Goal: Task Accomplishment & Management: Complete application form

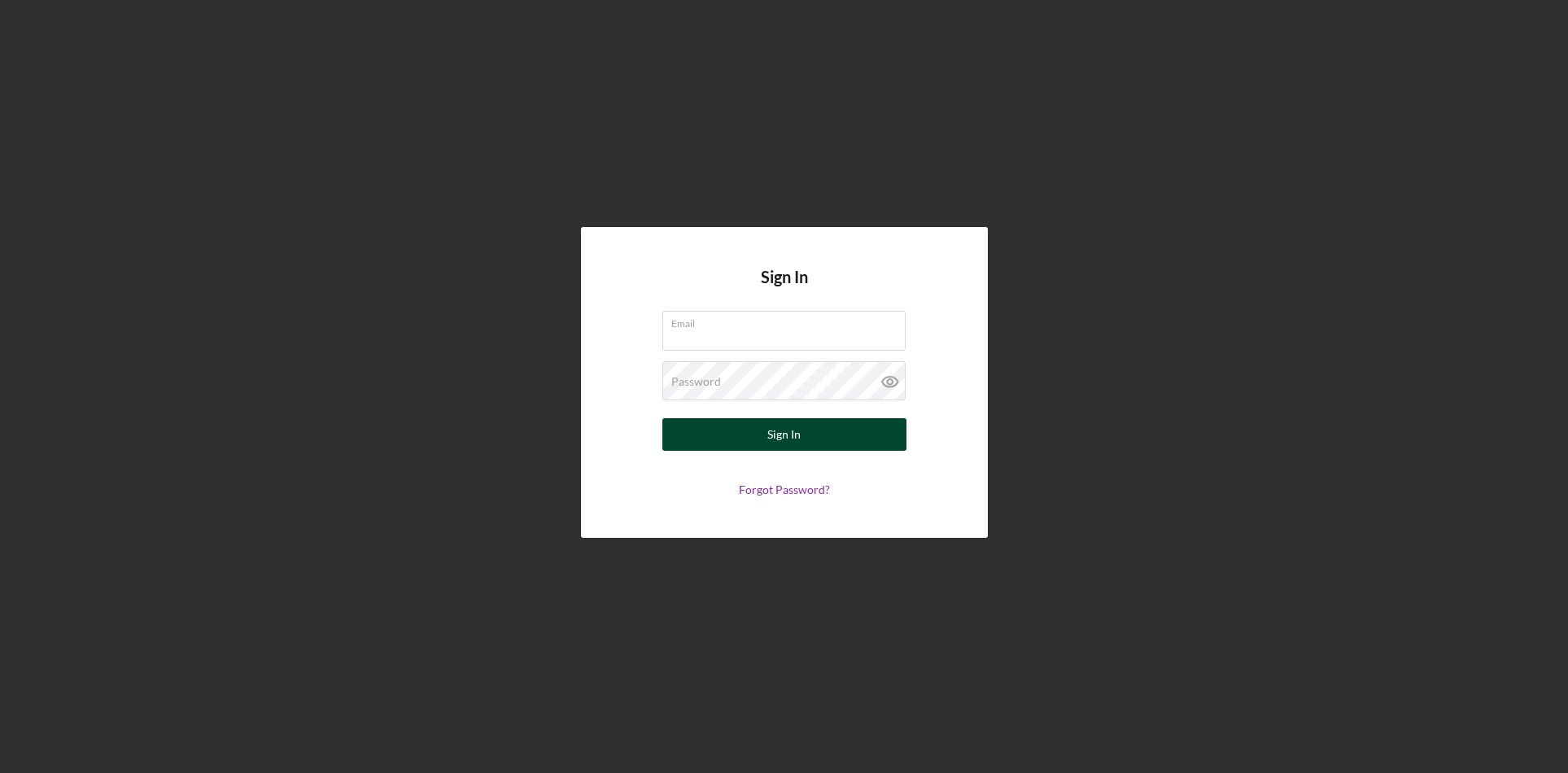
type input "[PERSON_NAME][EMAIL_ADDRESS][DOMAIN_NAME]"
click at [802, 433] on button "Sign In" at bounding box center [784, 434] width 244 height 33
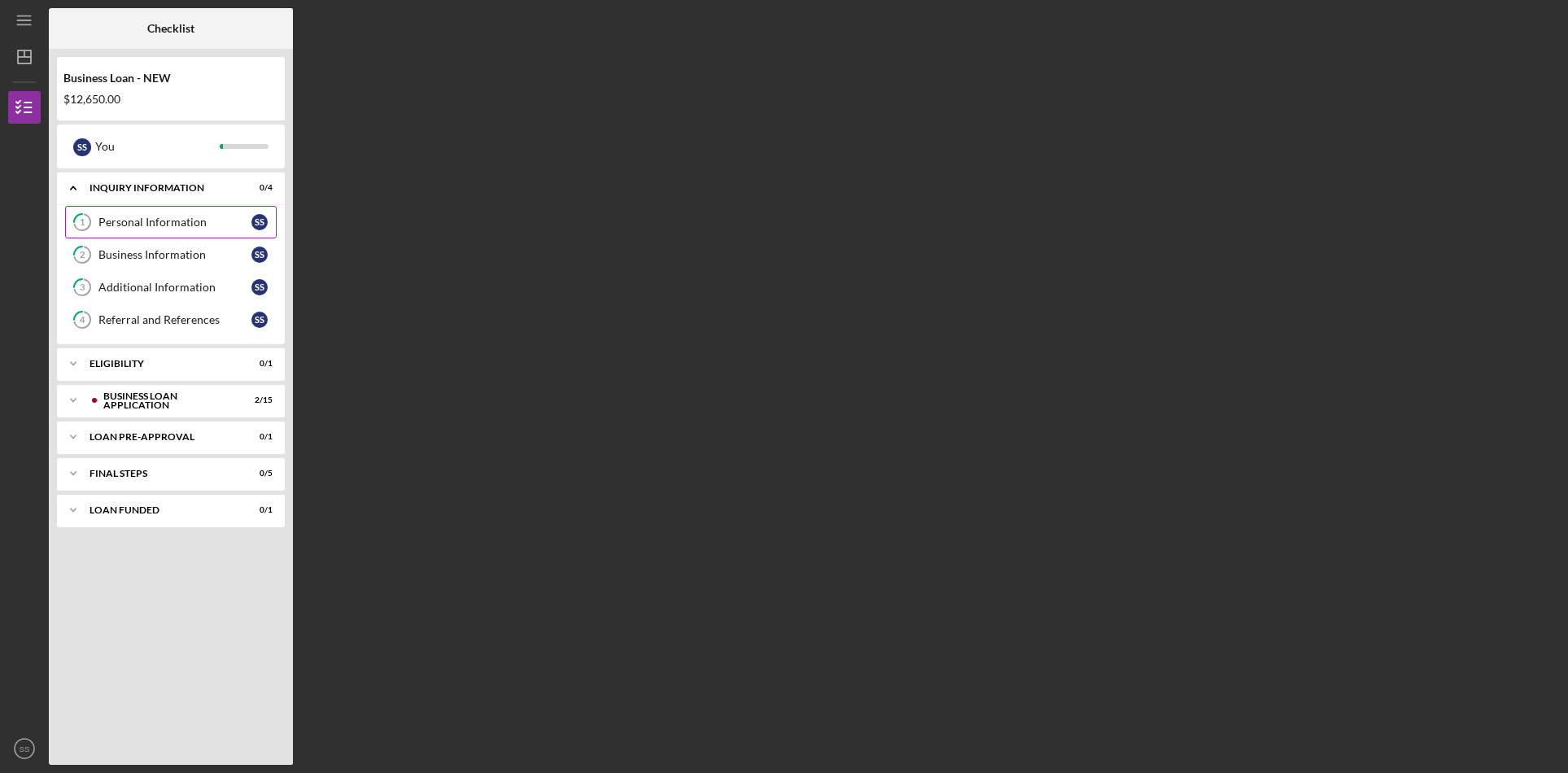
click at [172, 224] on div "Personal Information" at bounding box center [175, 221] width 153 height 13
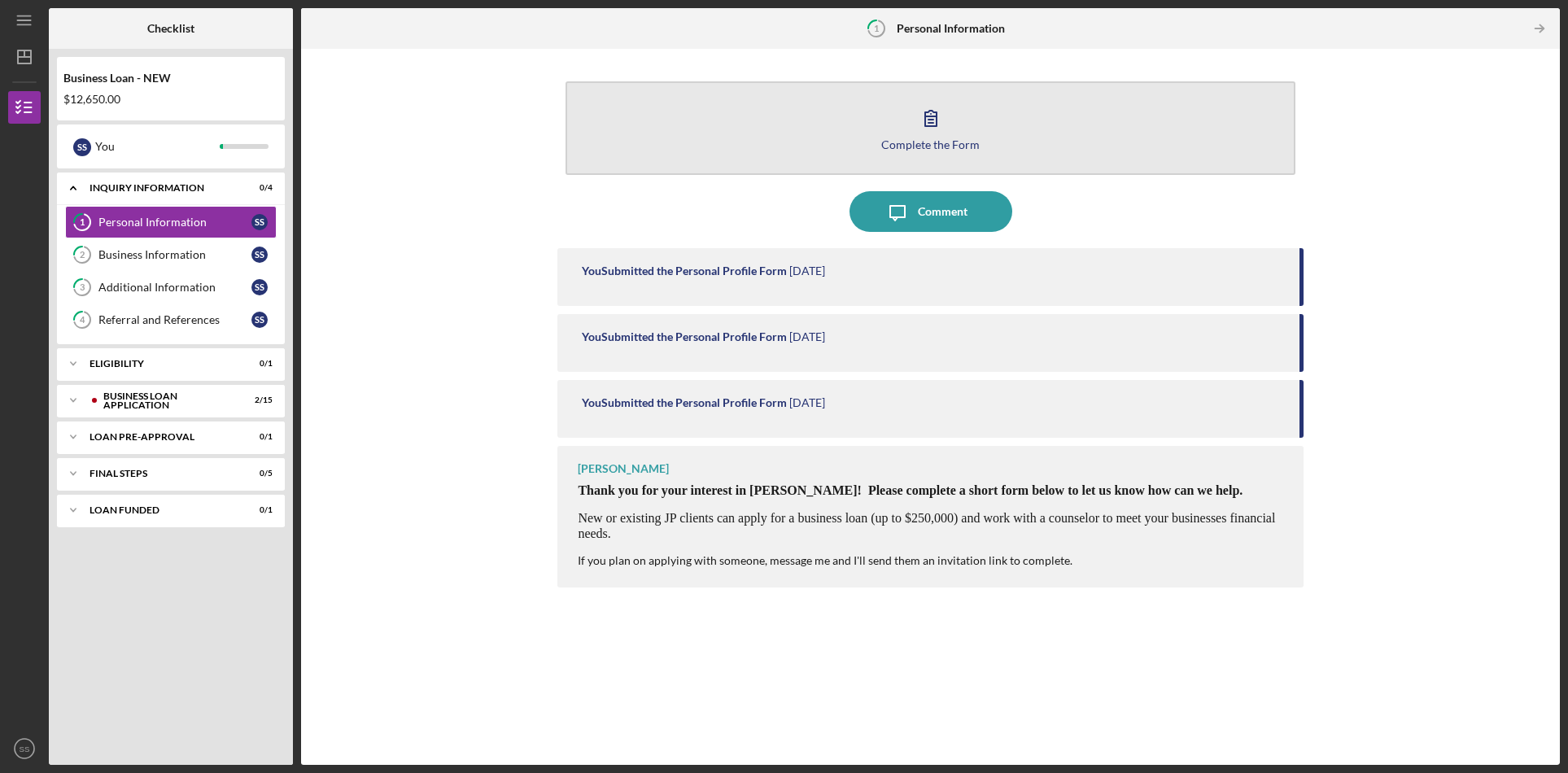
click at [923, 143] on div "Complete the Form" at bounding box center [930, 144] width 99 height 12
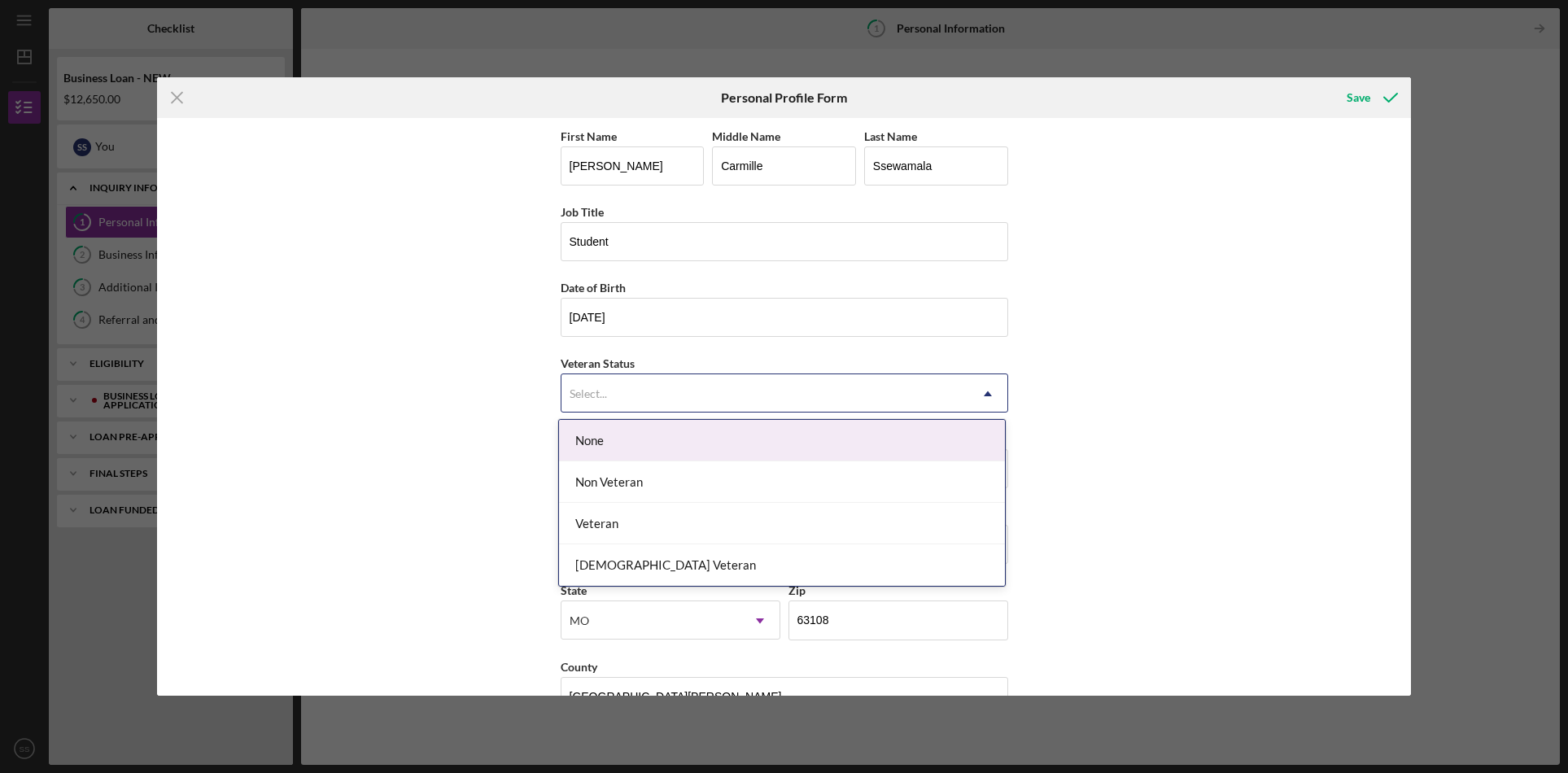
click at [987, 395] on icon "Icon/Dropdown Arrow" at bounding box center [988, 394] width 39 height 39
click at [924, 447] on div "None" at bounding box center [782, 440] width 446 height 41
click at [978, 391] on icon "Icon/Dropdown Arrow" at bounding box center [988, 394] width 39 height 39
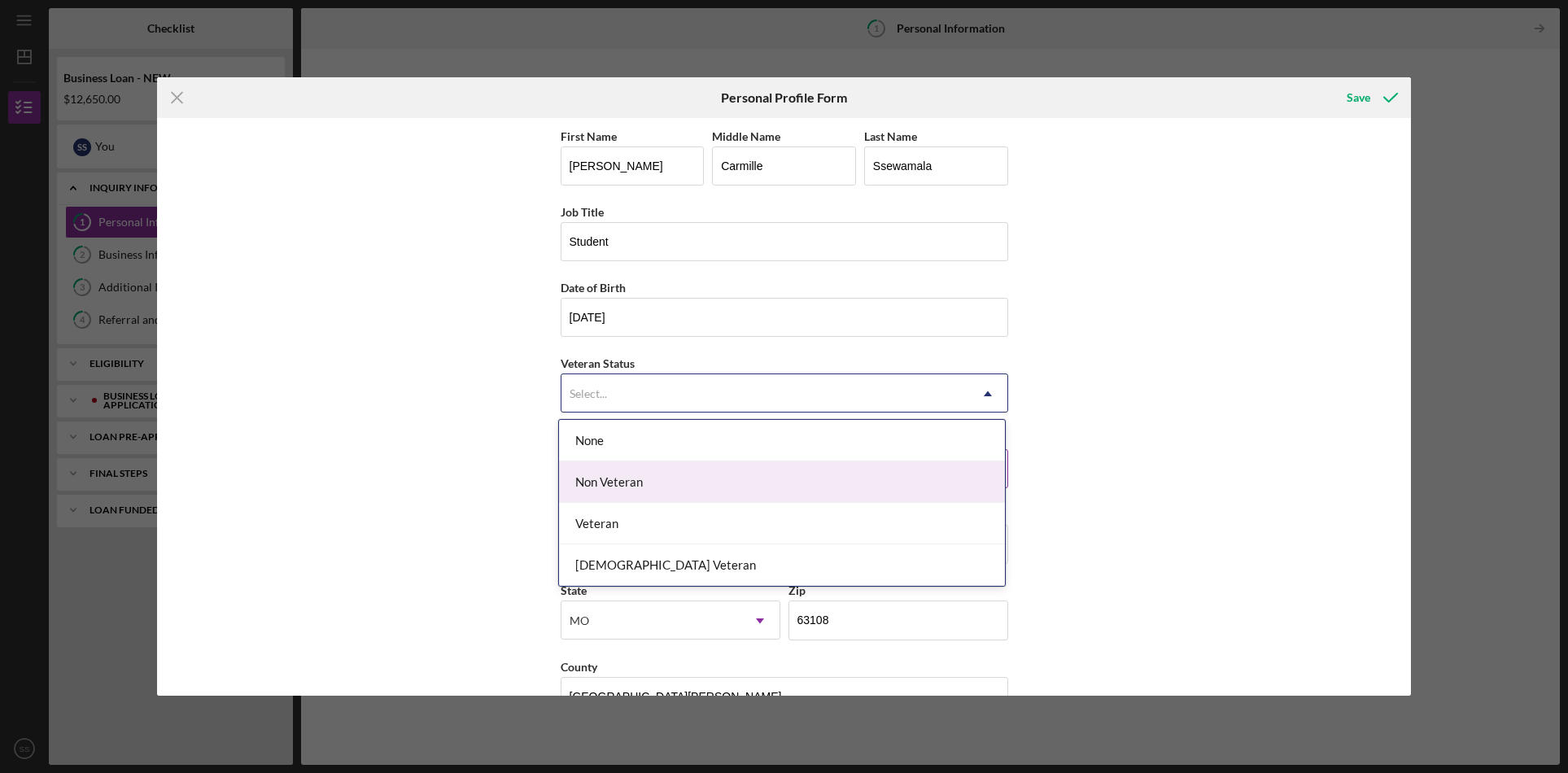
click at [928, 480] on div "Non Veteran" at bounding box center [782, 482] width 446 height 41
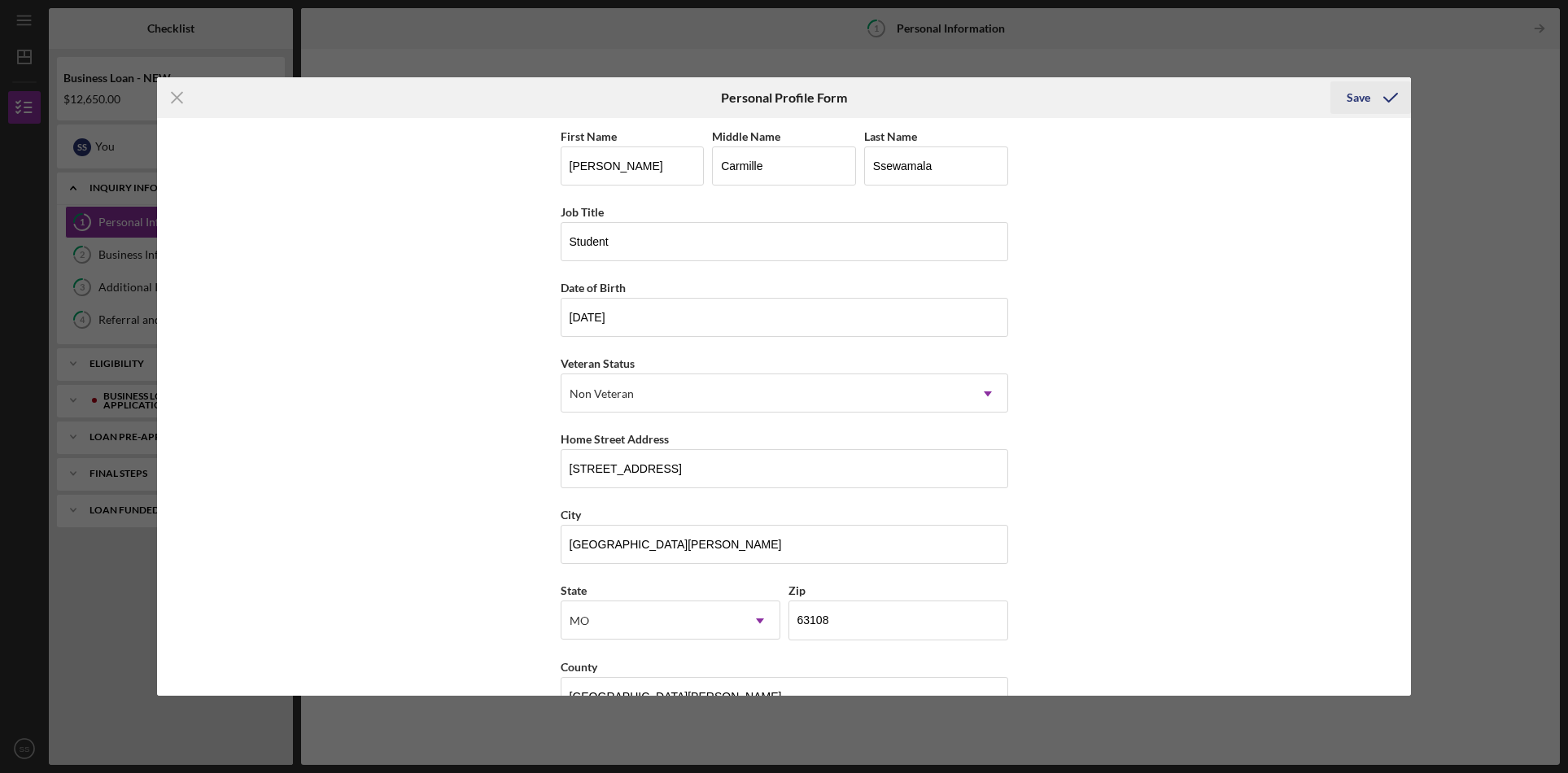
click at [1354, 97] on div "Save" at bounding box center [1359, 97] width 24 height 33
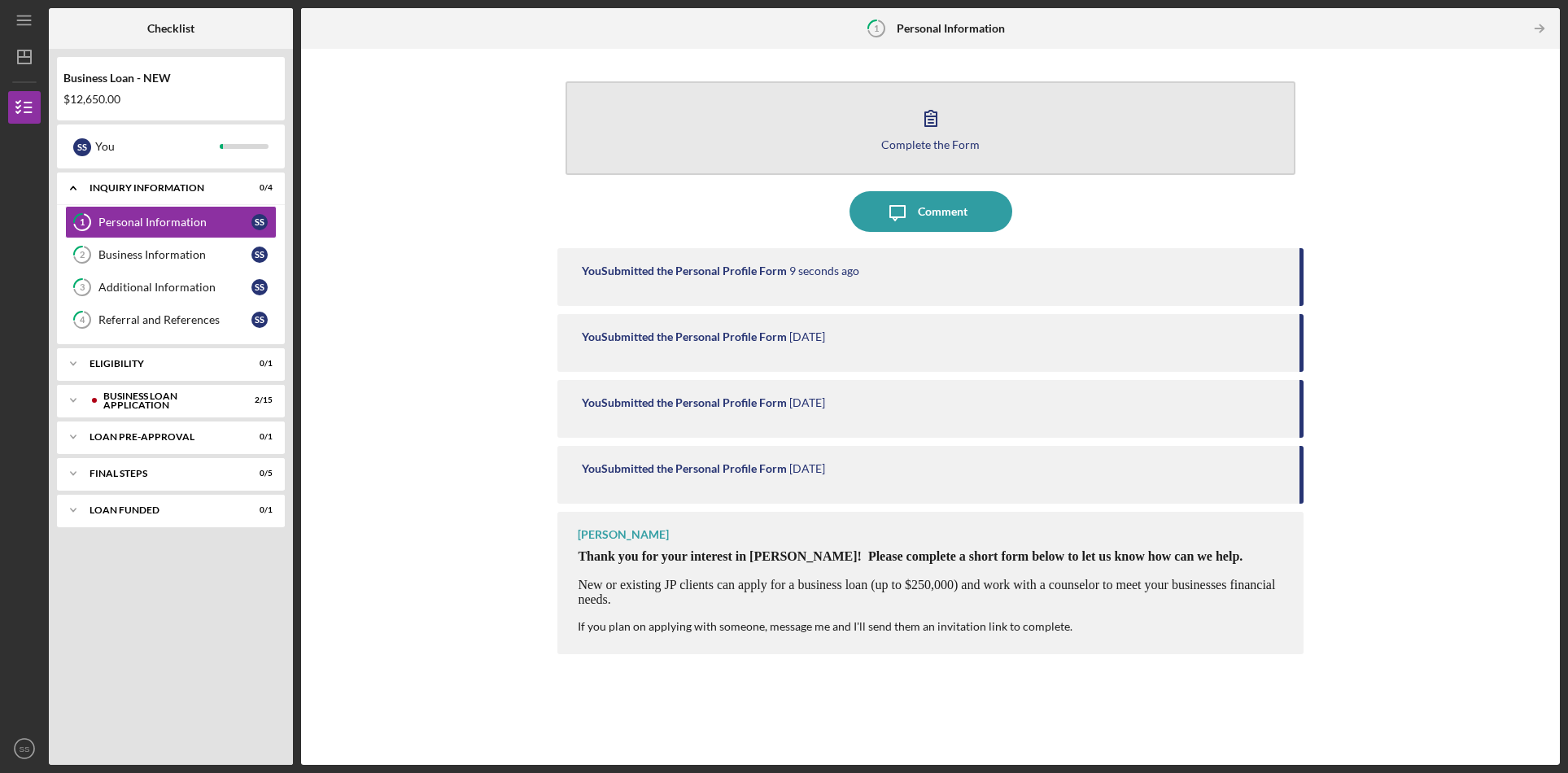
click at [936, 132] on icon "button" at bounding box center [930, 118] width 41 height 41
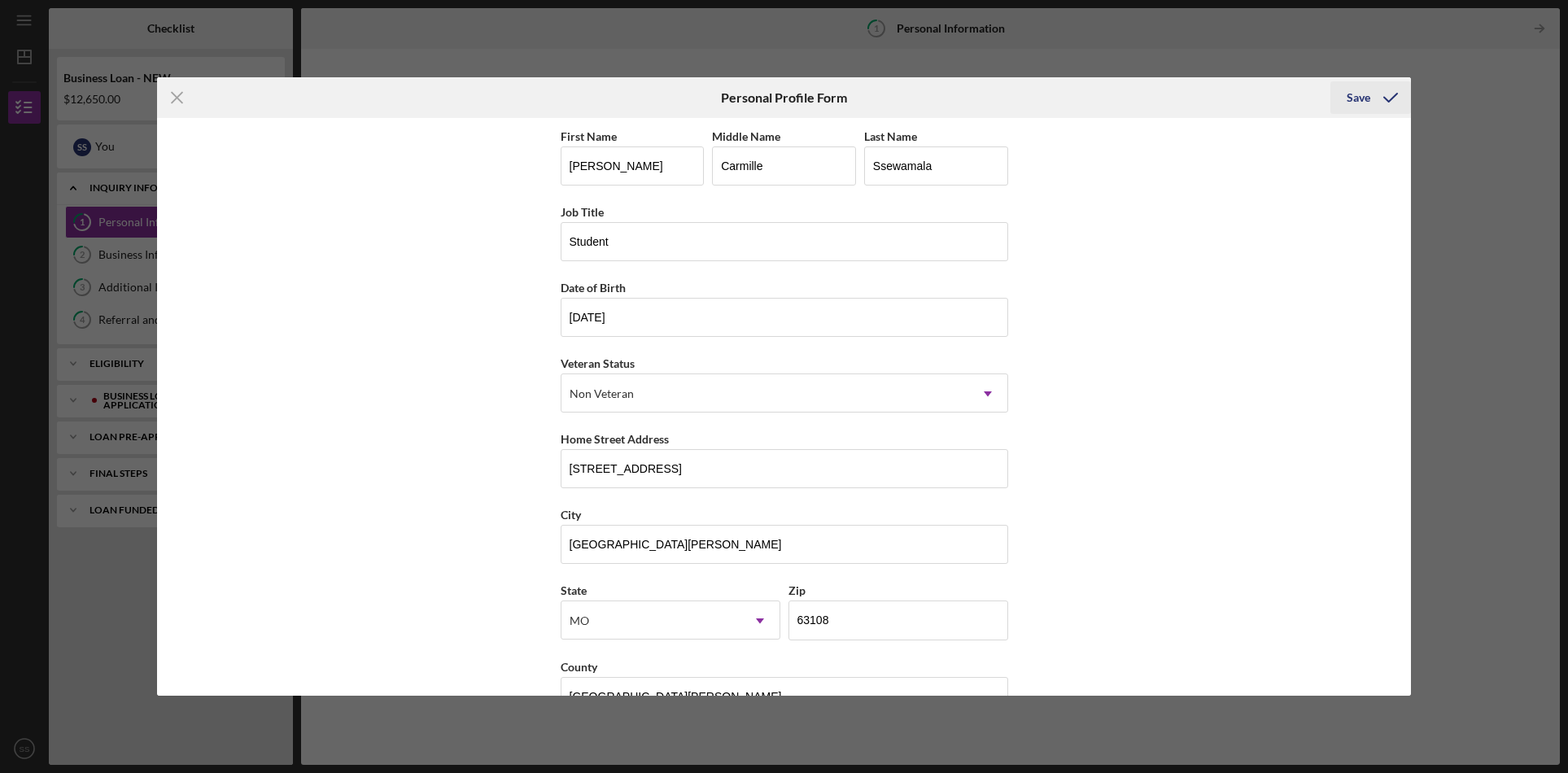
click at [1359, 97] on div "Save" at bounding box center [1359, 97] width 24 height 33
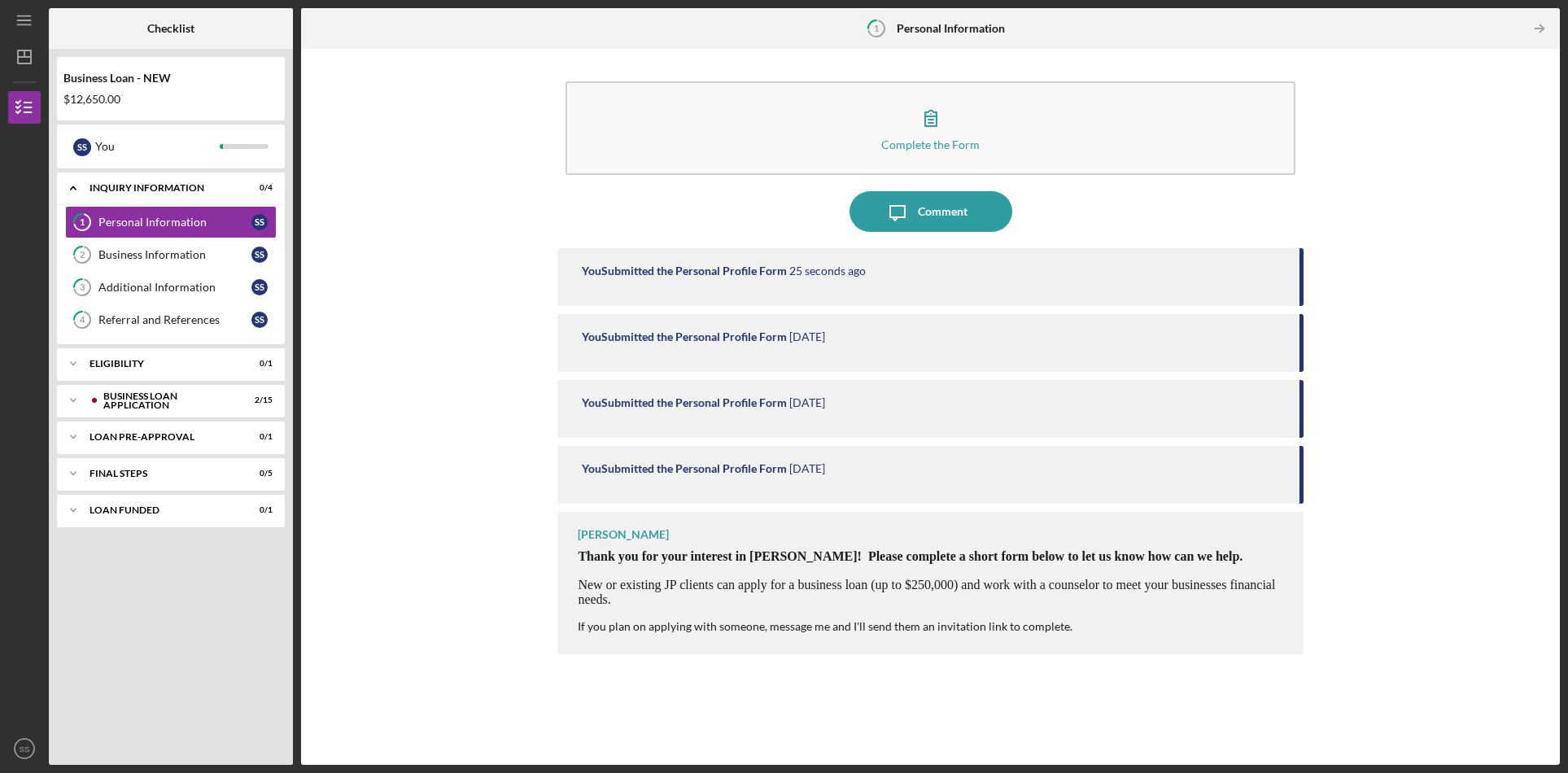
click at [945, 346] on div "You Submitted the Personal Profile Form [DATE]" at bounding box center [930, 343] width 746 height 57
click at [883, 413] on div "You Submitted the Personal Profile Form [DATE]" at bounding box center [930, 409] width 746 height 57
click at [903, 482] on div "You Submitted the Personal Profile Form [DATE]" at bounding box center [930, 475] width 746 height 57
click at [170, 257] on div "Business Information" at bounding box center [175, 254] width 153 height 13
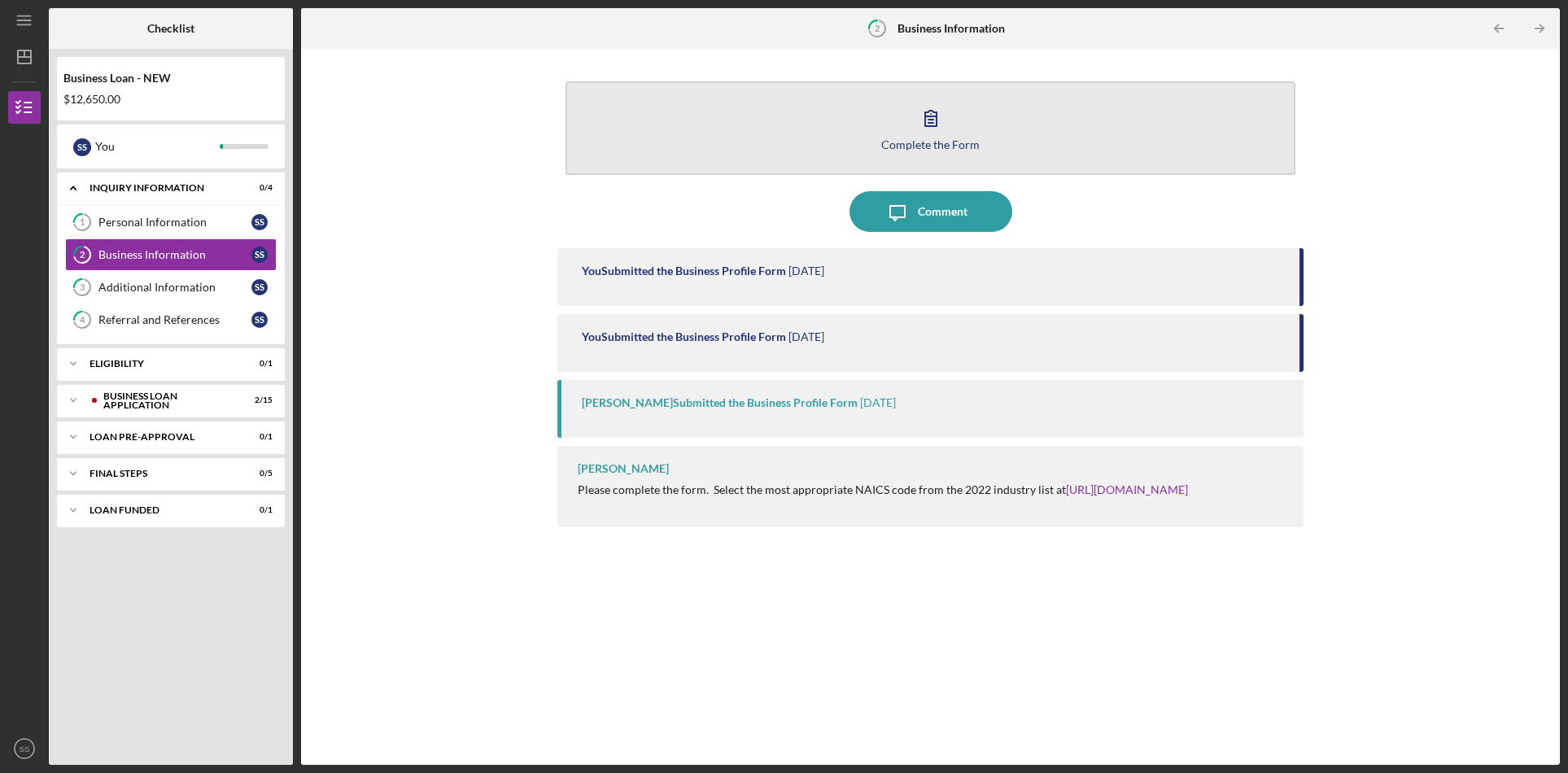
click at [944, 142] on div "Complete the Form" at bounding box center [930, 144] width 99 height 12
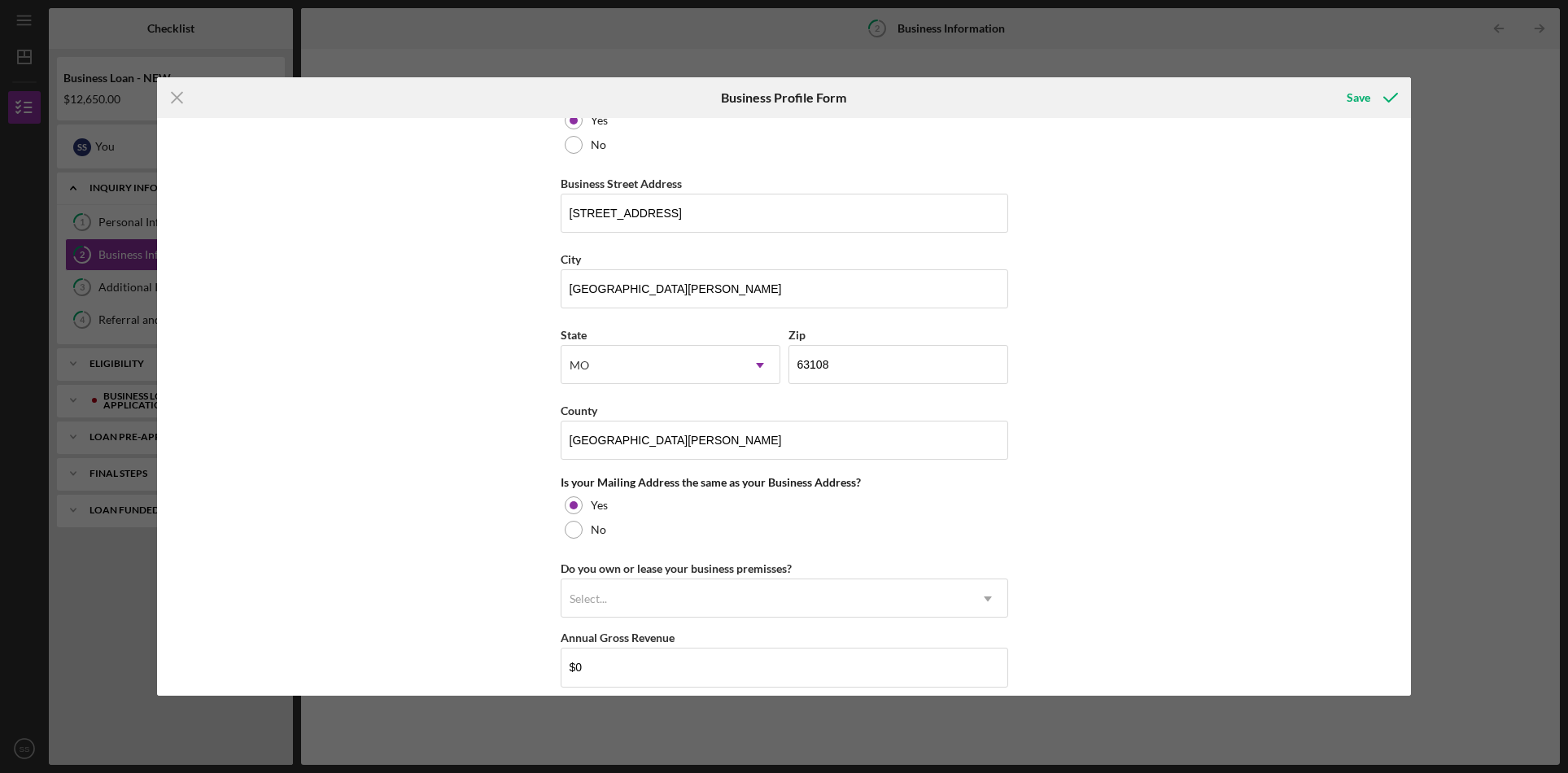
scroll to position [1086, 0]
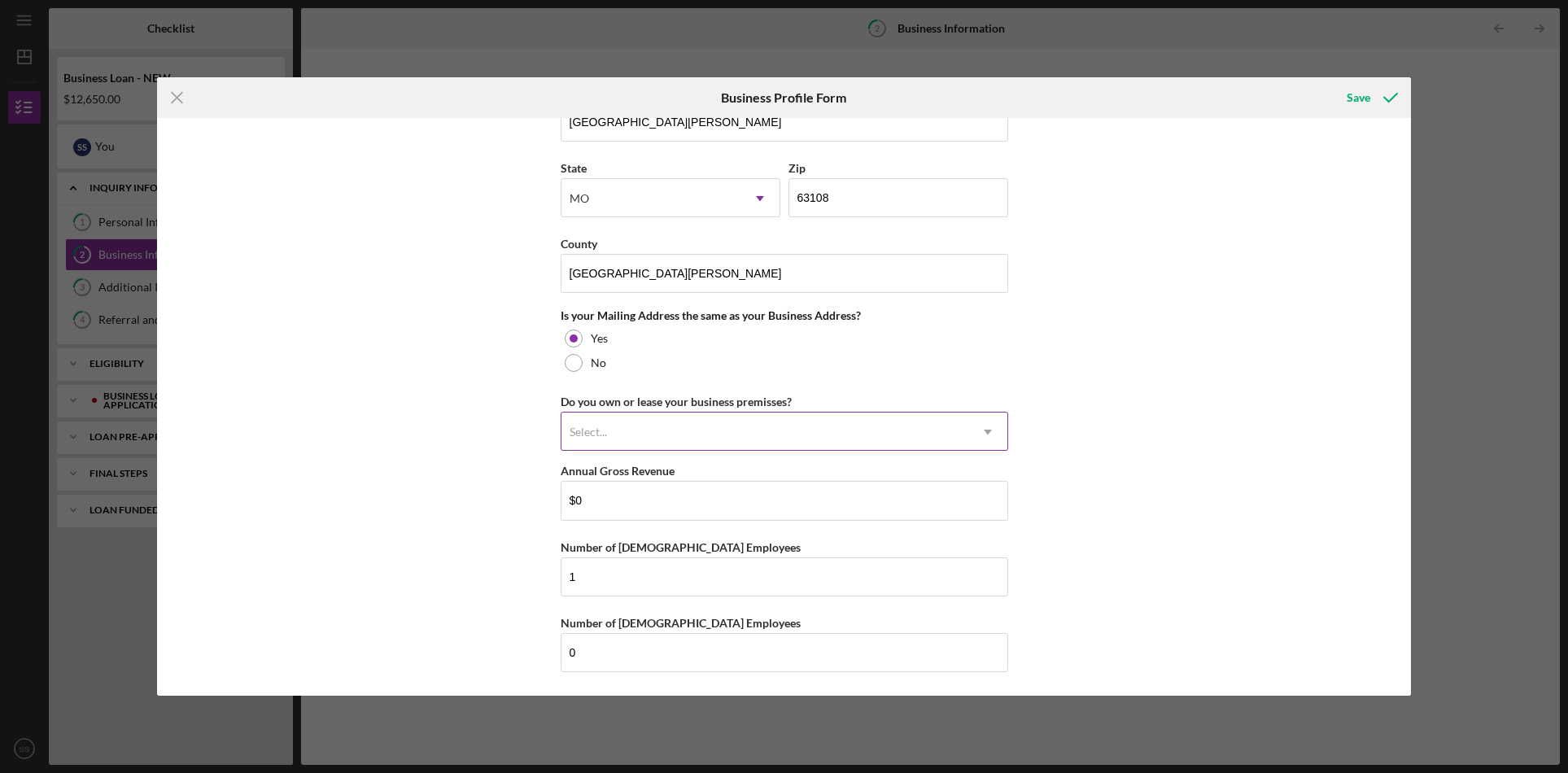
click at [987, 435] on icon "Icon/Dropdown Arrow" at bounding box center [988, 433] width 39 height 39
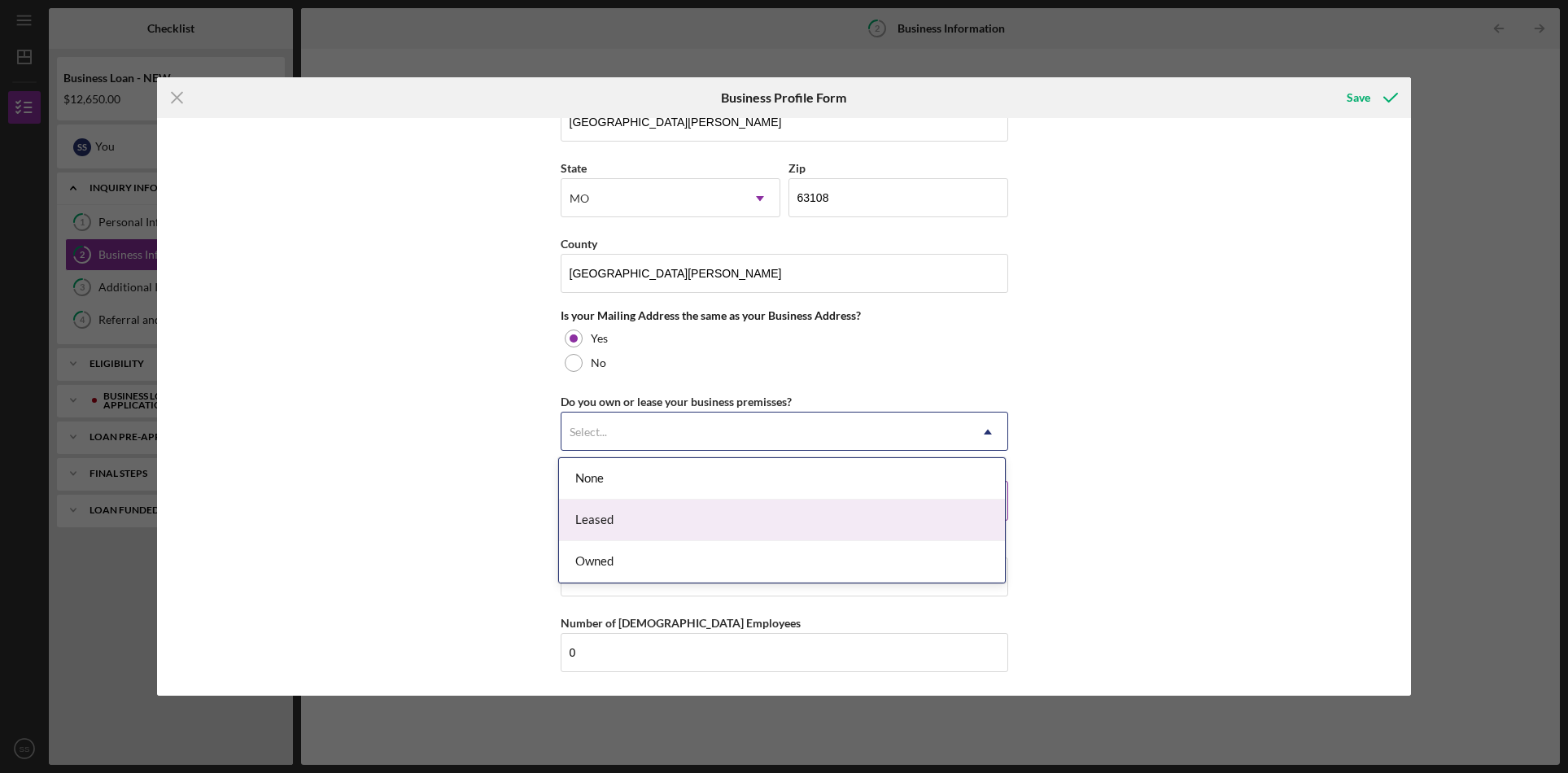
click at [947, 509] on div "Leased" at bounding box center [782, 520] width 446 height 41
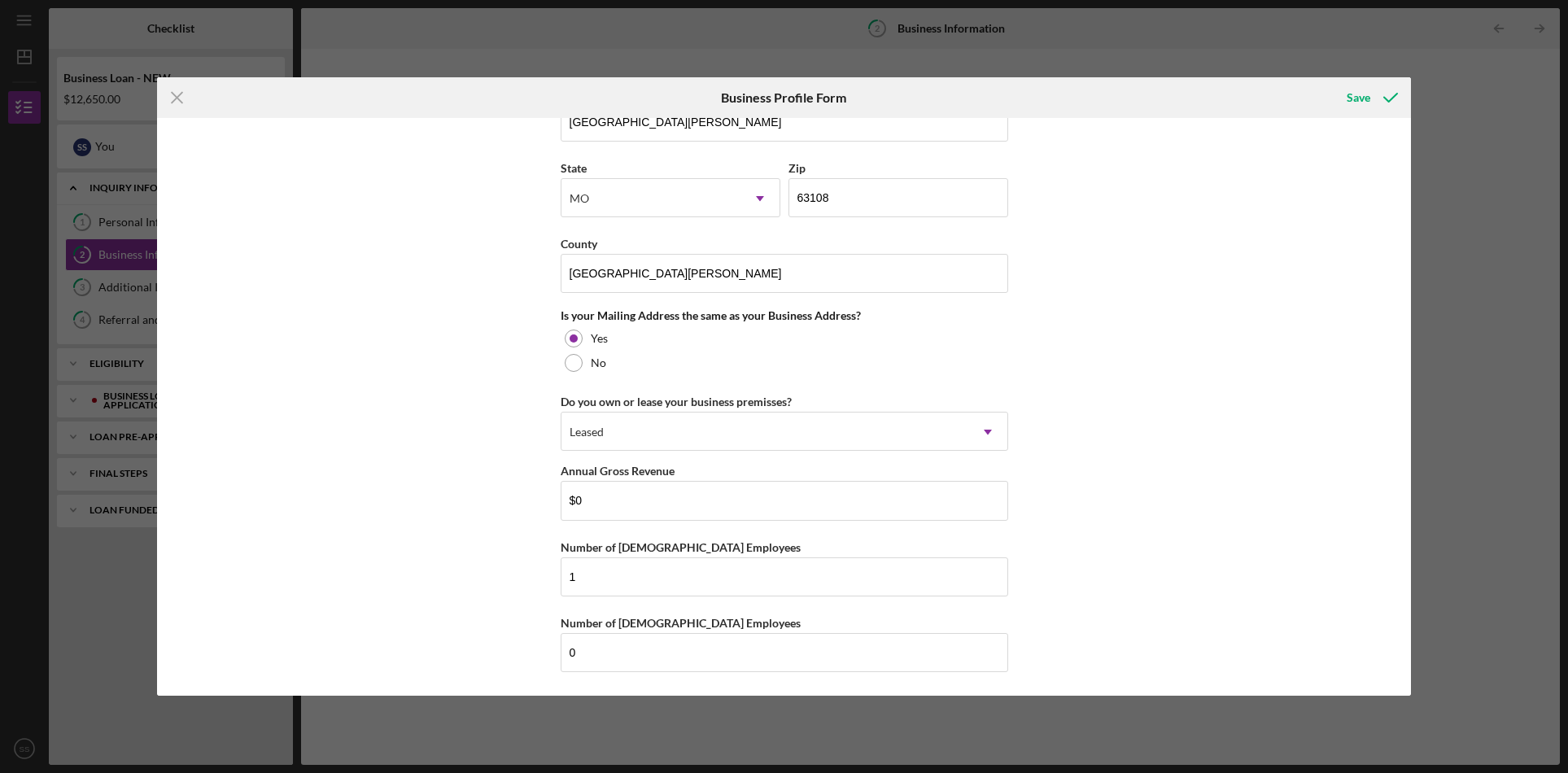
click at [1151, 471] on div "Business Name Bridgepoint Counseling, LLC DBA Business Start Date [DATE] Legal …" at bounding box center [784, 407] width 1255 height 578
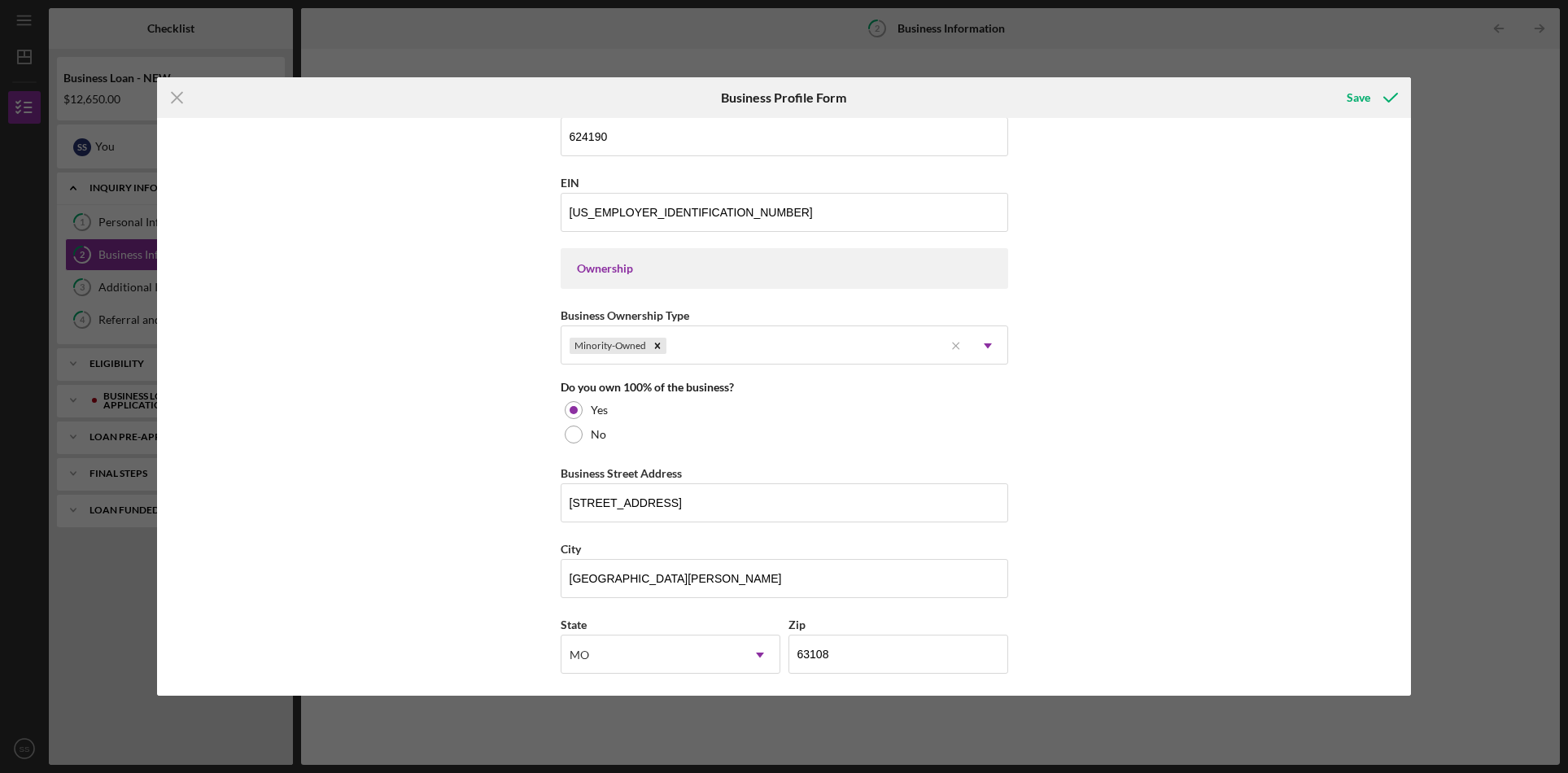
scroll to position [617, 0]
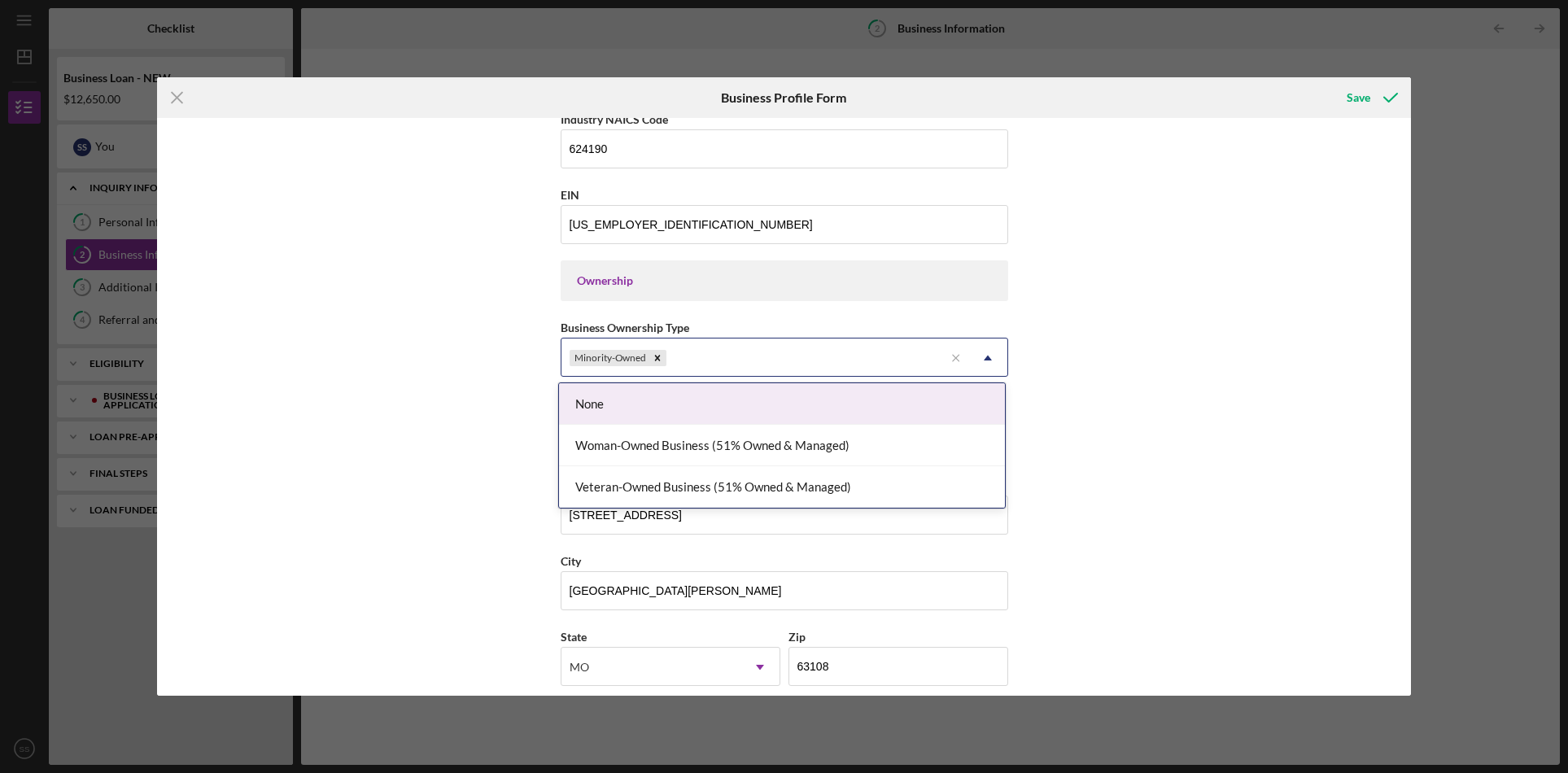
click at [985, 356] on use at bounding box center [988, 358] width 8 height 5
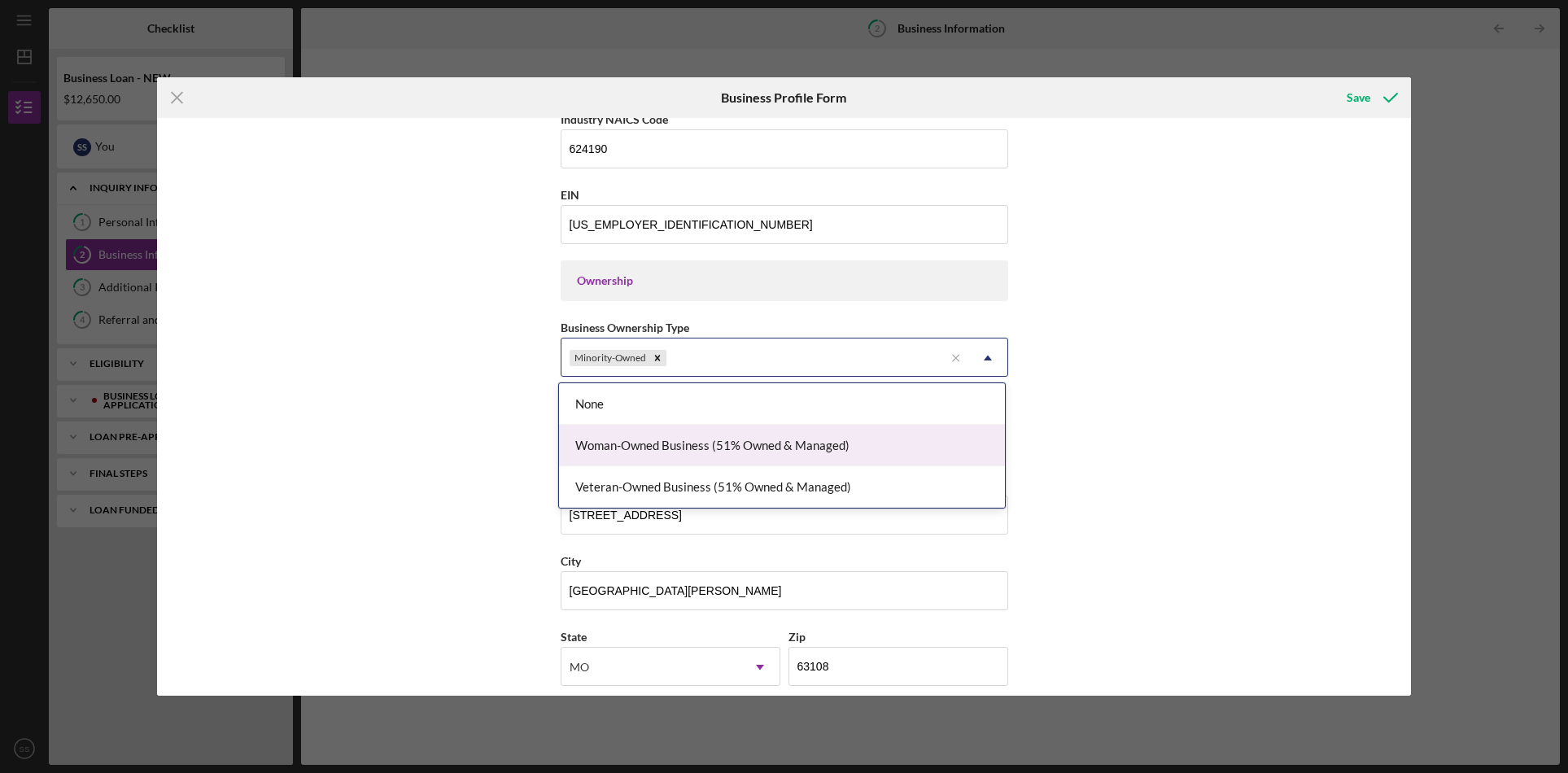
click at [962, 433] on div "Woman-Owned Business (51% Owned & Managed)" at bounding box center [782, 445] width 446 height 41
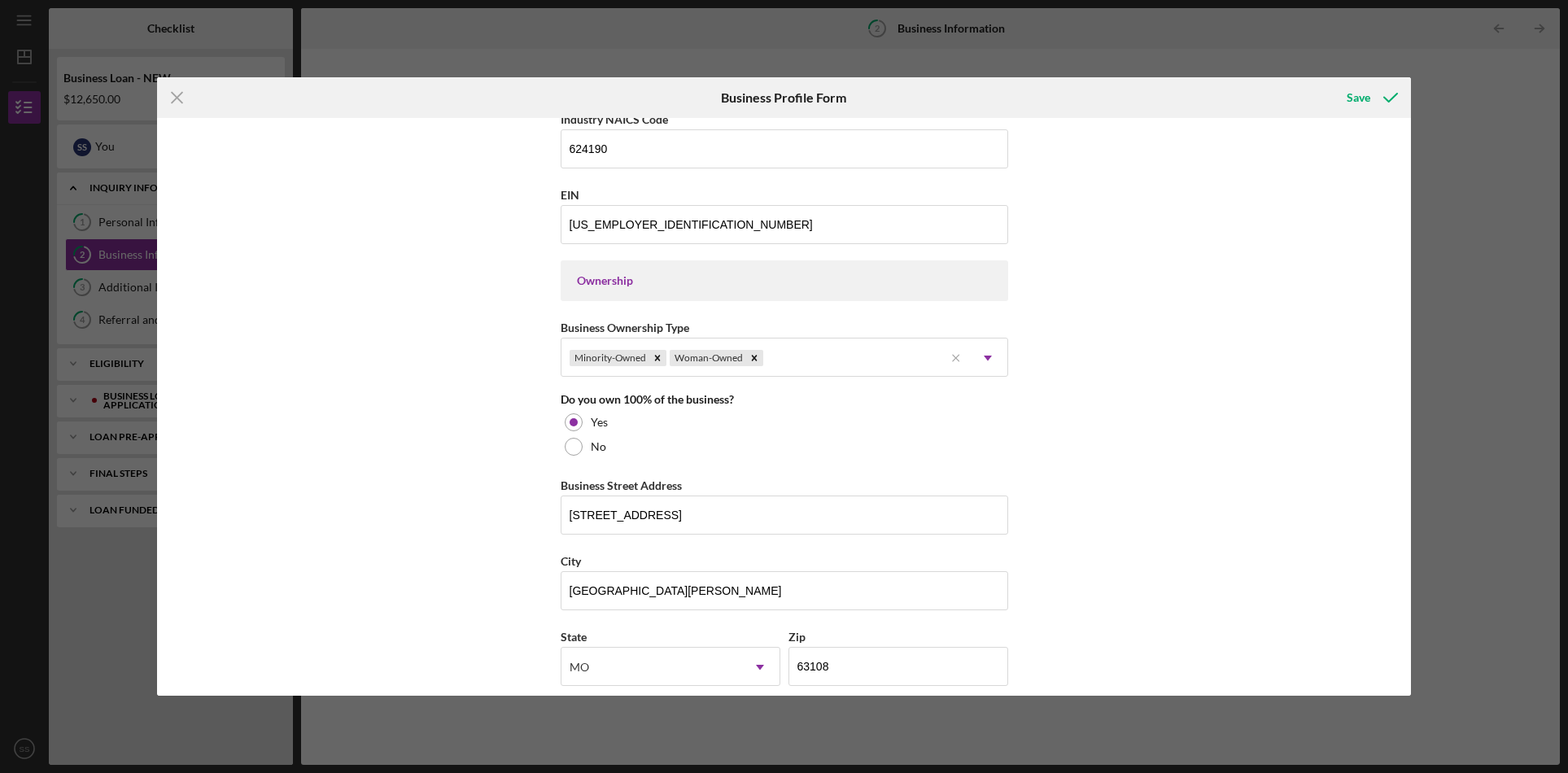
click at [1265, 408] on div "Business Name Bridgepoint Counseling, LLC DBA Business Start Date [DATE] Legal …" at bounding box center [784, 407] width 1255 height 578
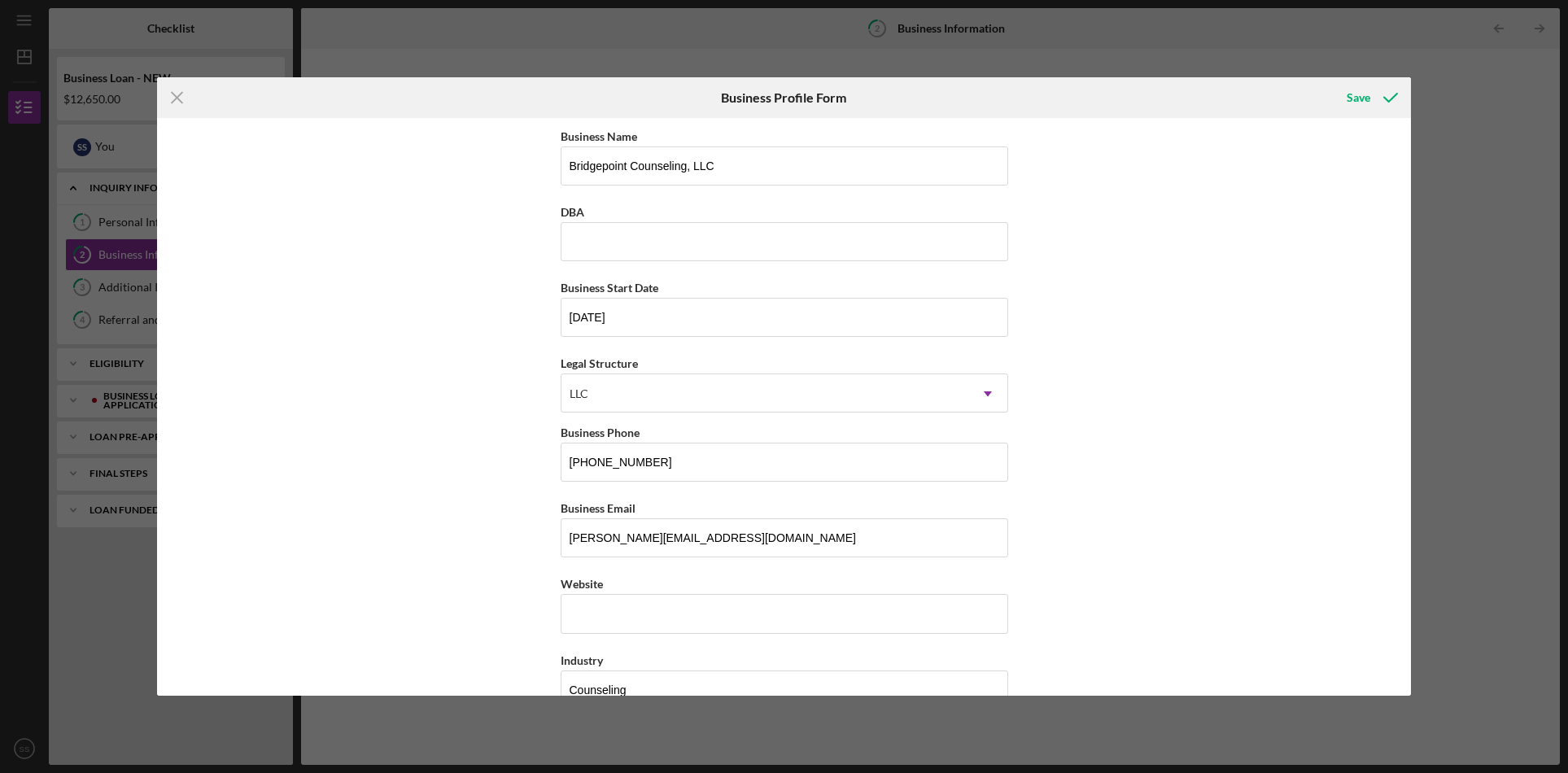
scroll to position [0, 0]
click at [1365, 97] on div "Save" at bounding box center [1359, 97] width 24 height 33
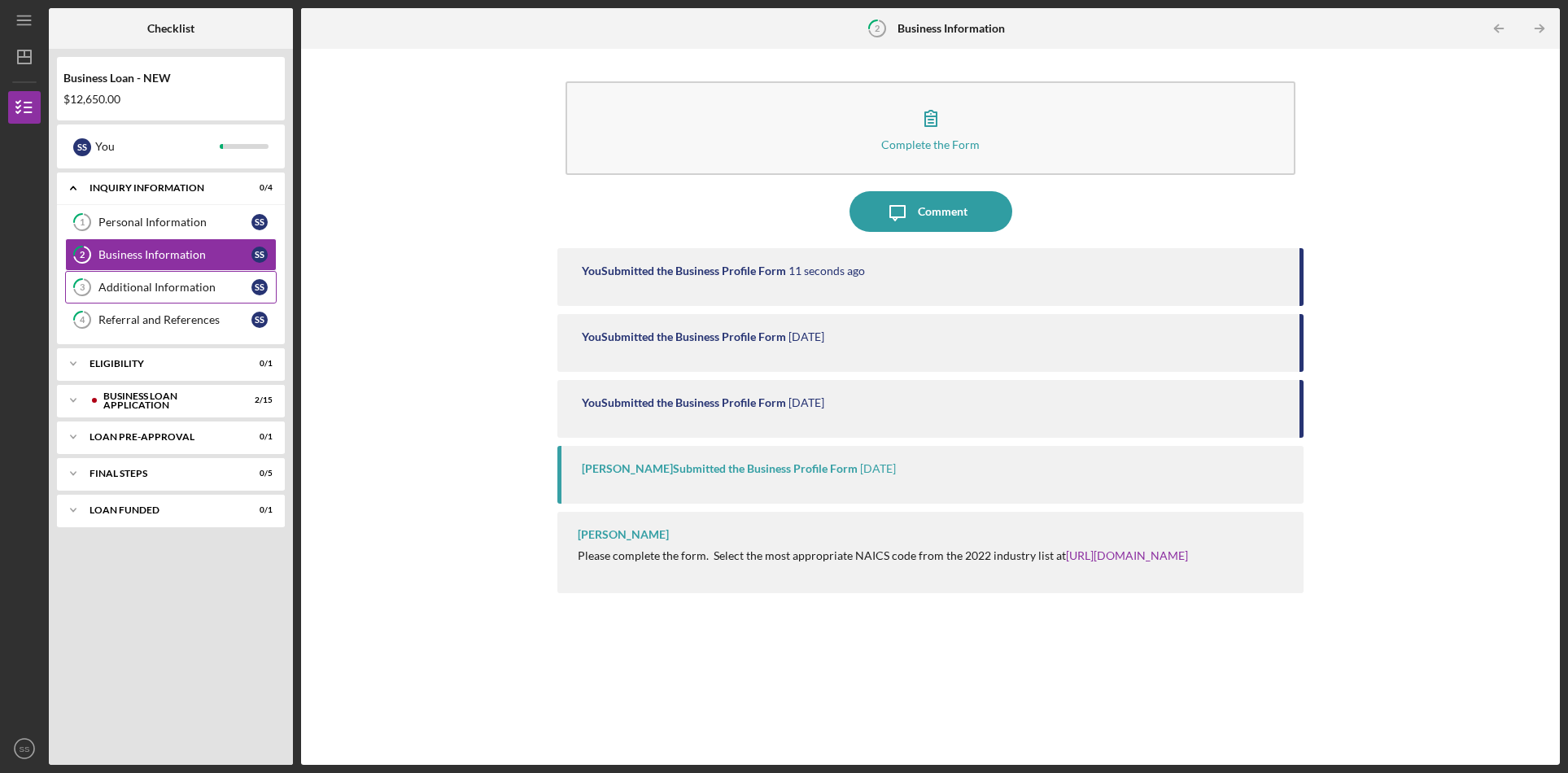
click at [178, 284] on div "Additional Information" at bounding box center [175, 286] width 153 height 13
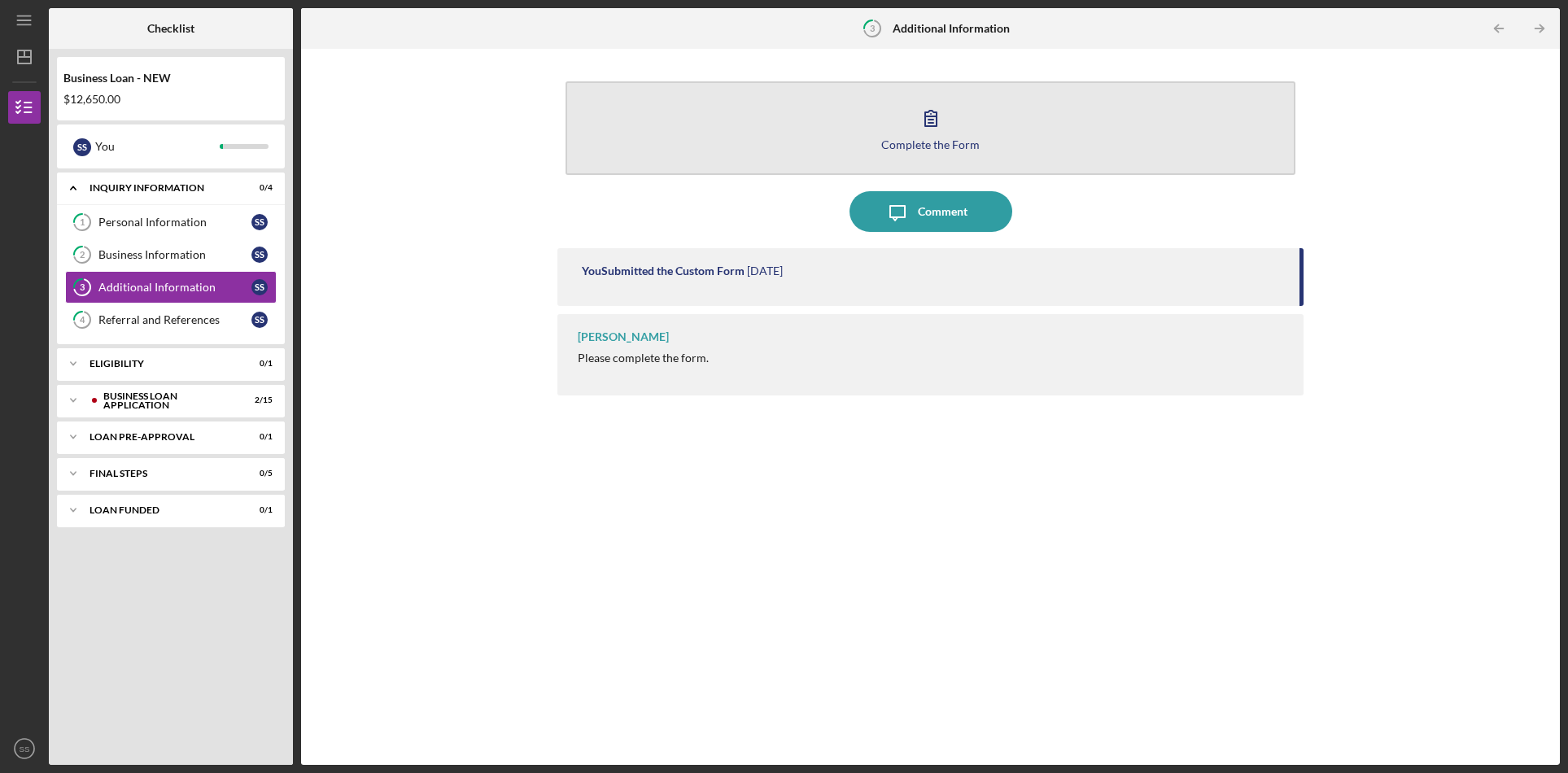
click at [958, 145] on div "Complete the Form" at bounding box center [930, 144] width 99 height 12
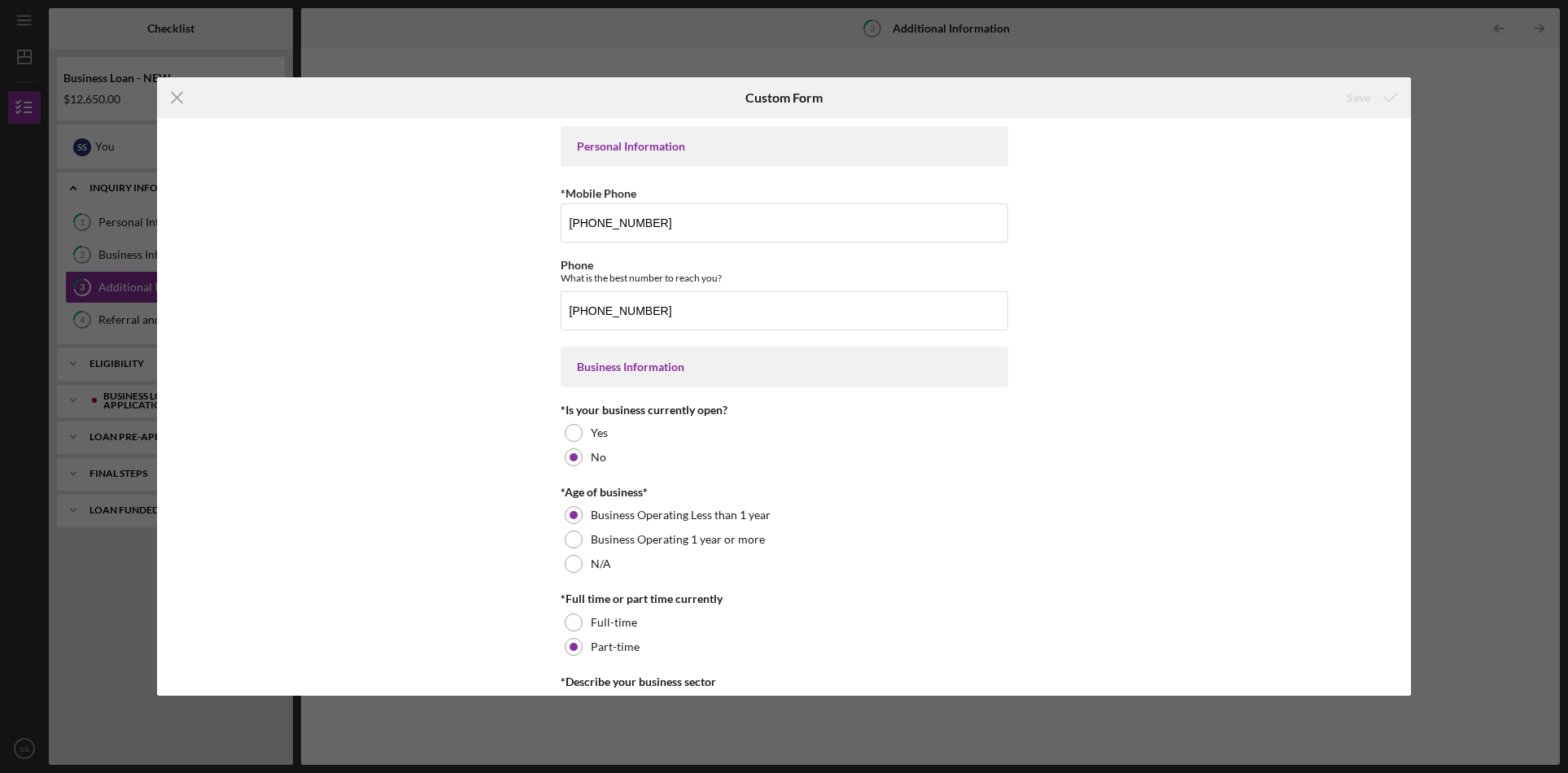
click at [1488, 457] on div "Icon/Menu Close Custom Form Save Personal Information *Mobile Phone [PHONE_NUMB…" at bounding box center [784, 386] width 1568 height 773
click at [186, 95] on icon "Icon/Menu Close" at bounding box center [177, 98] width 41 height 41
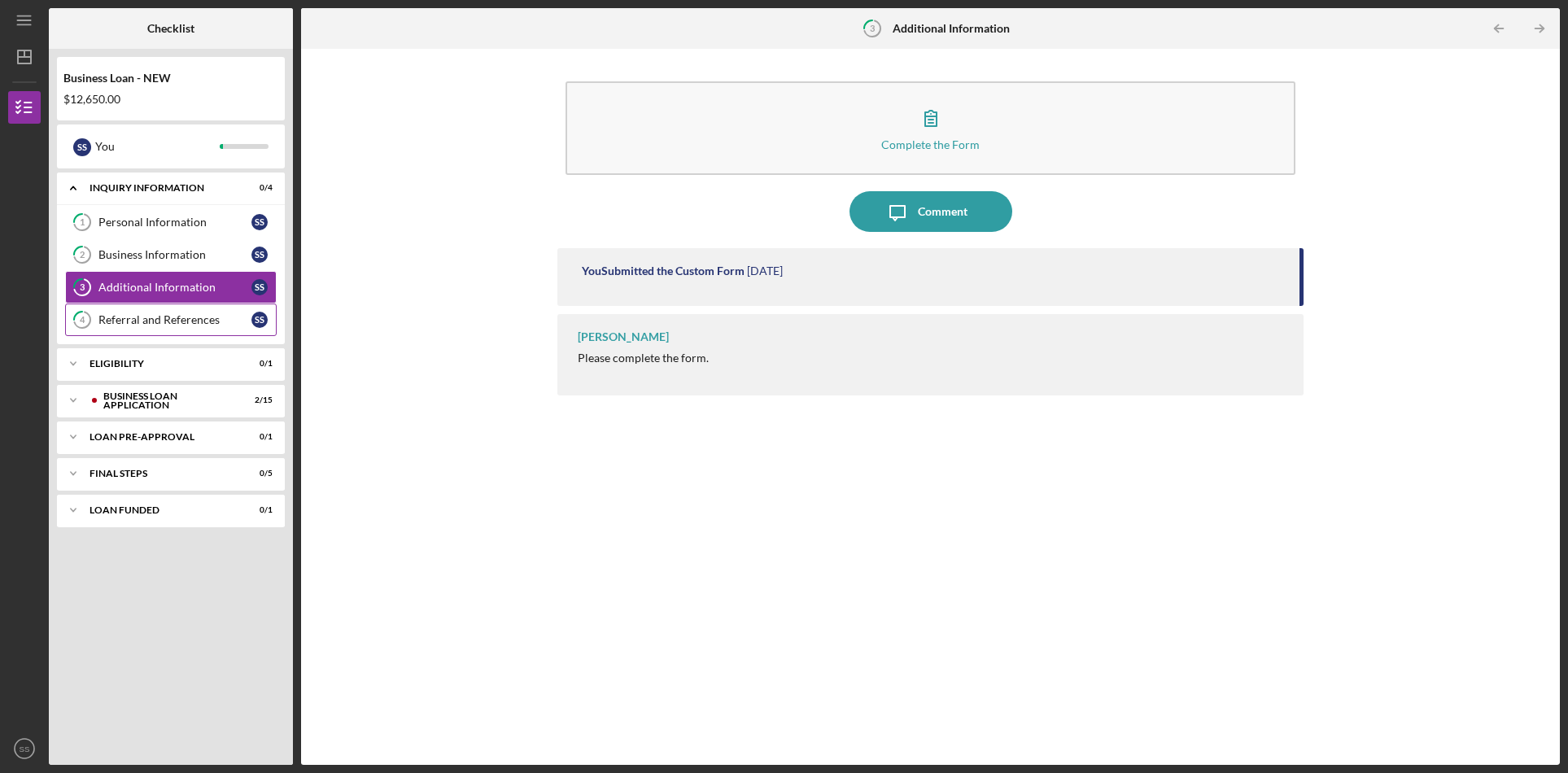
click at [175, 318] on div "Referral and References" at bounding box center [175, 319] width 153 height 13
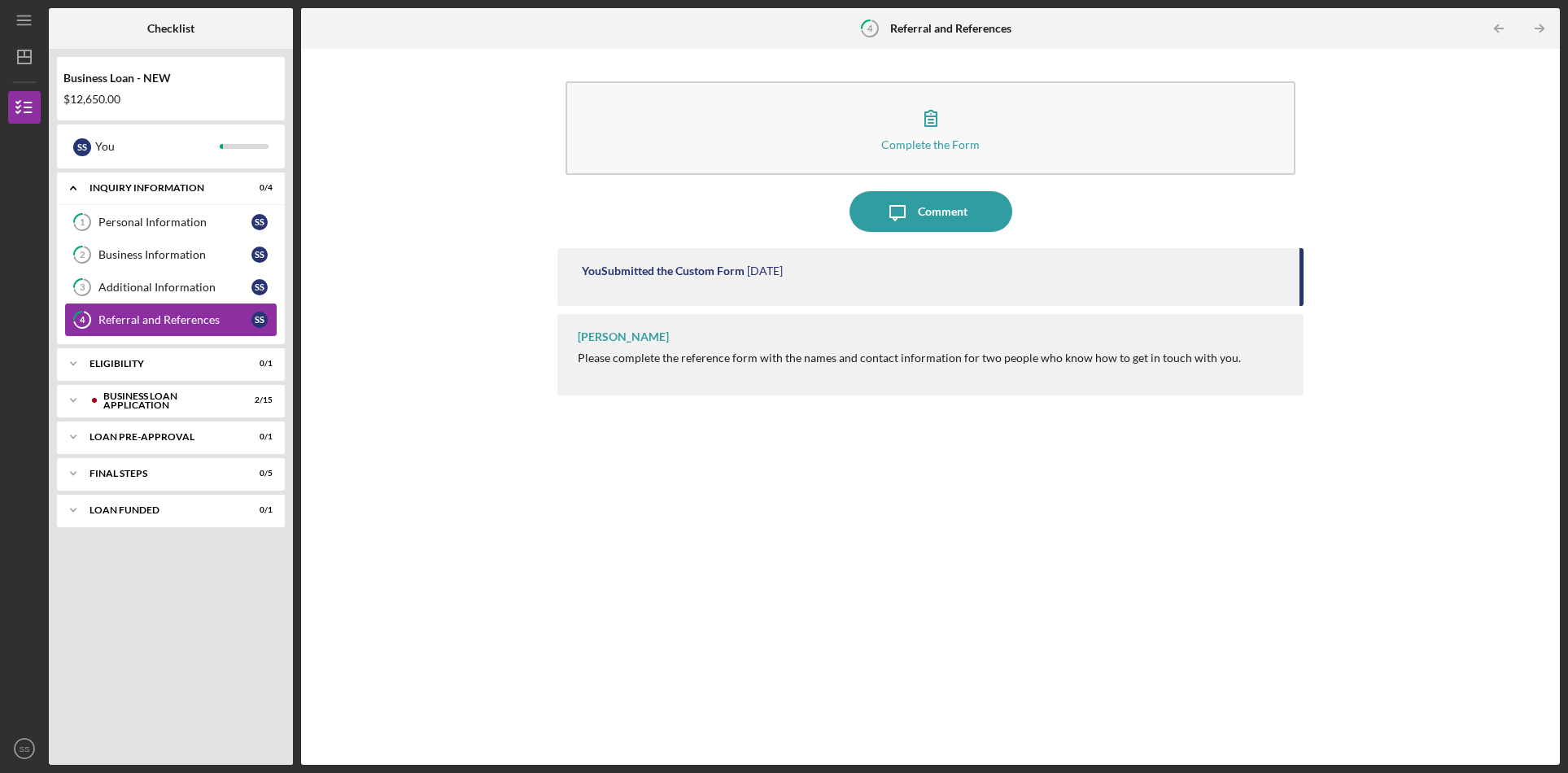
click at [175, 318] on div "Referral and References" at bounding box center [175, 319] width 153 height 13
click at [944, 215] on div "Comment" at bounding box center [942, 211] width 50 height 41
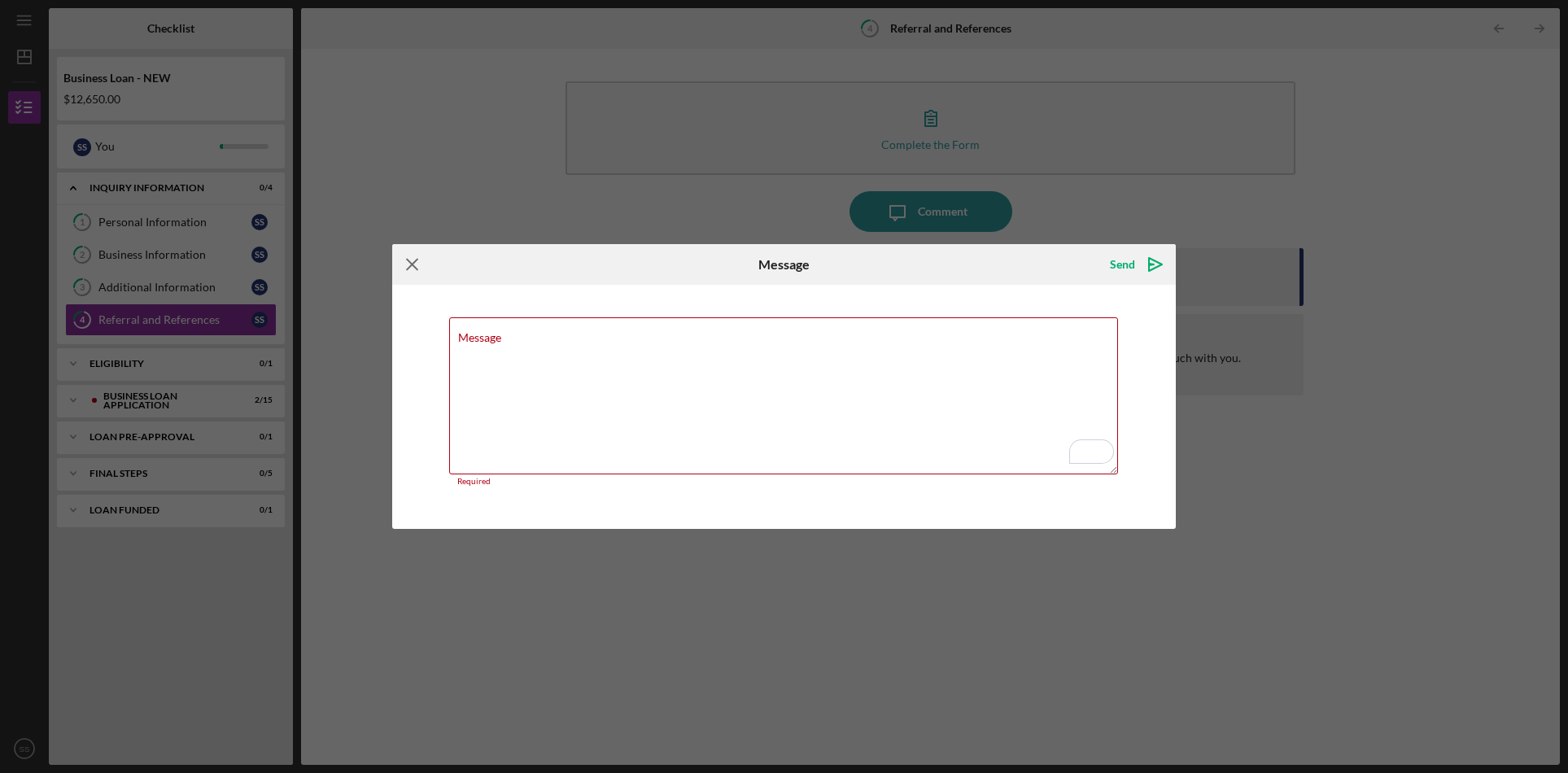
drag, startPoint x: 414, startPoint y: 263, endPoint x: 504, endPoint y: 264, distance: 90.0
click at [415, 264] on icon "Icon/Menu Close" at bounding box center [412, 264] width 41 height 41
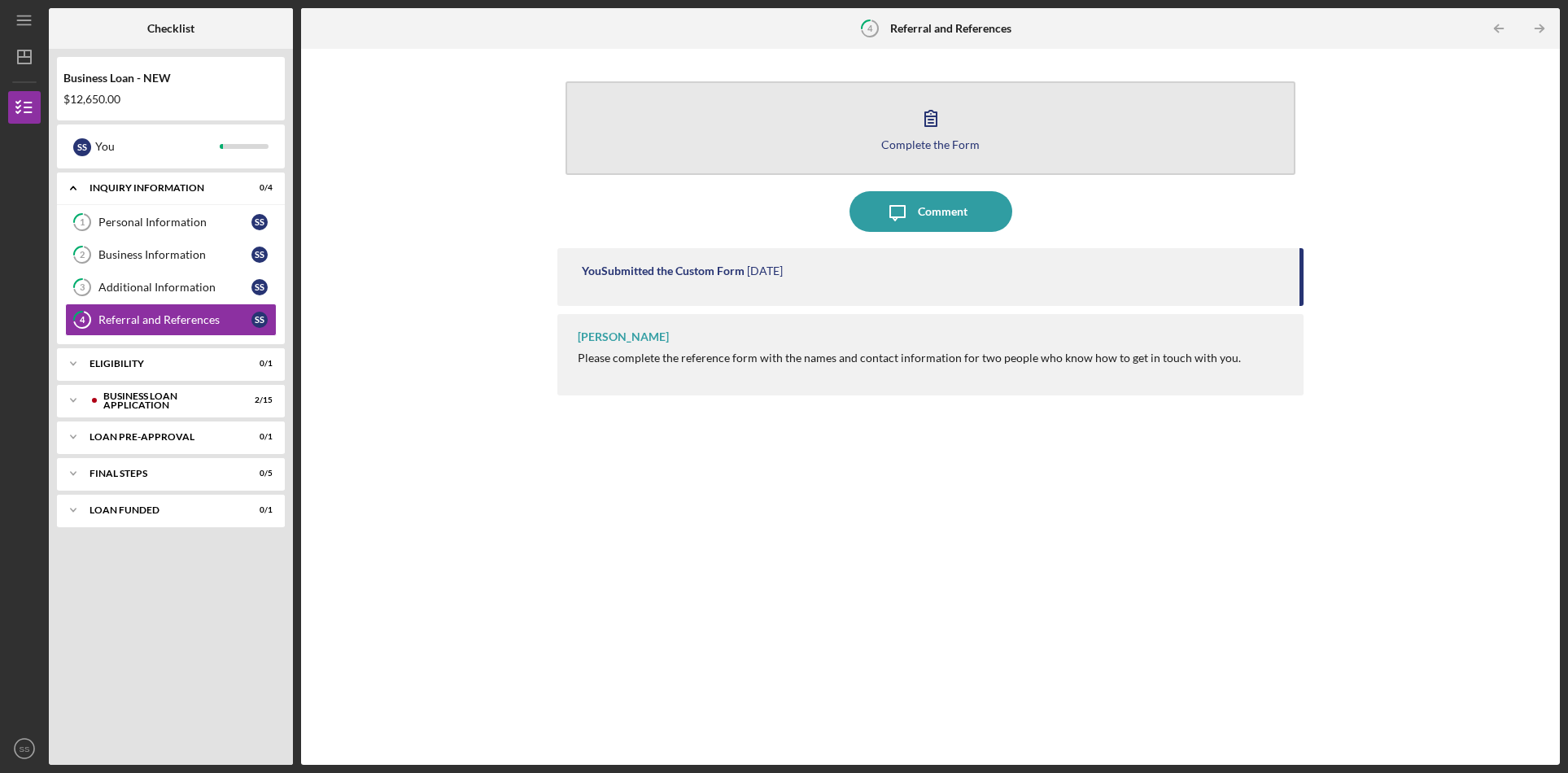
click at [927, 122] on icon "button" at bounding box center [930, 118] width 11 height 15
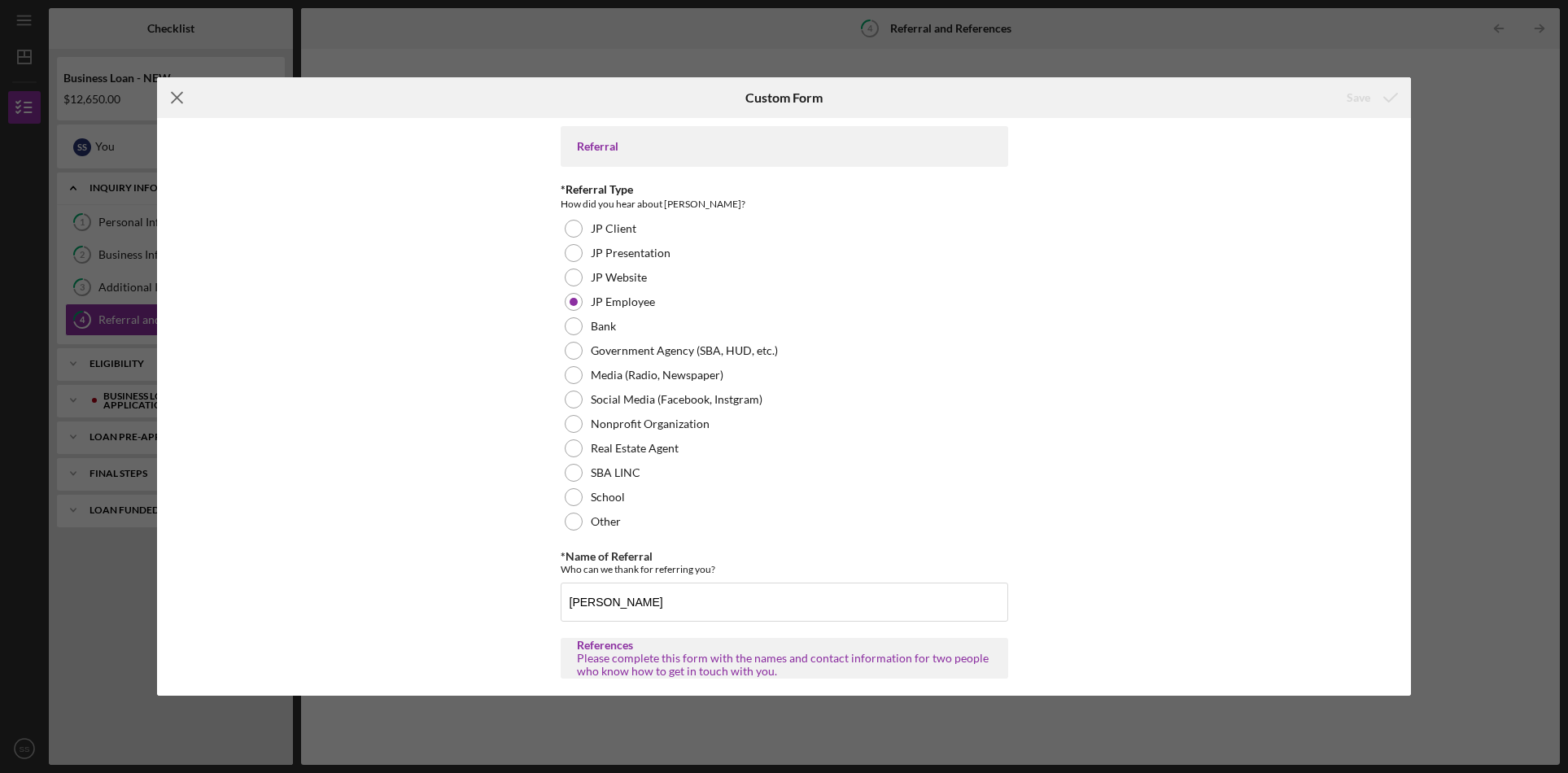
click at [175, 95] on line at bounding box center [176, 98] width 11 height 11
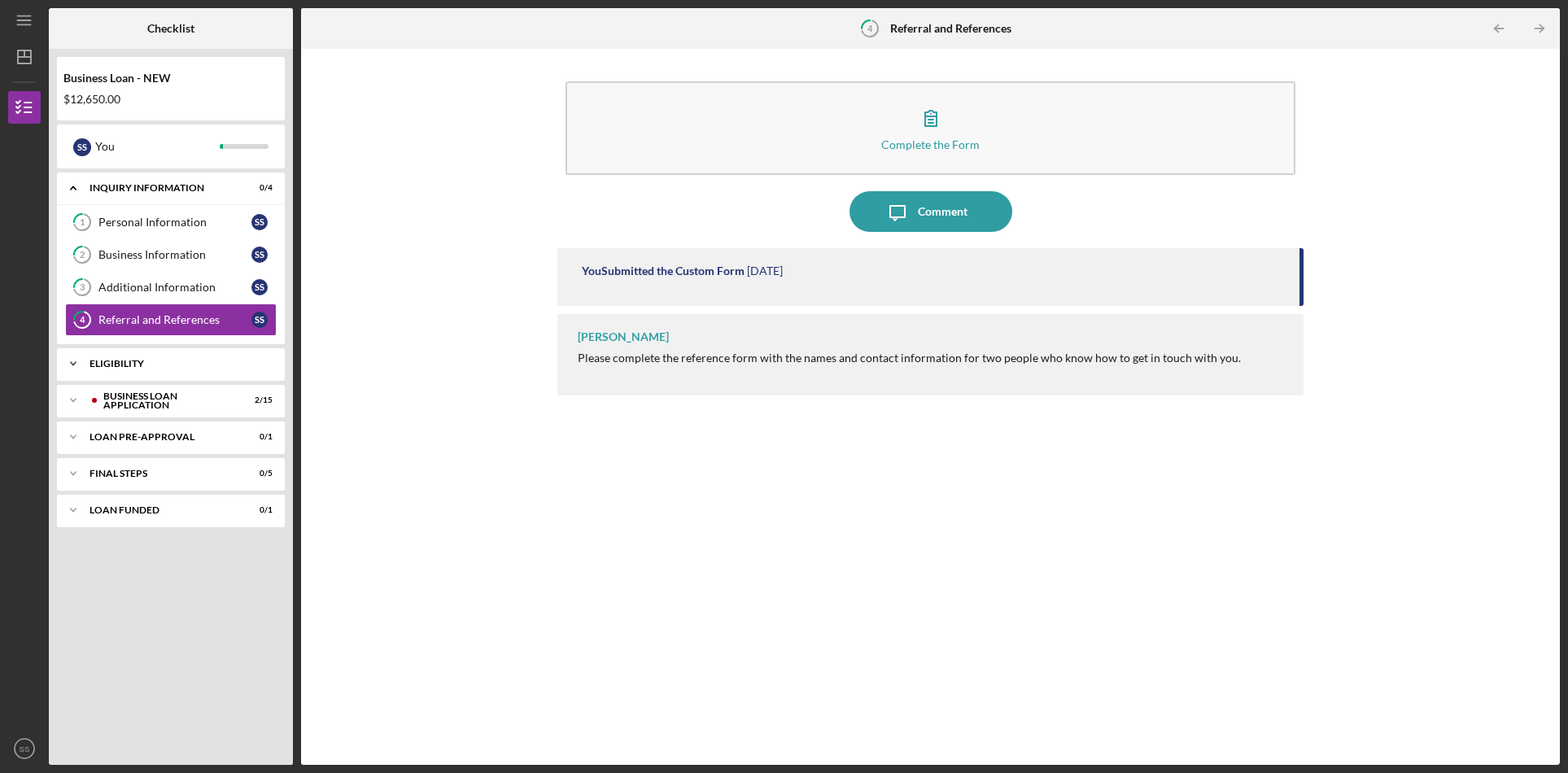
click at [171, 365] on div "ELIGIBILITY" at bounding box center [176, 364] width 175 height 10
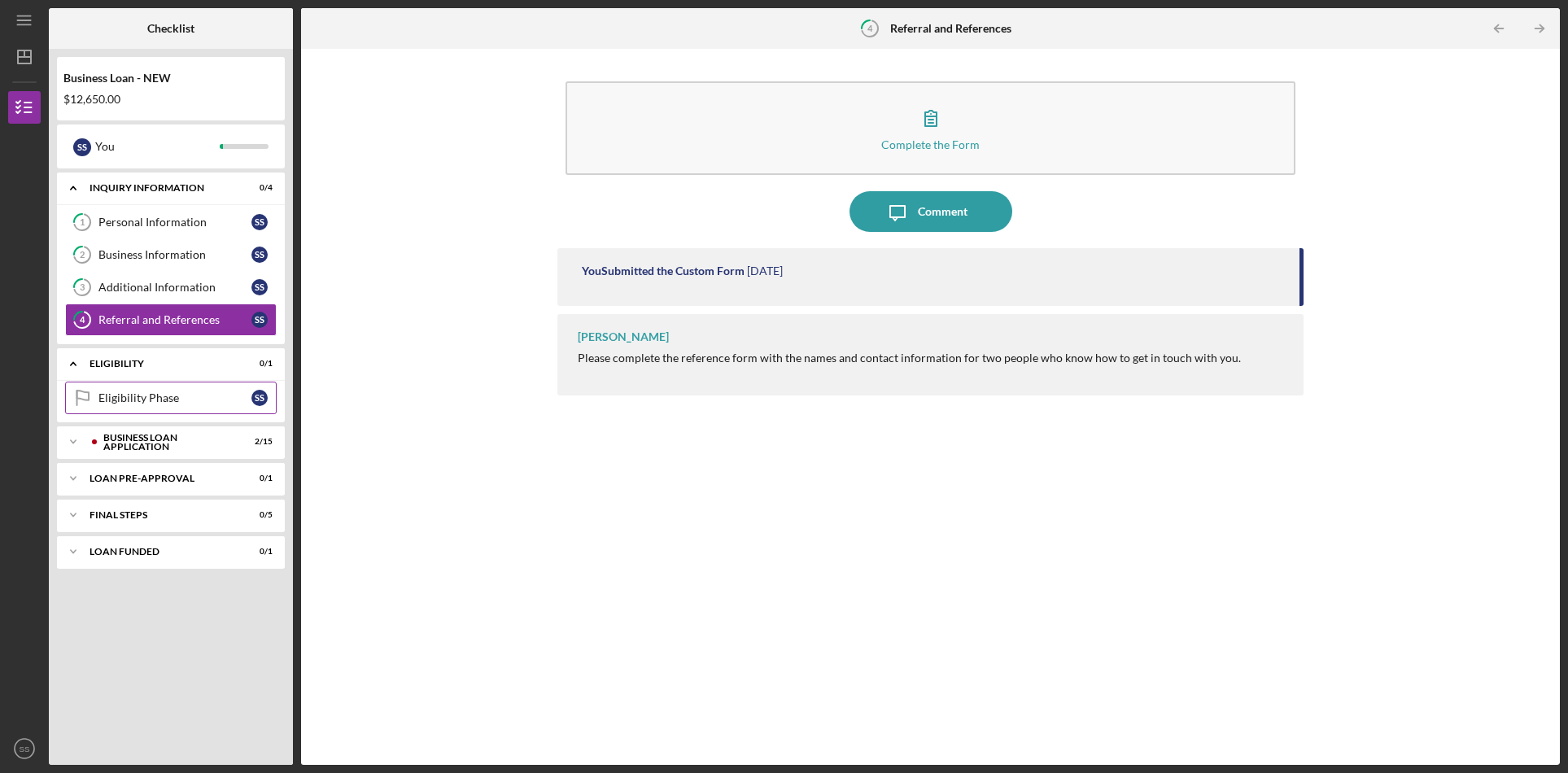
click at [179, 400] on div "Eligibility Phase" at bounding box center [175, 397] width 153 height 13
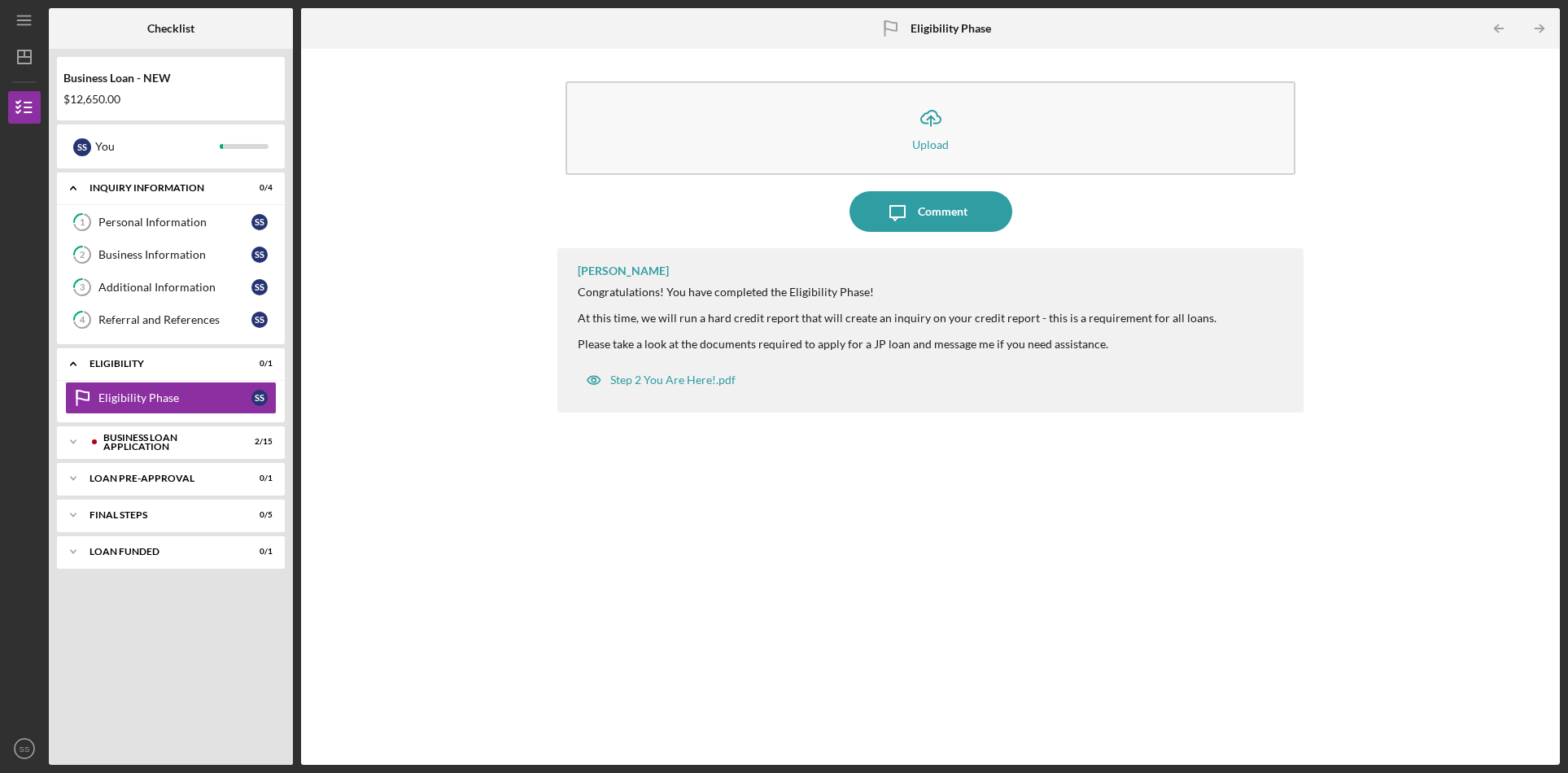
click at [367, 416] on div "Icon/Upload Upload Icon/Message Comment [PERSON_NAME] Congratulations! You have…" at bounding box center [930, 406] width 1242 height 700
click at [158, 442] on div "BUSINESS LOAN APPLICATION" at bounding box center [183, 442] width 161 height 10
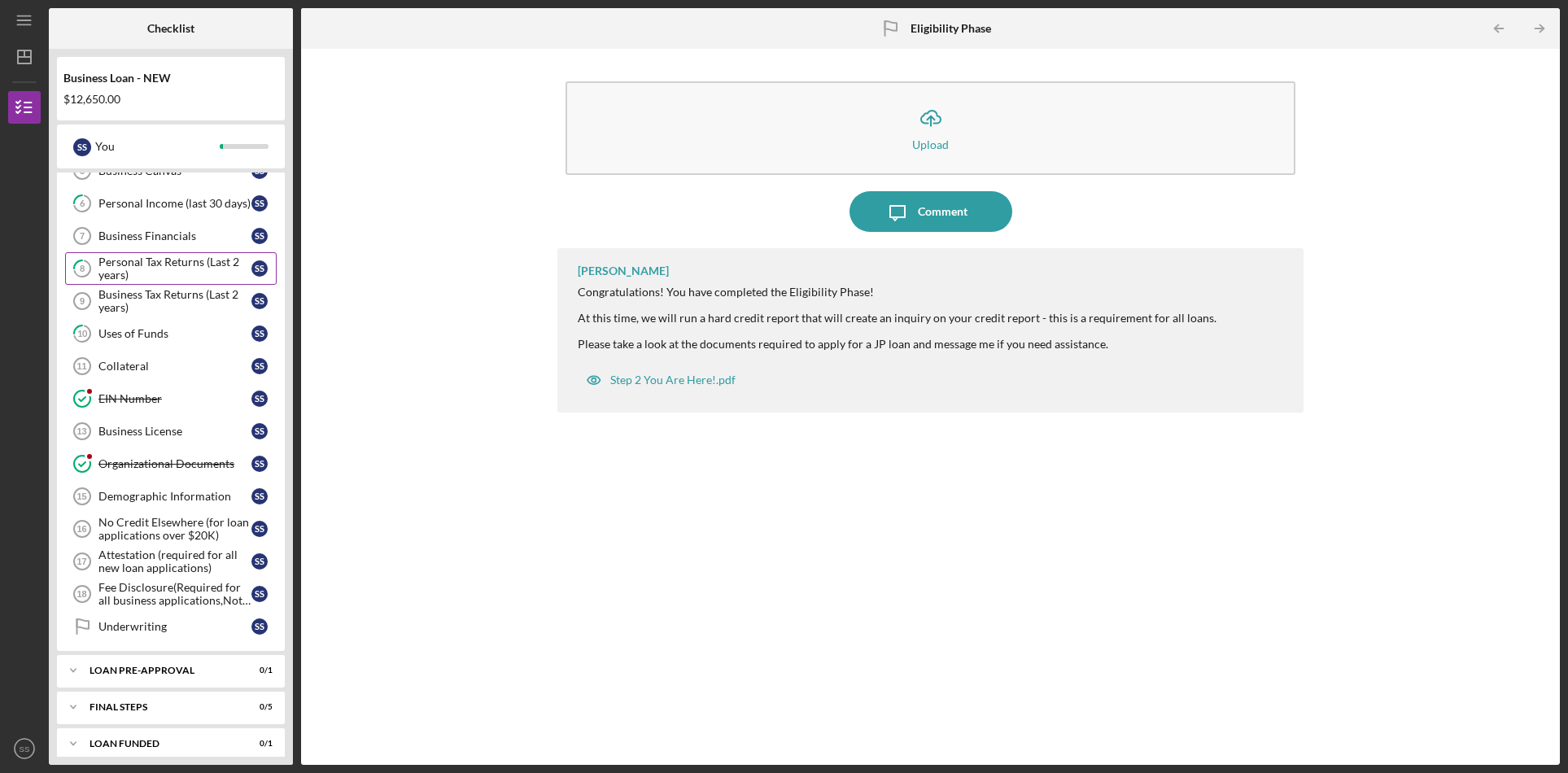
scroll to position [318, 0]
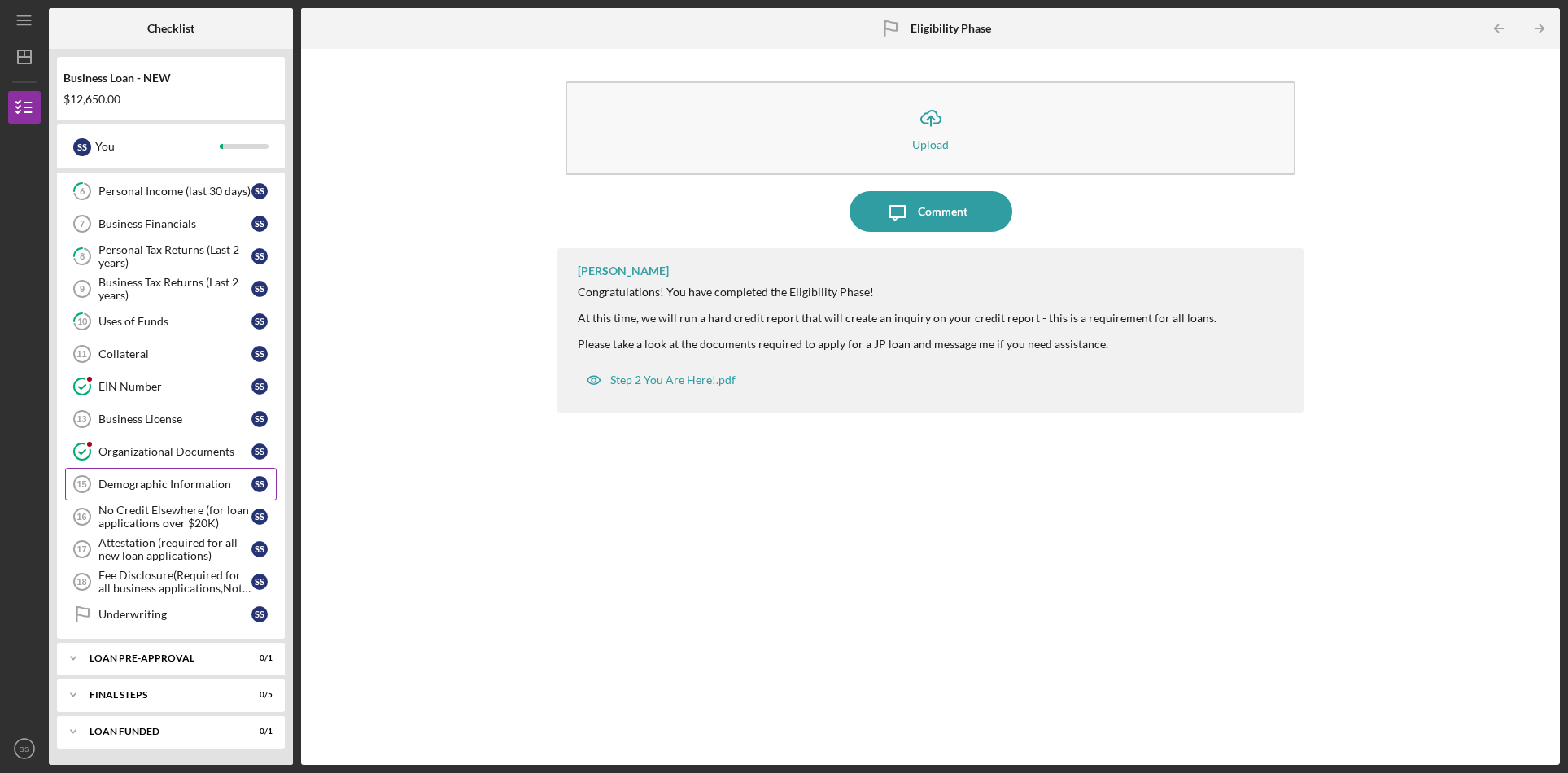
click at [131, 480] on div "Demographic Information" at bounding box center [175, 484] width 153 height 13
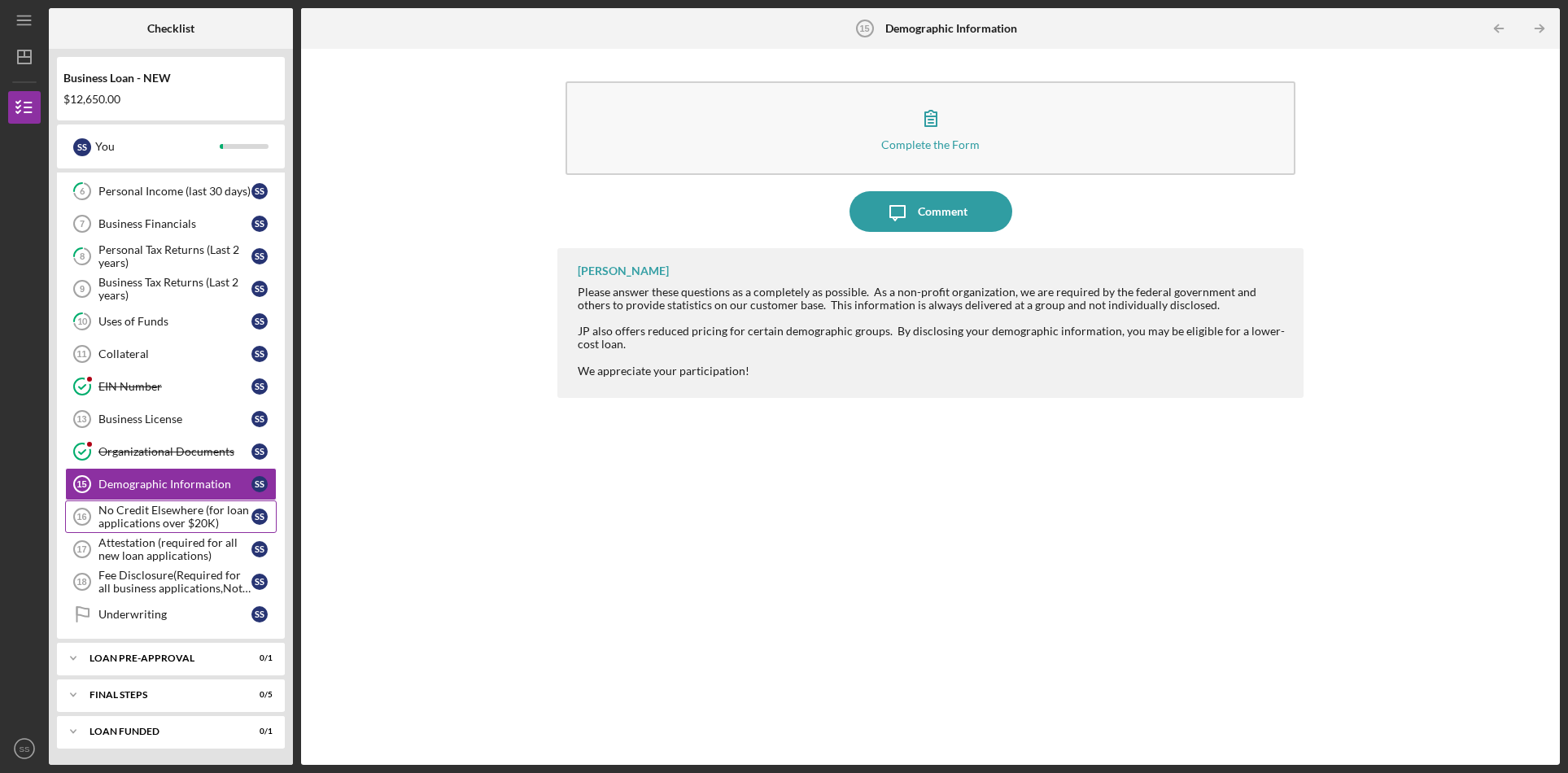
click at [154, 514] on div "No Credit Elsewhere (for loan applications over $20K)" at bounding box center [175, 516] width 153 height 26
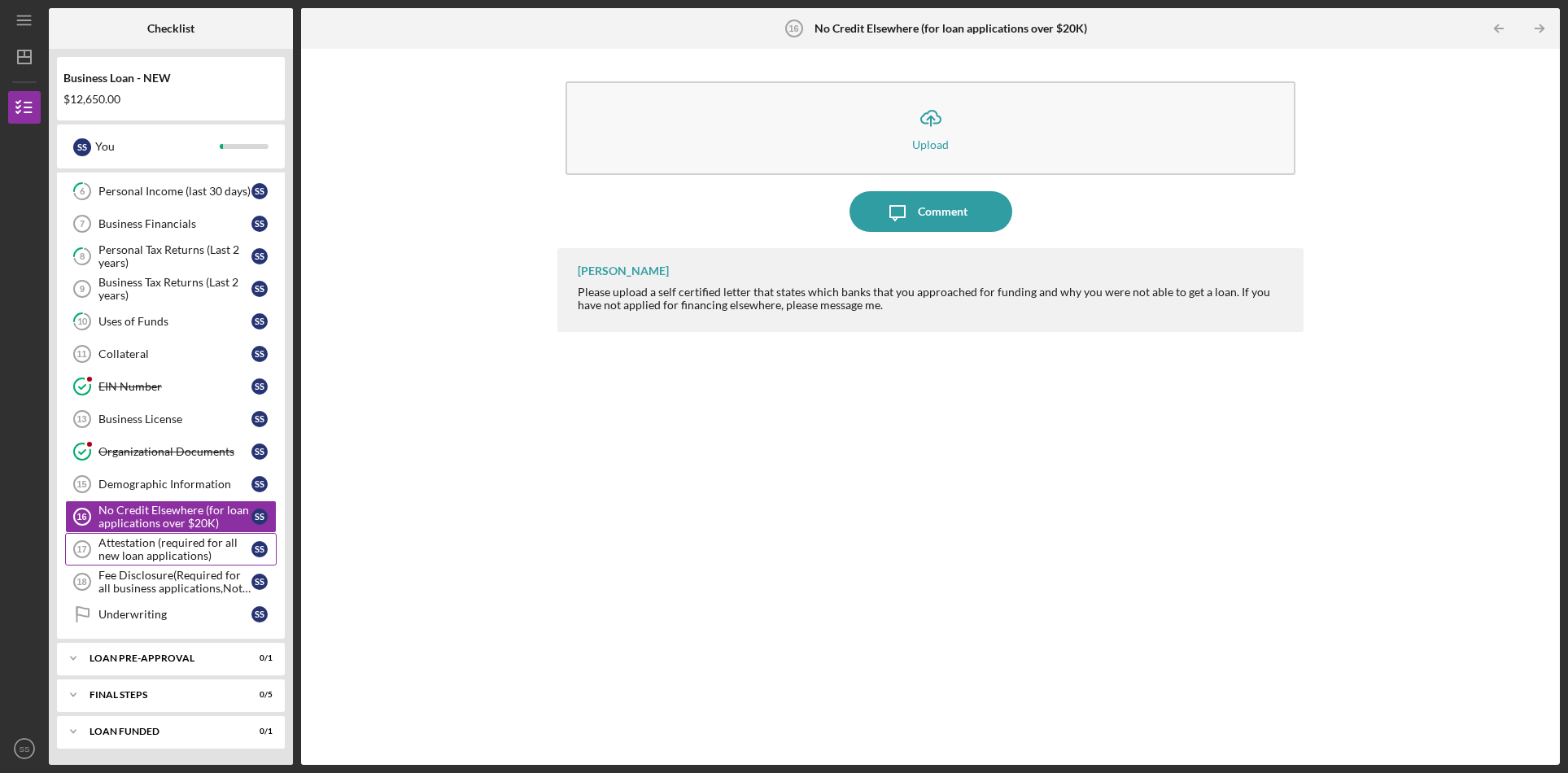
click at [181, 557] on div "Attestation (required for all new loan applications)" at bounding box center [175, 549] width 153 height 26
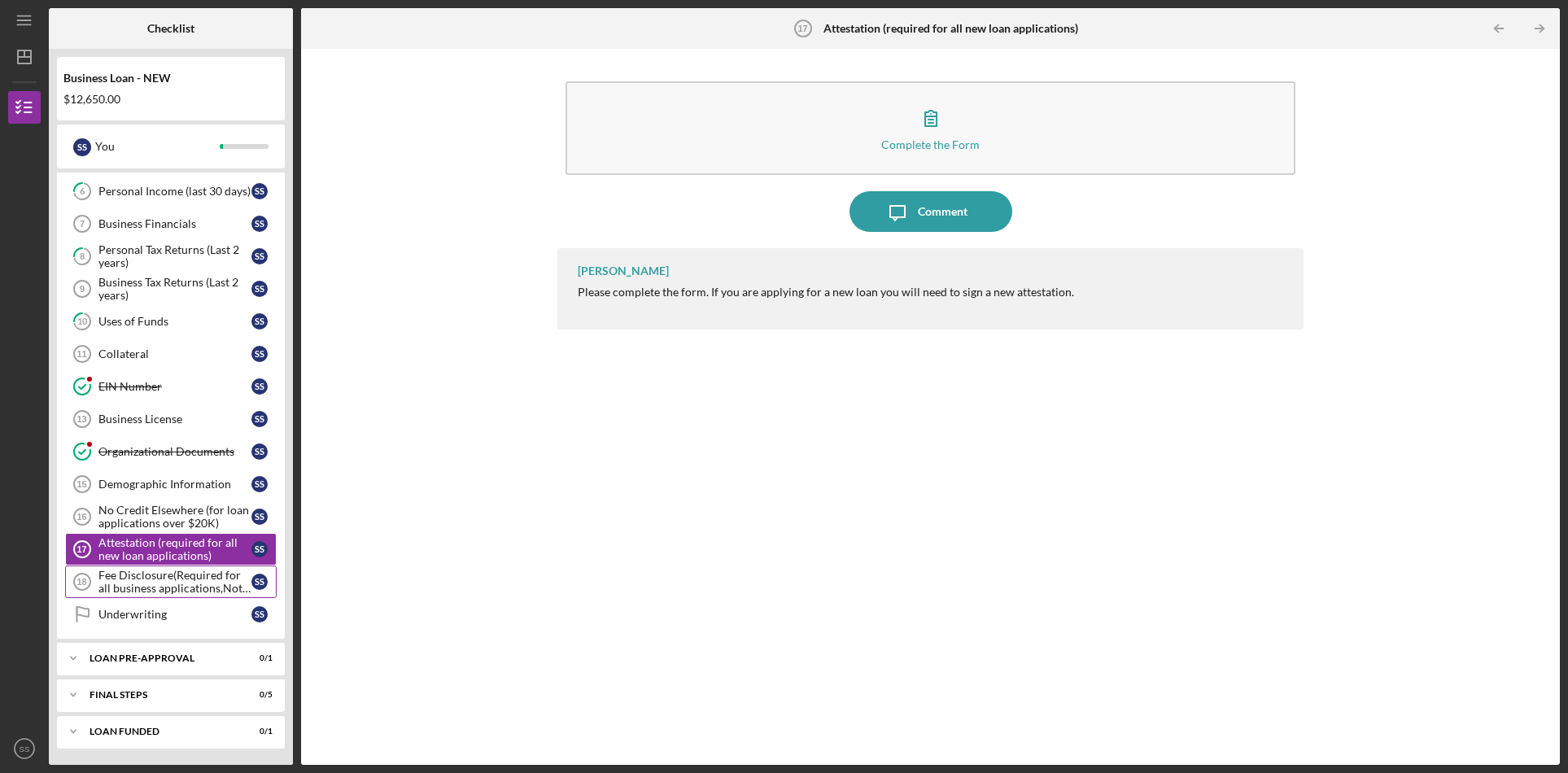
click at [176, 580] on div "Fee Disclosure(Required for all business applications,Not needed for Contractor…" at bounding box center [175, 581] width 153 height 26
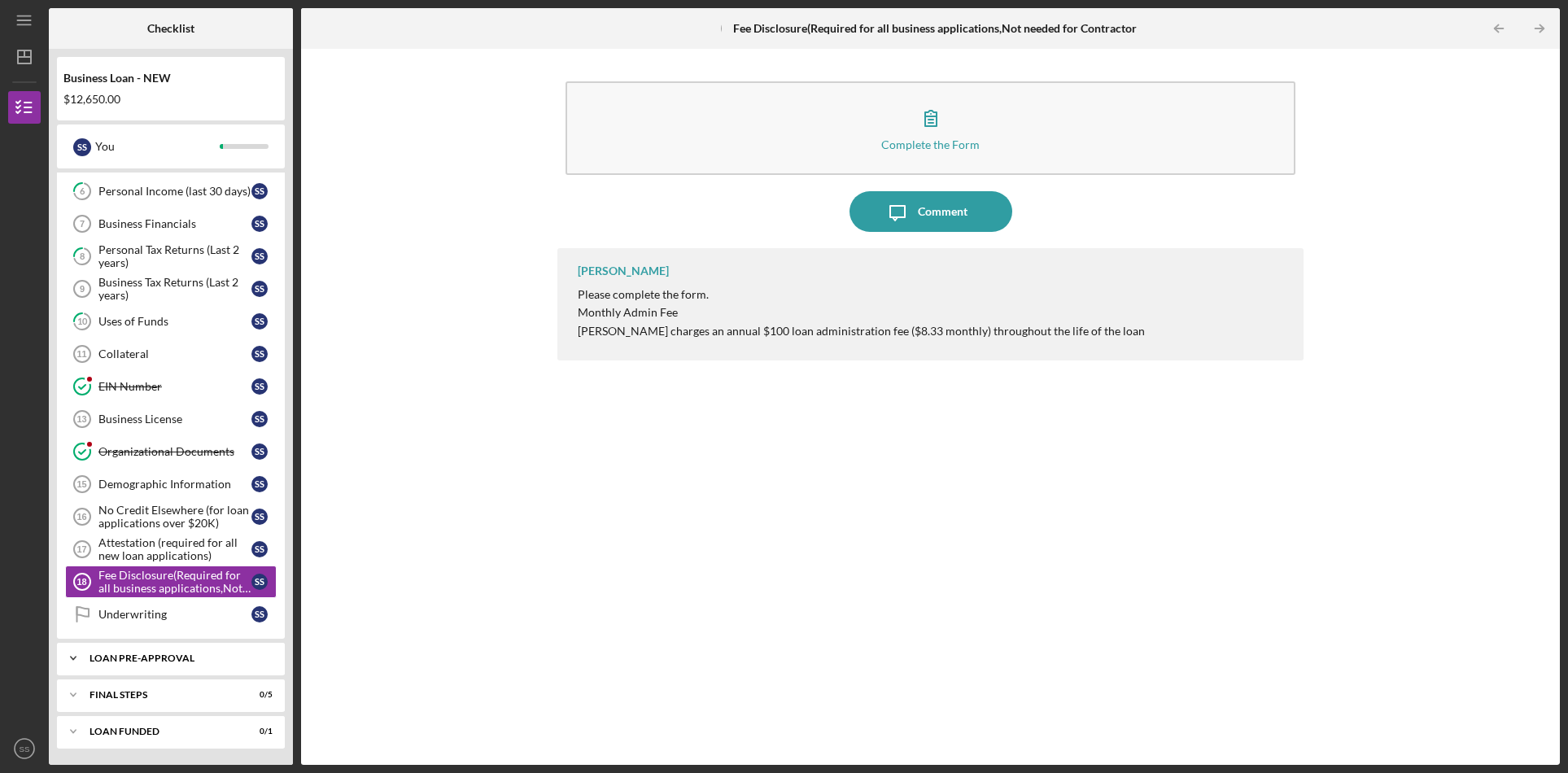
click at [193, 658] on div "LOAN PRE-APPROVAL" at bounding box center [176, 659] width 175 height 10
click at [188, 688] on div "Loan Pre-Approval" at bounding box center [175, 692] width 153 height 13
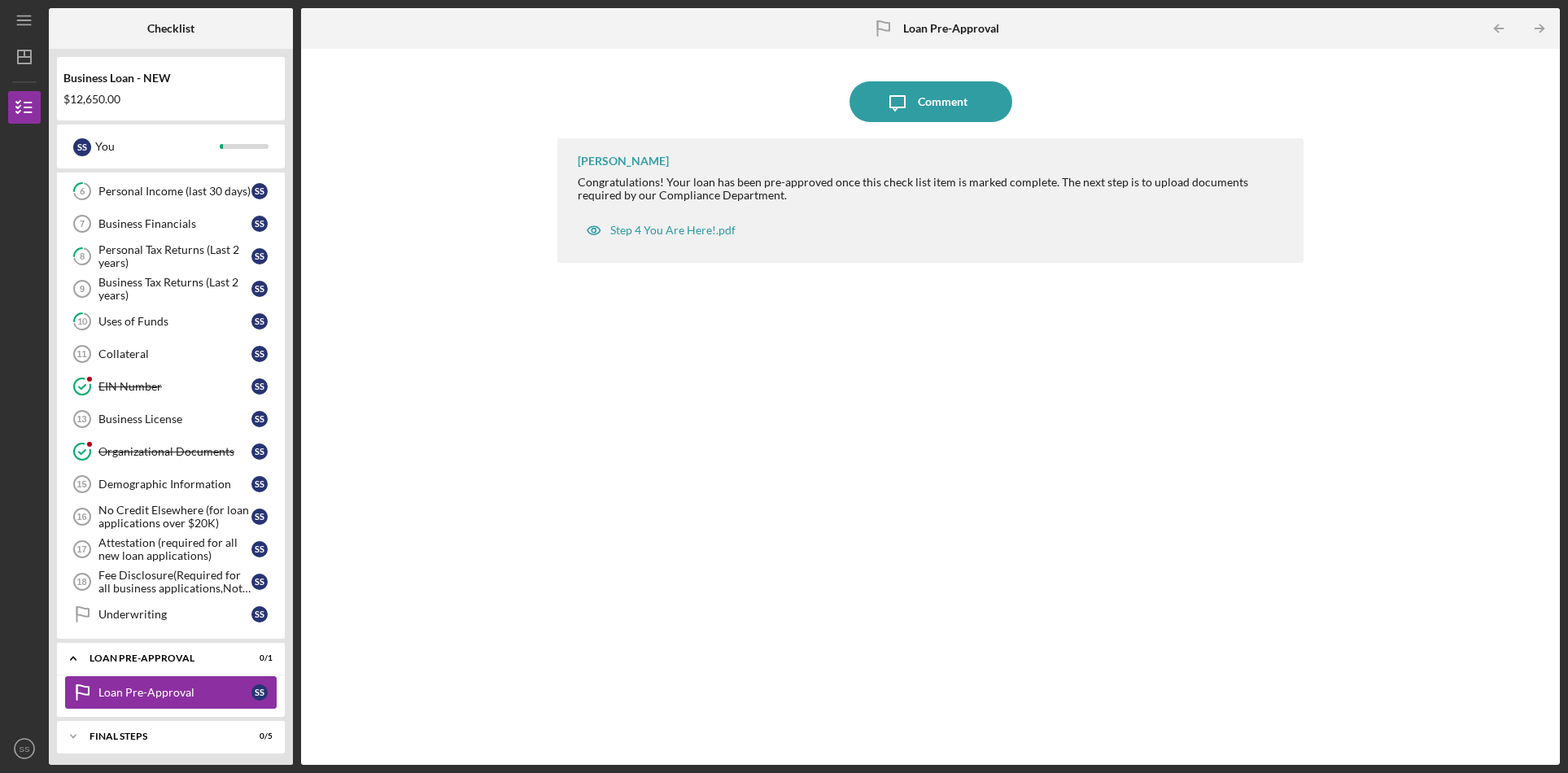
scroll to position [359, 0]
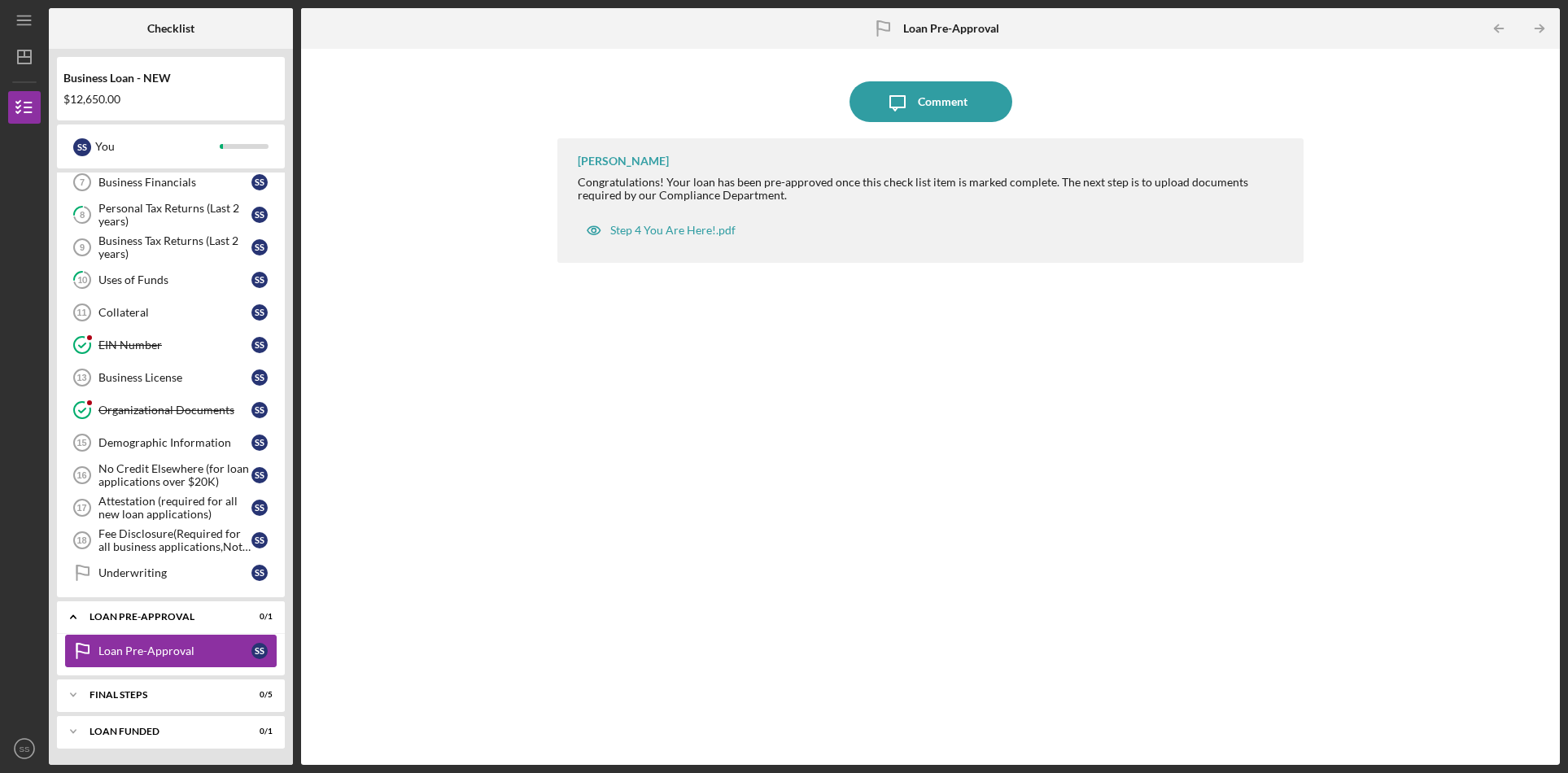
click at [182, 687] on div "Icon/Expander FINAL STEPS 0 / 5" at bounding box center [171, 695] width 228 height 33
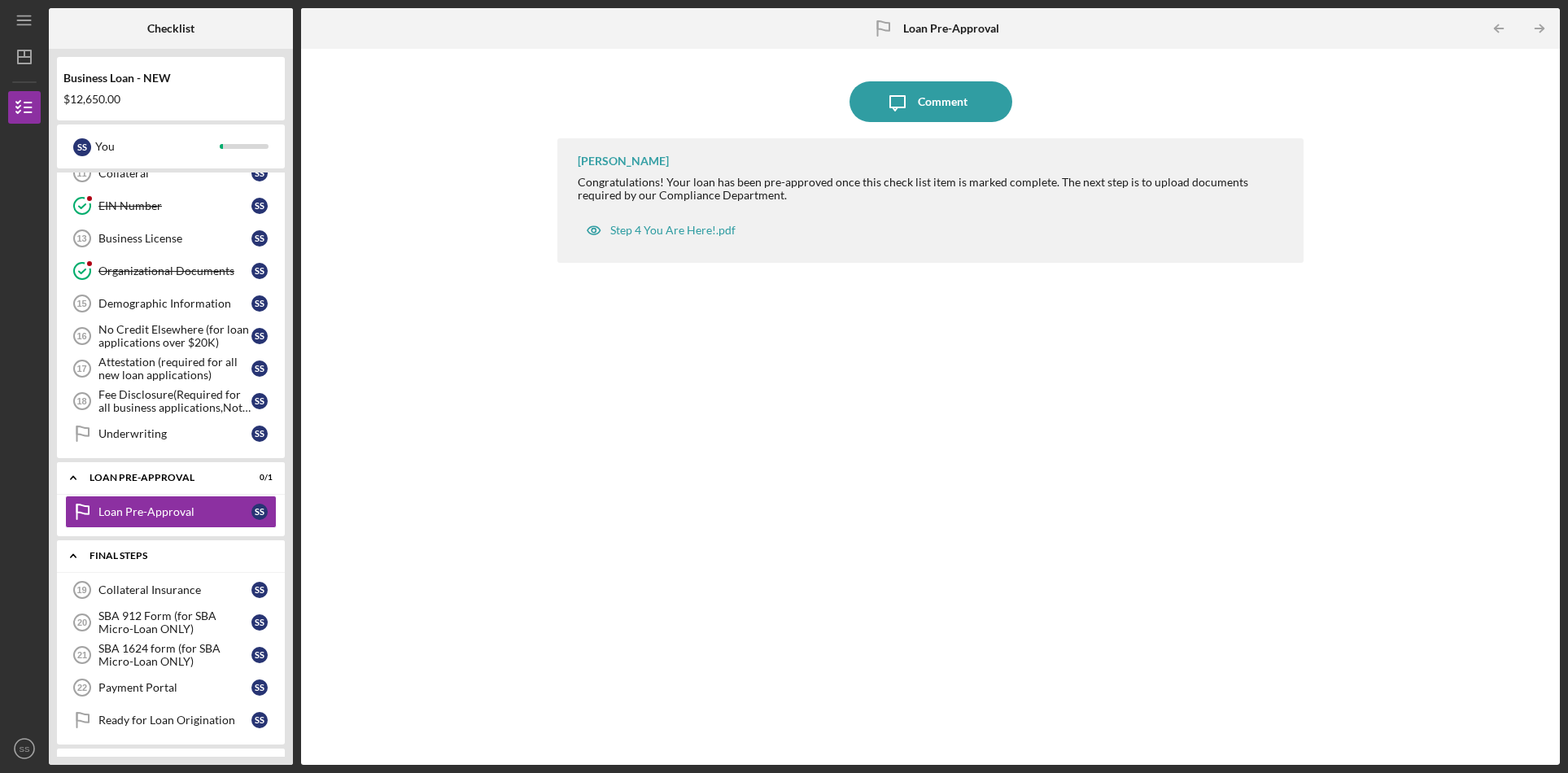
scroll to position [531, 0]
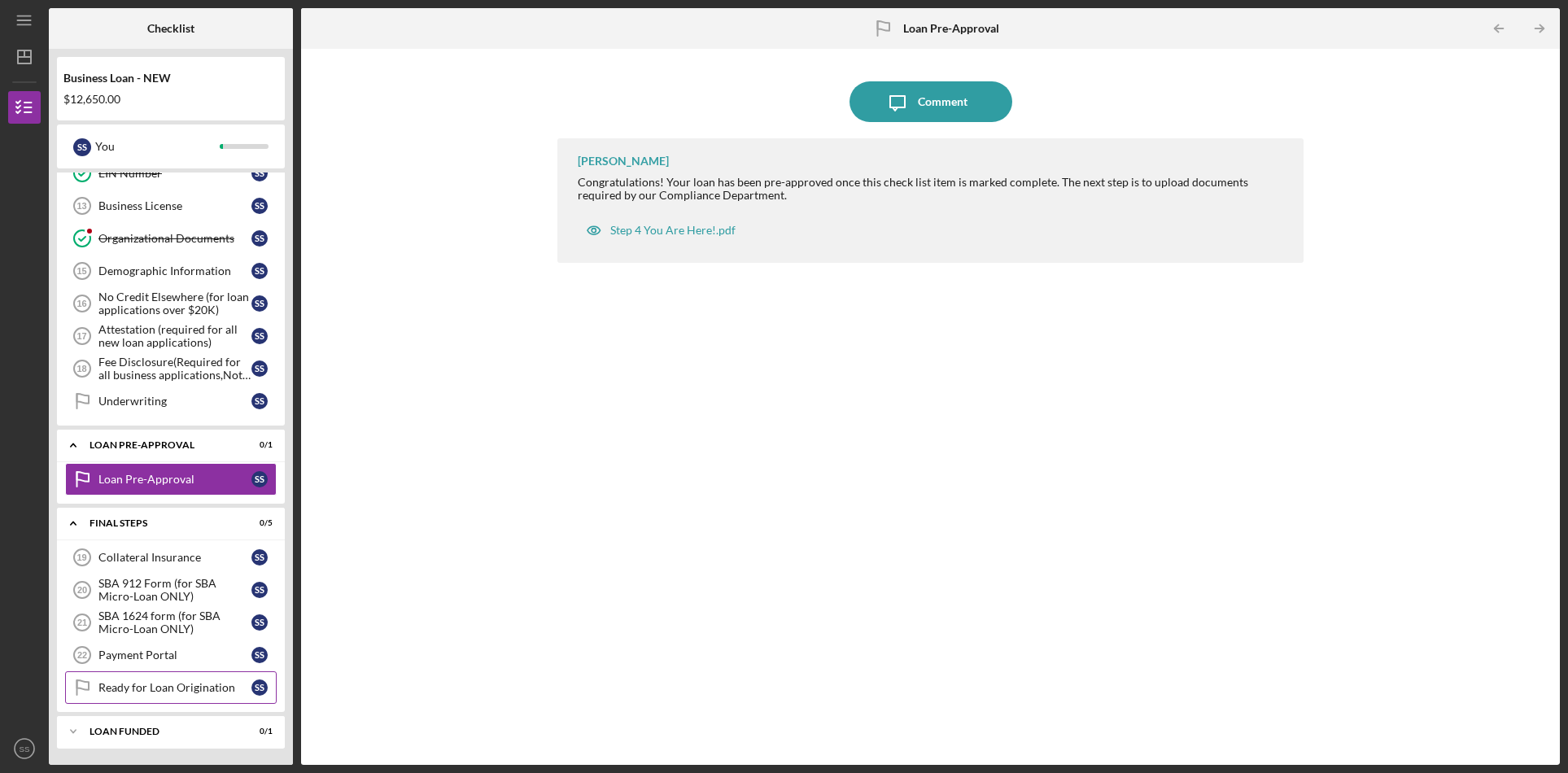
click at [207, 682] on div "Ready for Loan Origination" at bounding box center [175, 687] width 153 height 13
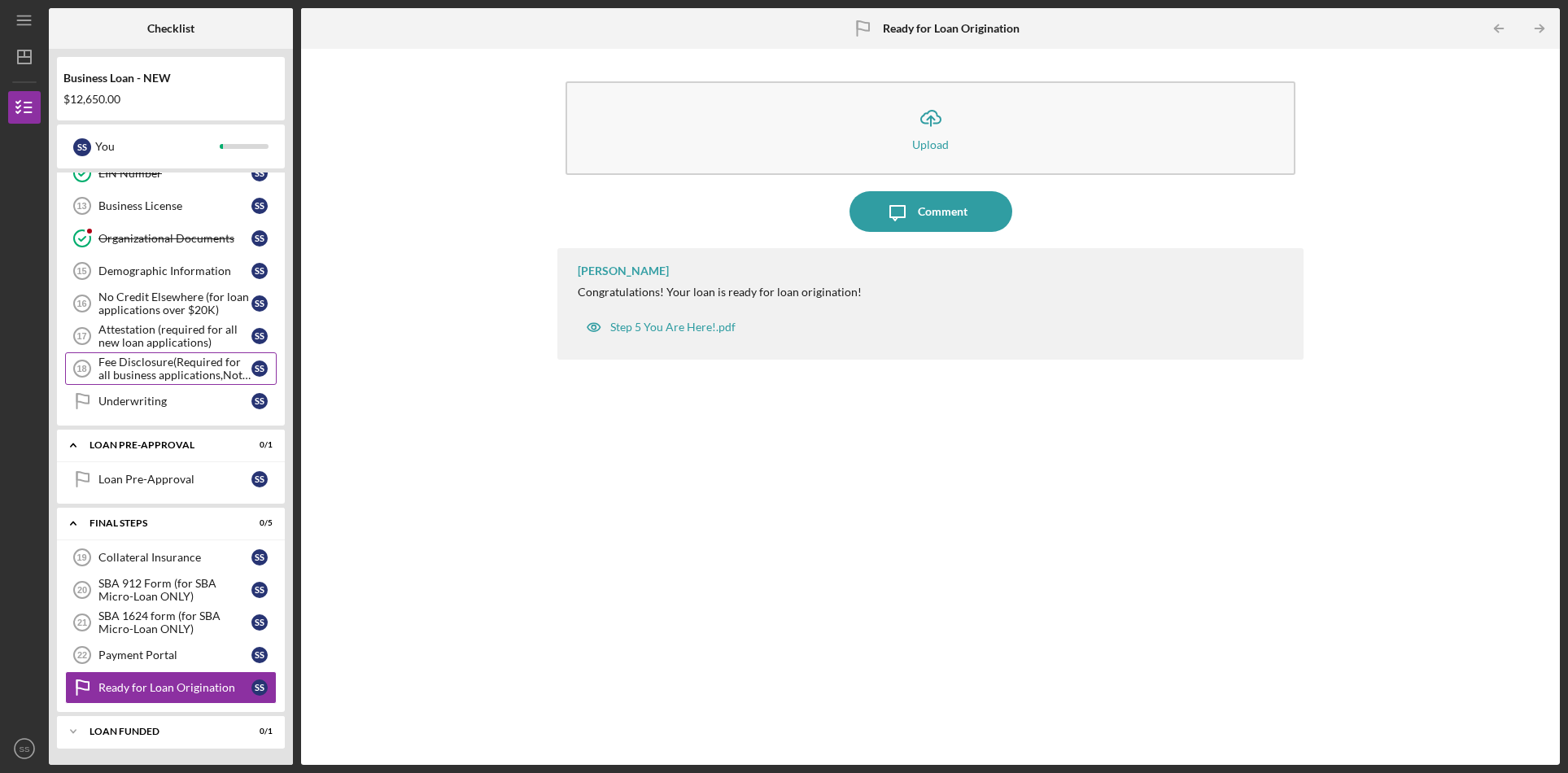
click at [173, 367] on div "Fee Disclosure(Required for all business applications,Not needed for Contractor…" at bounding box center [175, 368] width 153 height 26
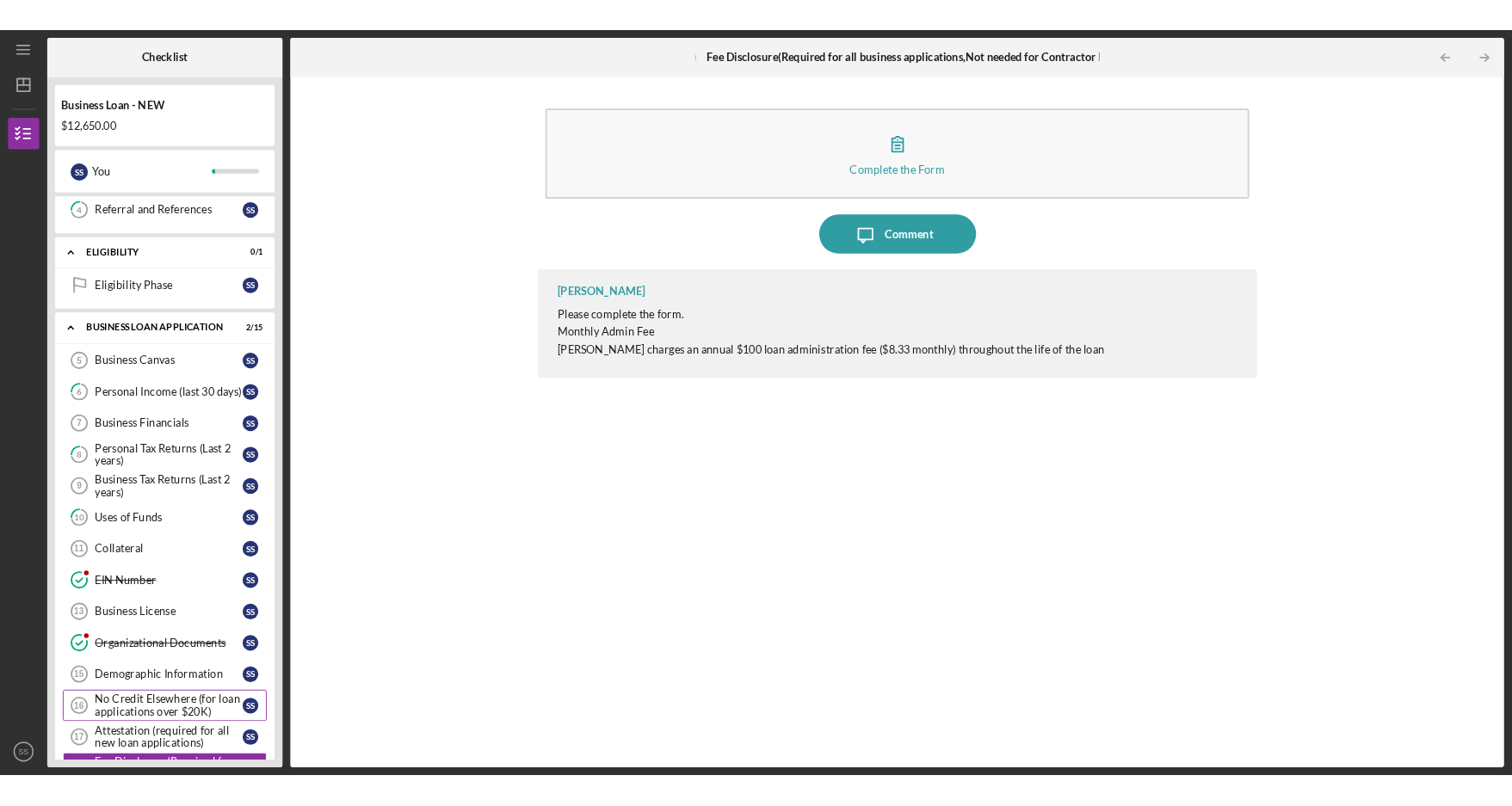
scroll to position [147, 0]
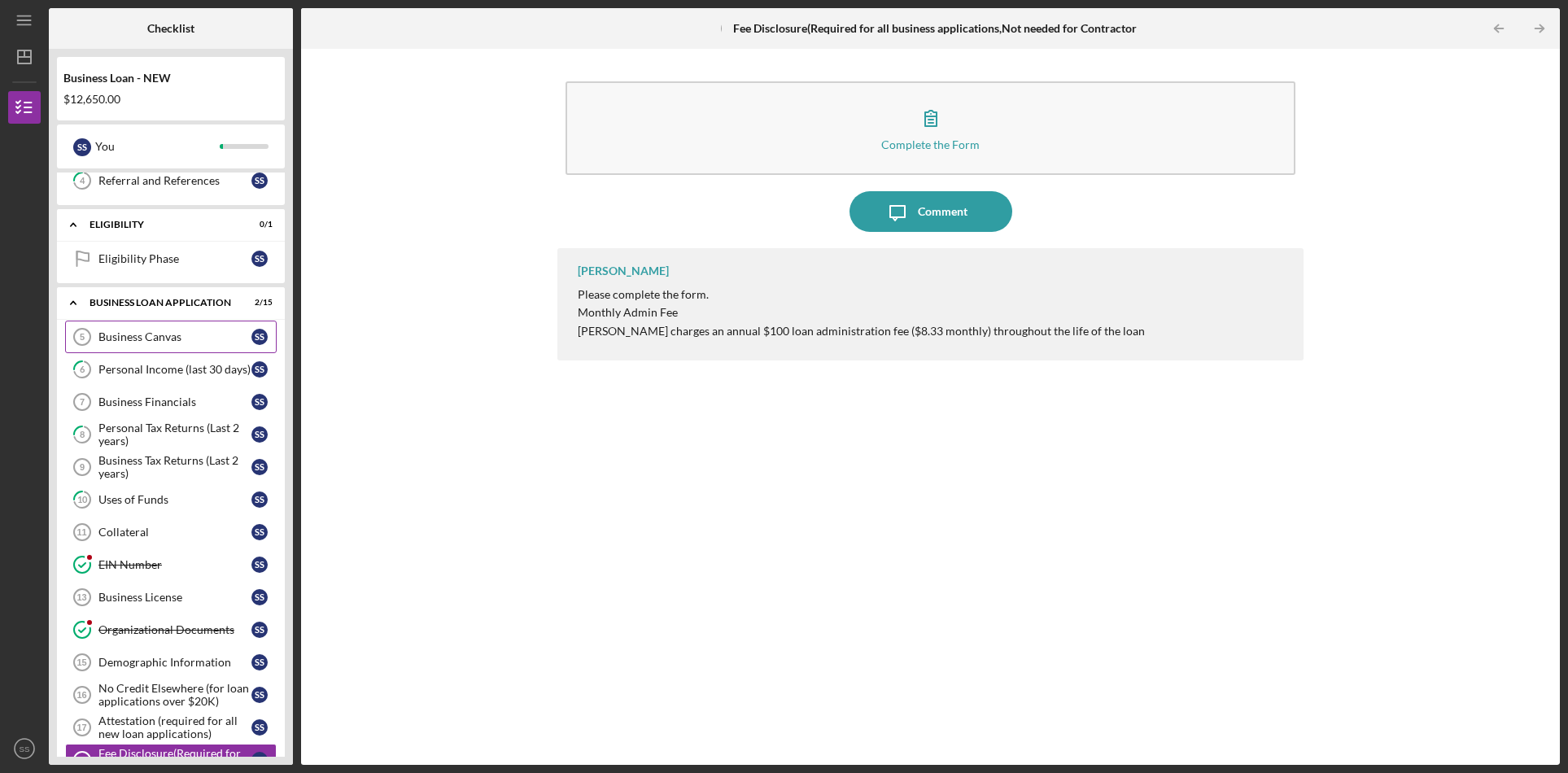
click at [185, 342] on div "Business Canvas" at bounding box center [175, 336] width 153 height 13
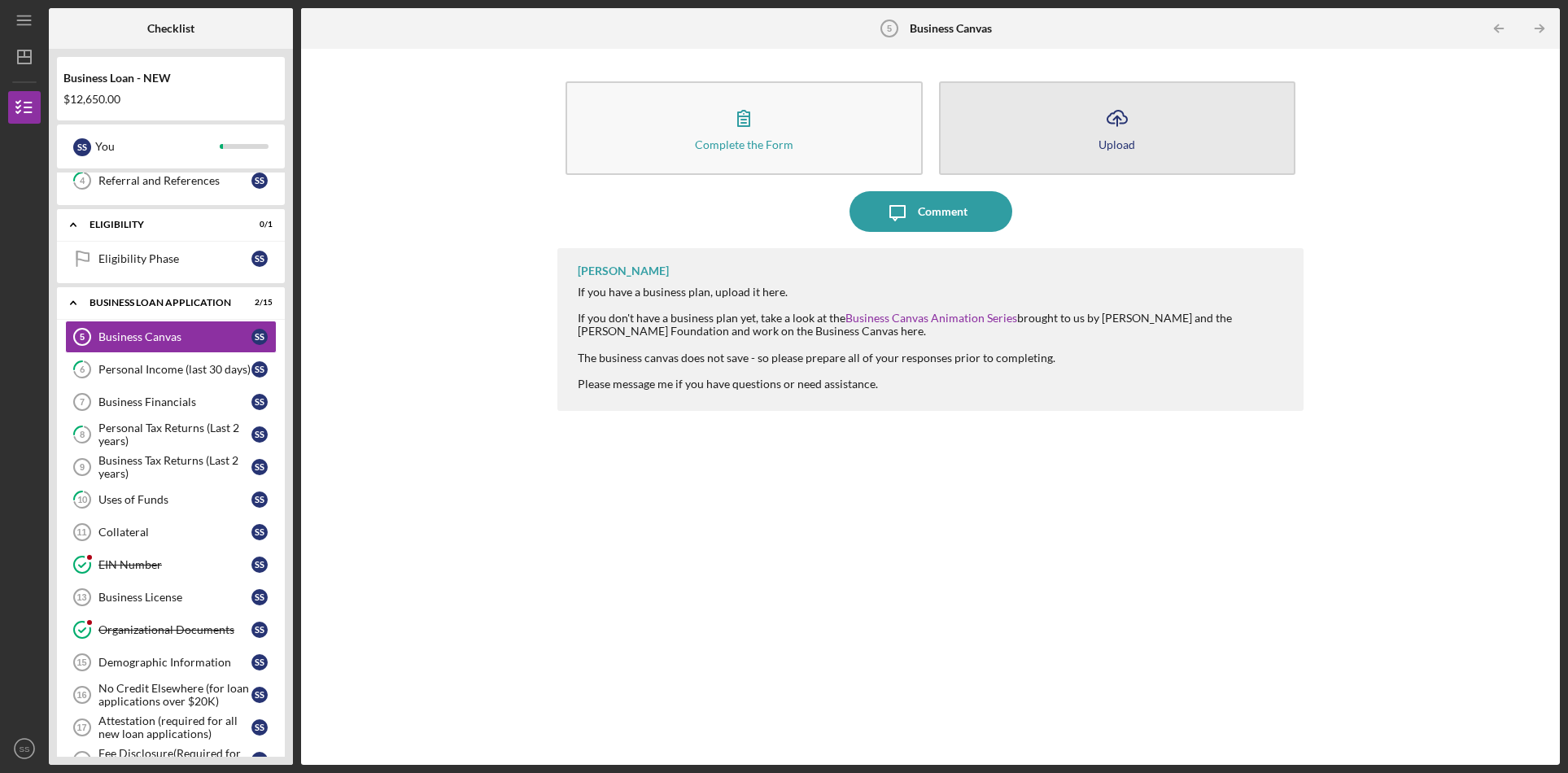
click at [1031, 113] on button "Icon/Upload Upload" at bounding box center [1117, 128] width 356 height 94
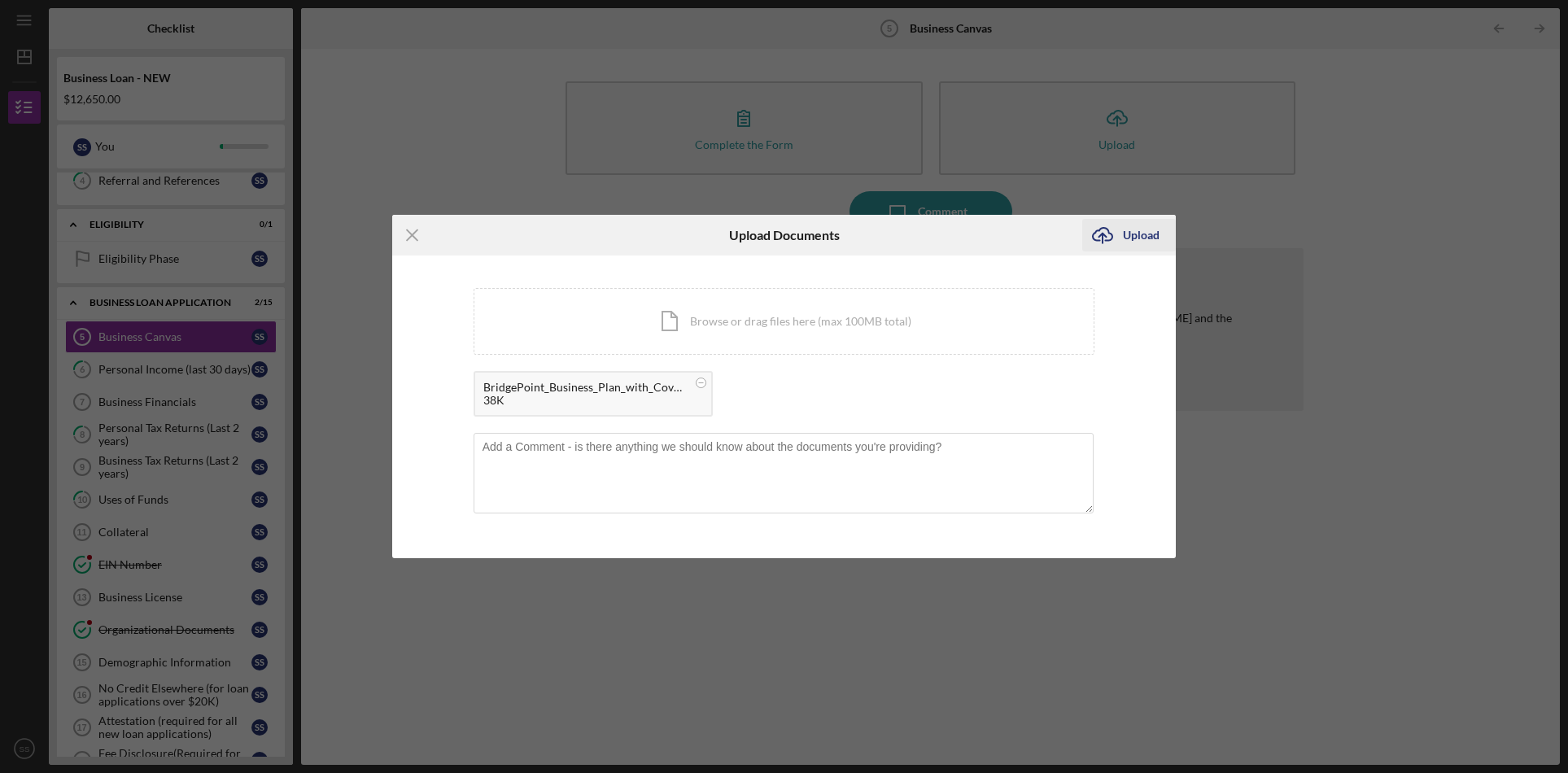
click at [1158, 236] on button "Icon/Upload Upload" at bounding box center [1128, 235] width 94 height 33
click at [1132, 234] on div "Upload" at bounding box center [1141, 235] width 36 height 33
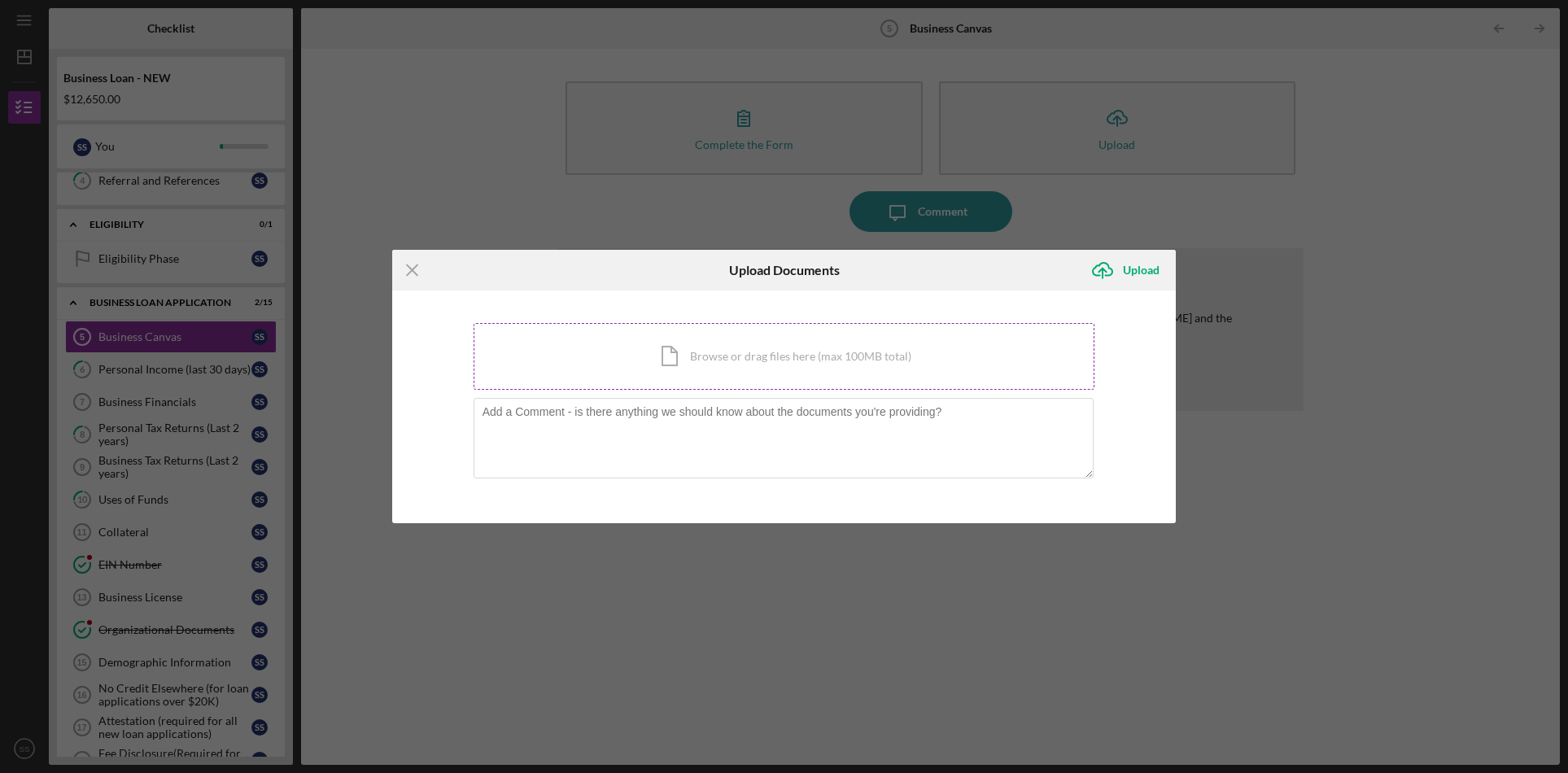
click at [711, 362] on div "Icon/Document Browse or drag files here (max 100MB total) Tap to choose files o…" at bounding box center [784, 357] width 621 height 67
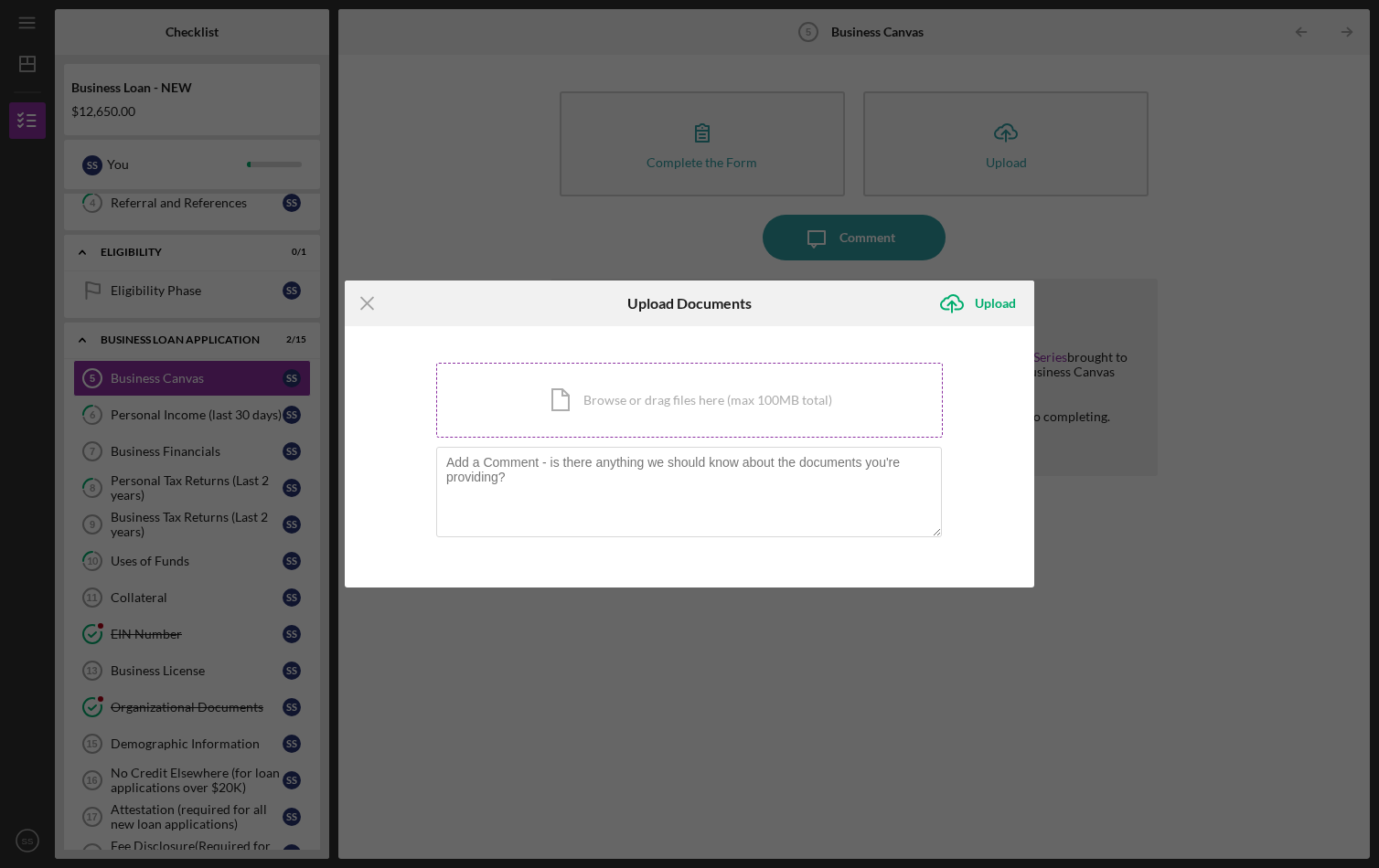
click at [685, 393] on div "Icon/Document Browse or drag files here (max 100MB total) Tap to choose files o…" at bounding box center [690, 400] width 507 height 75
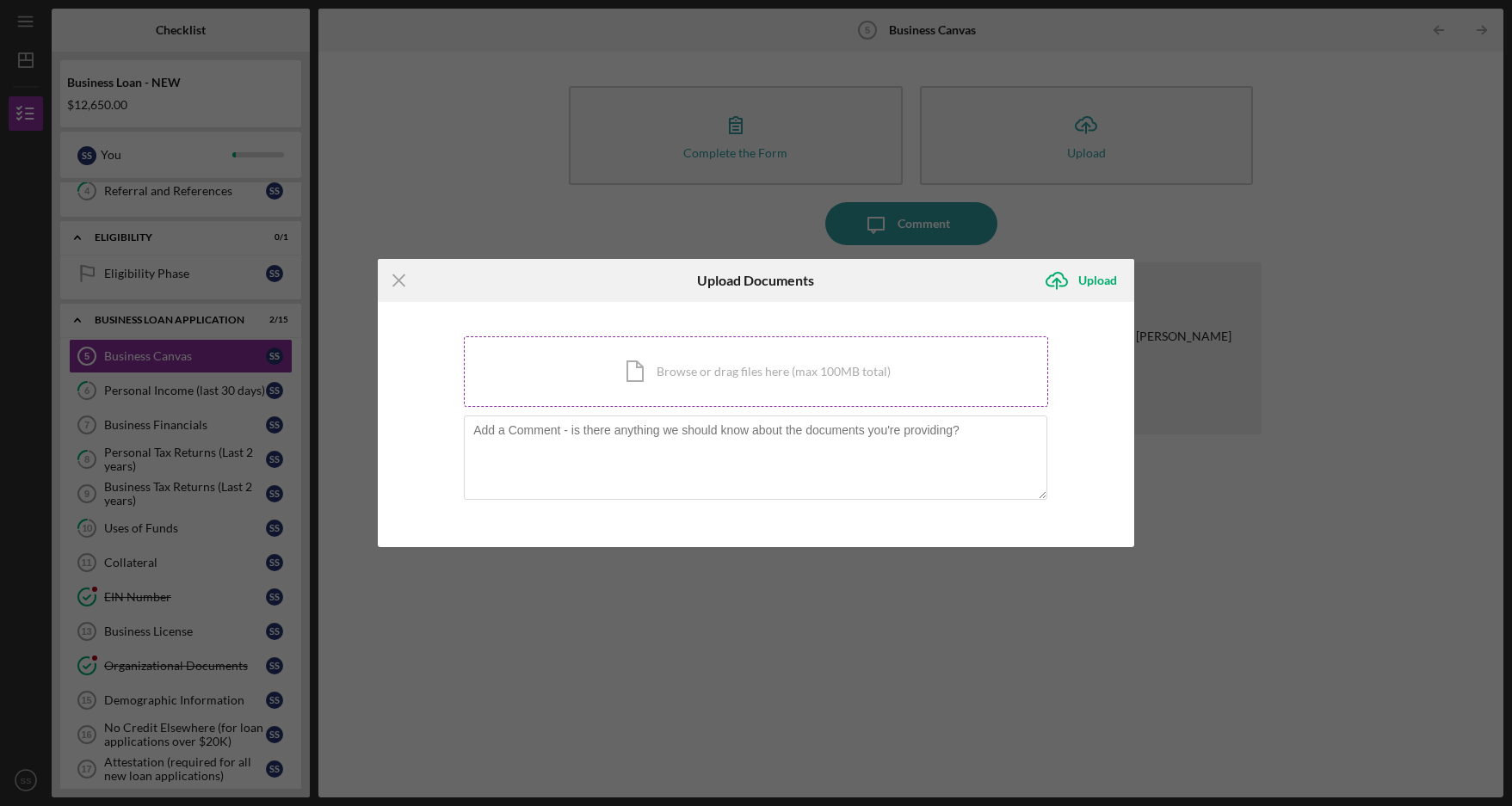
click at [752, 370] on div "Icon/Document Browse or drag files here (max 100MB total) Tap to choose files o…" at bounding box center [756, 371] width 584 height 71
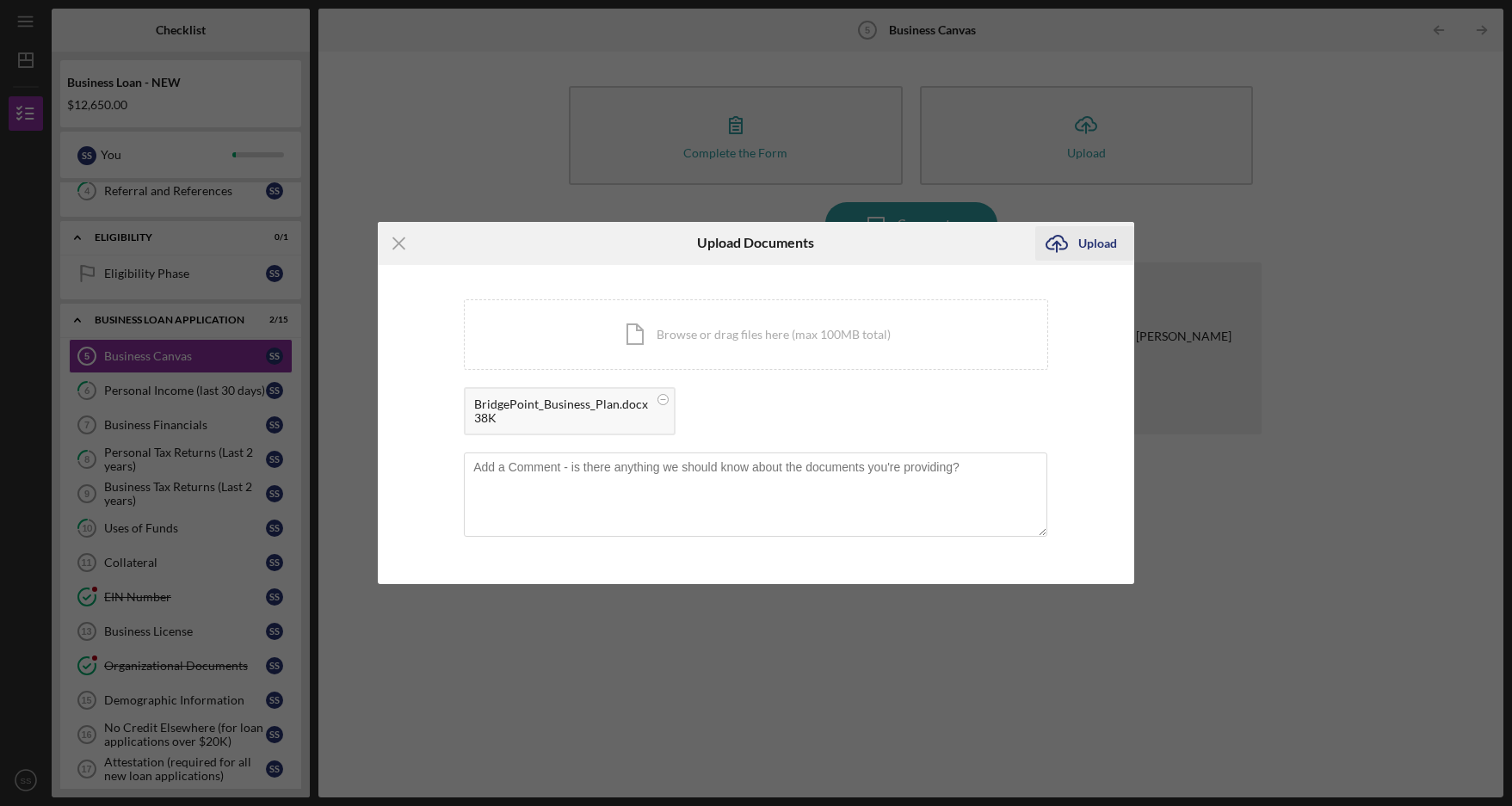
click at [1099, 243] on div "Upload" at bounding box center [1097, 243] width 38 height 35
click at [1084, 243] on div "Upload" at bounding box center [1097, 243] width 38 height 35
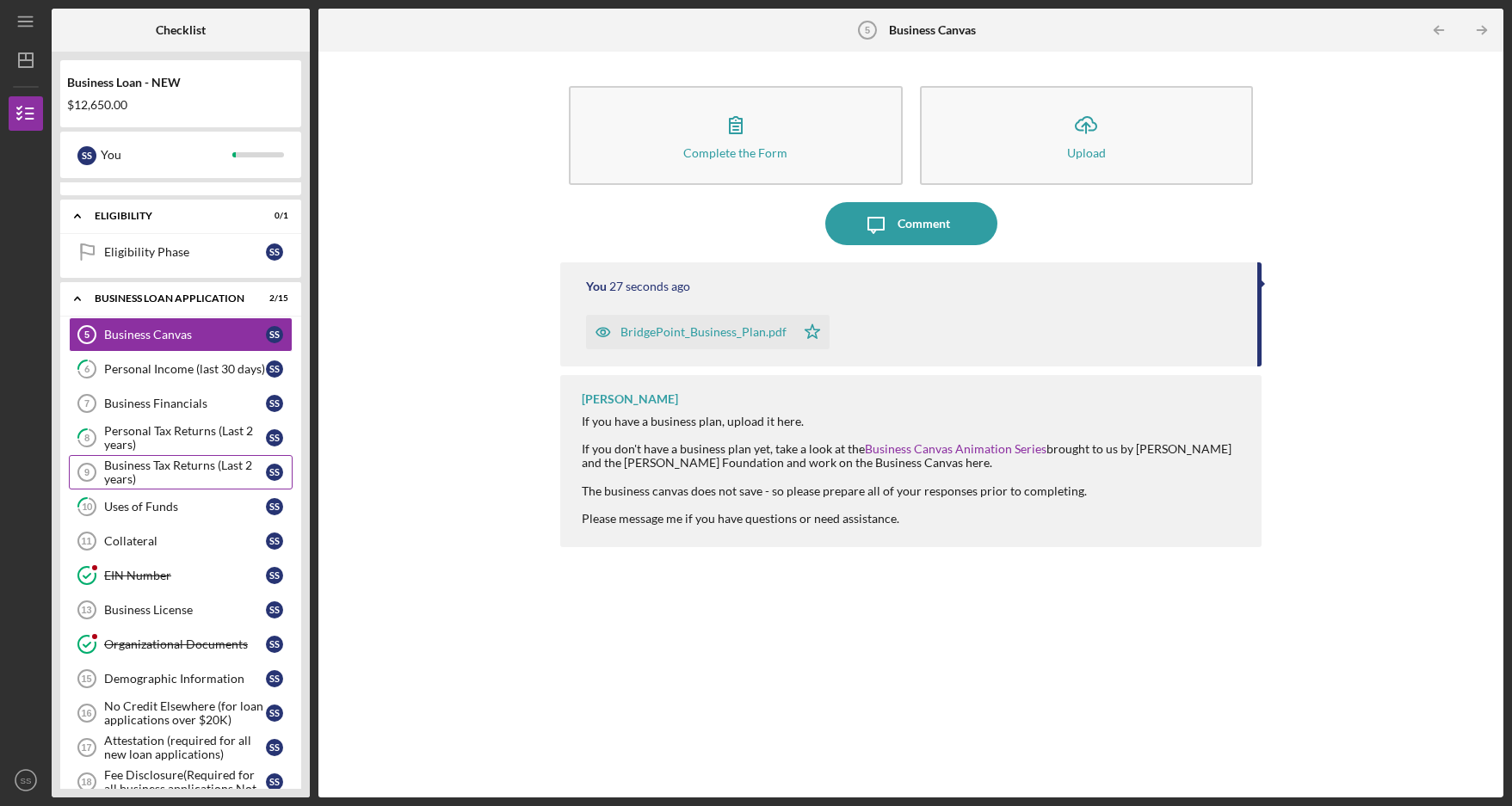
scroll to position [175, 0]
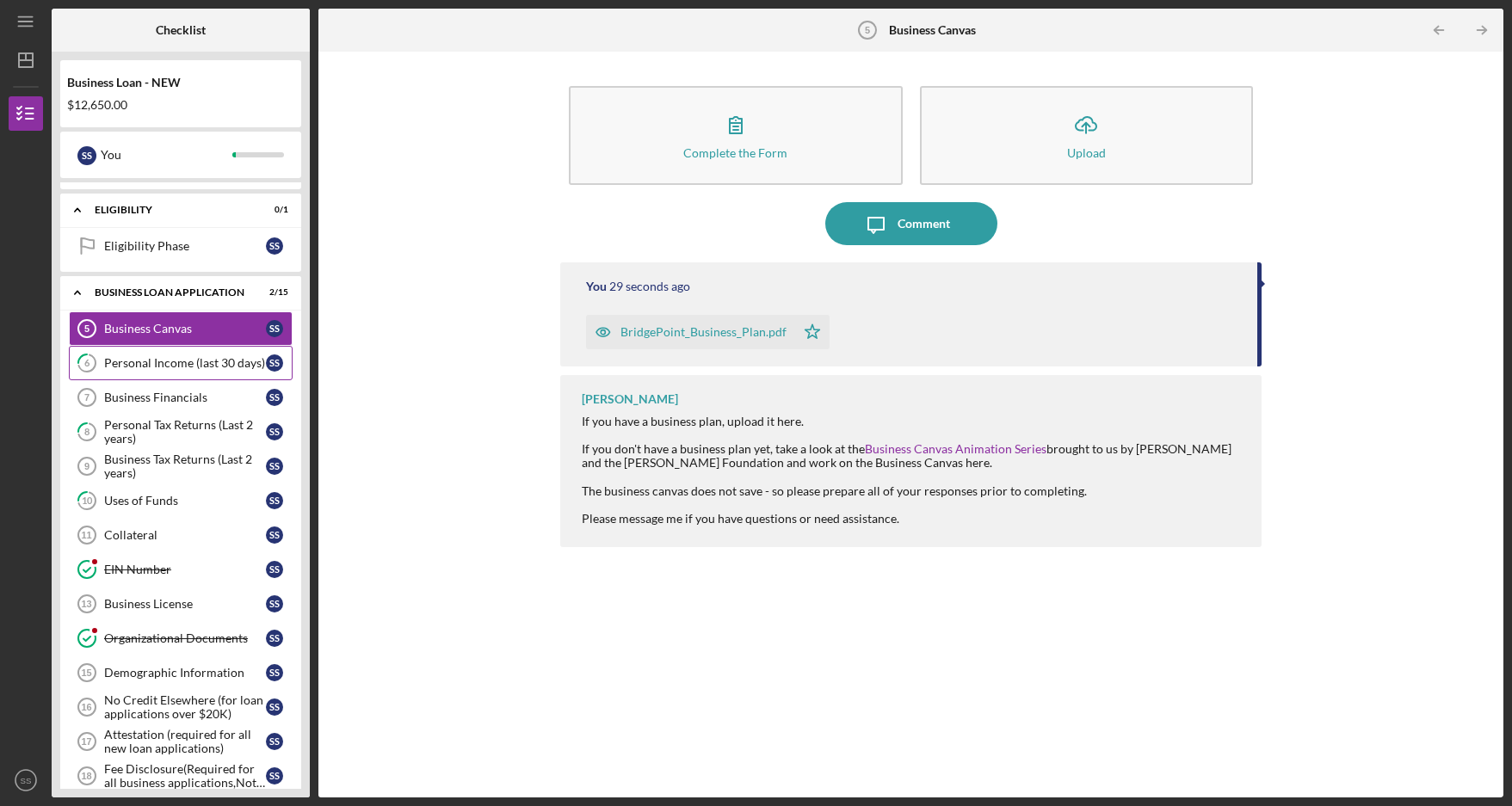
click at [187, 363] on div "Personal Income (last 30 days)" at bounding box center [185, 362] width 162 height 13
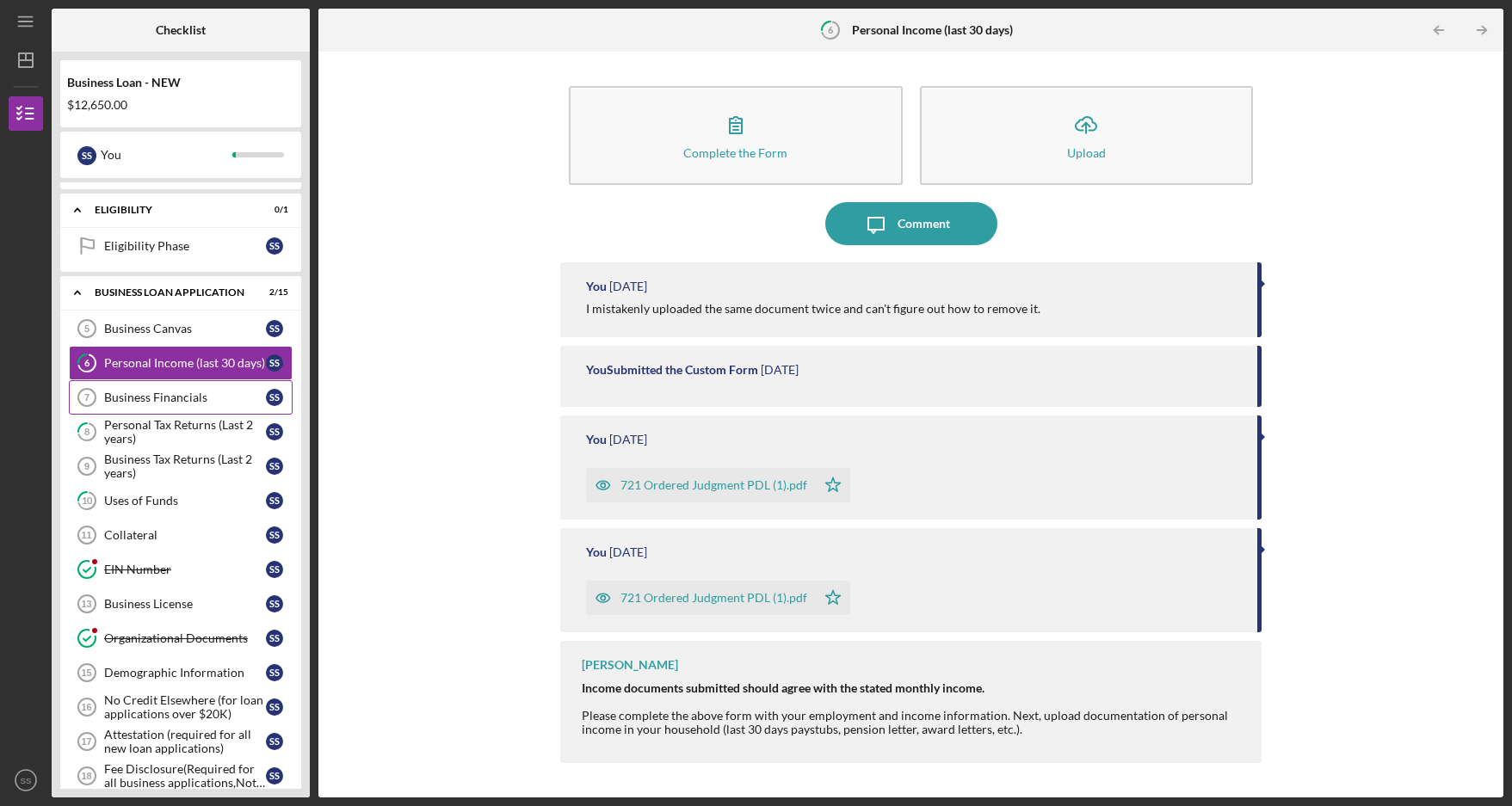
click at [137, 398] on div "Business Financials" at bounding box center [185, 396] width 162 height 13
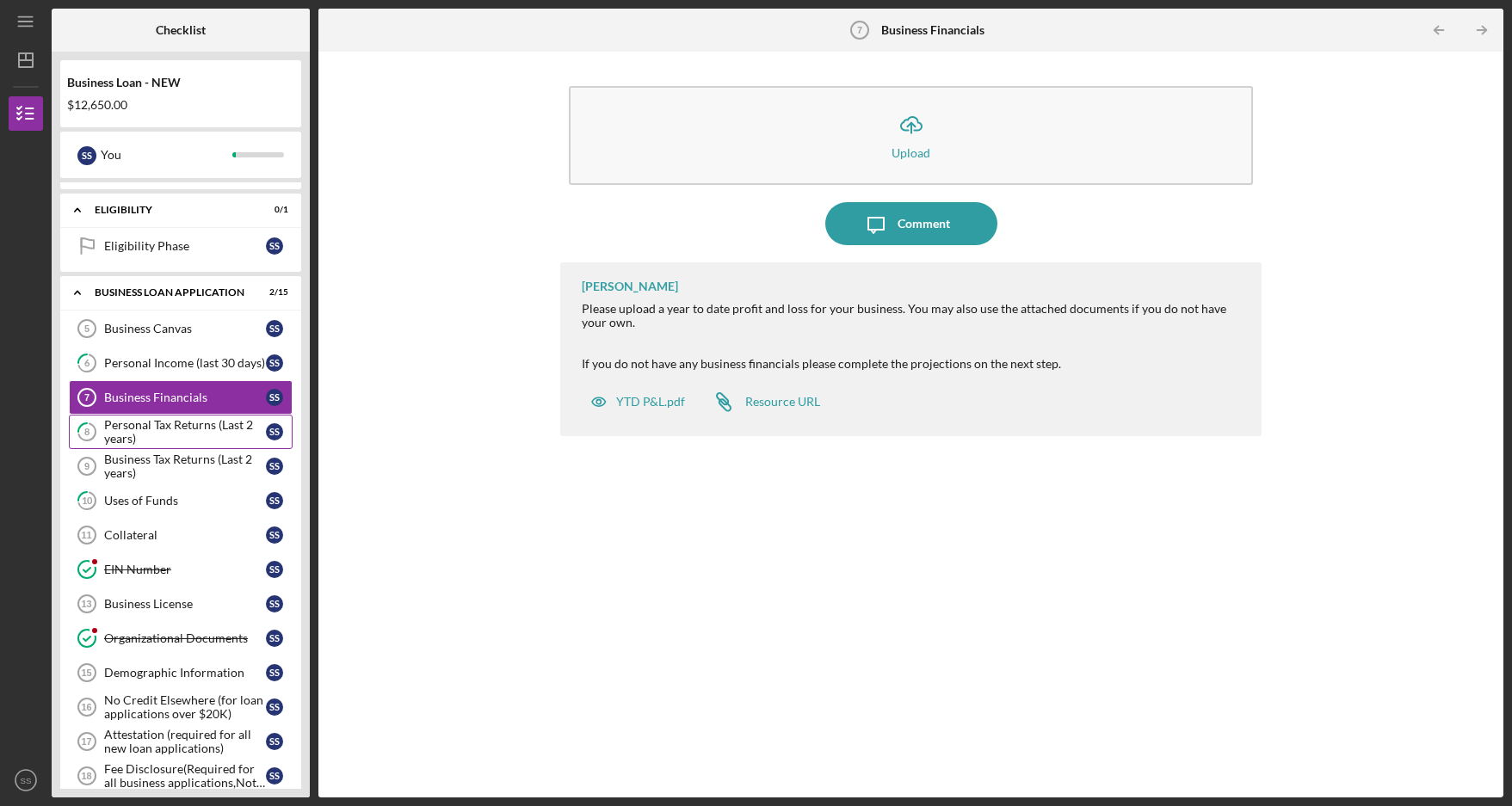
click at [138, 426] on div "Personal Tax Returns (Last 2 years)" at bounding box center [185, 431] width 162 height 28
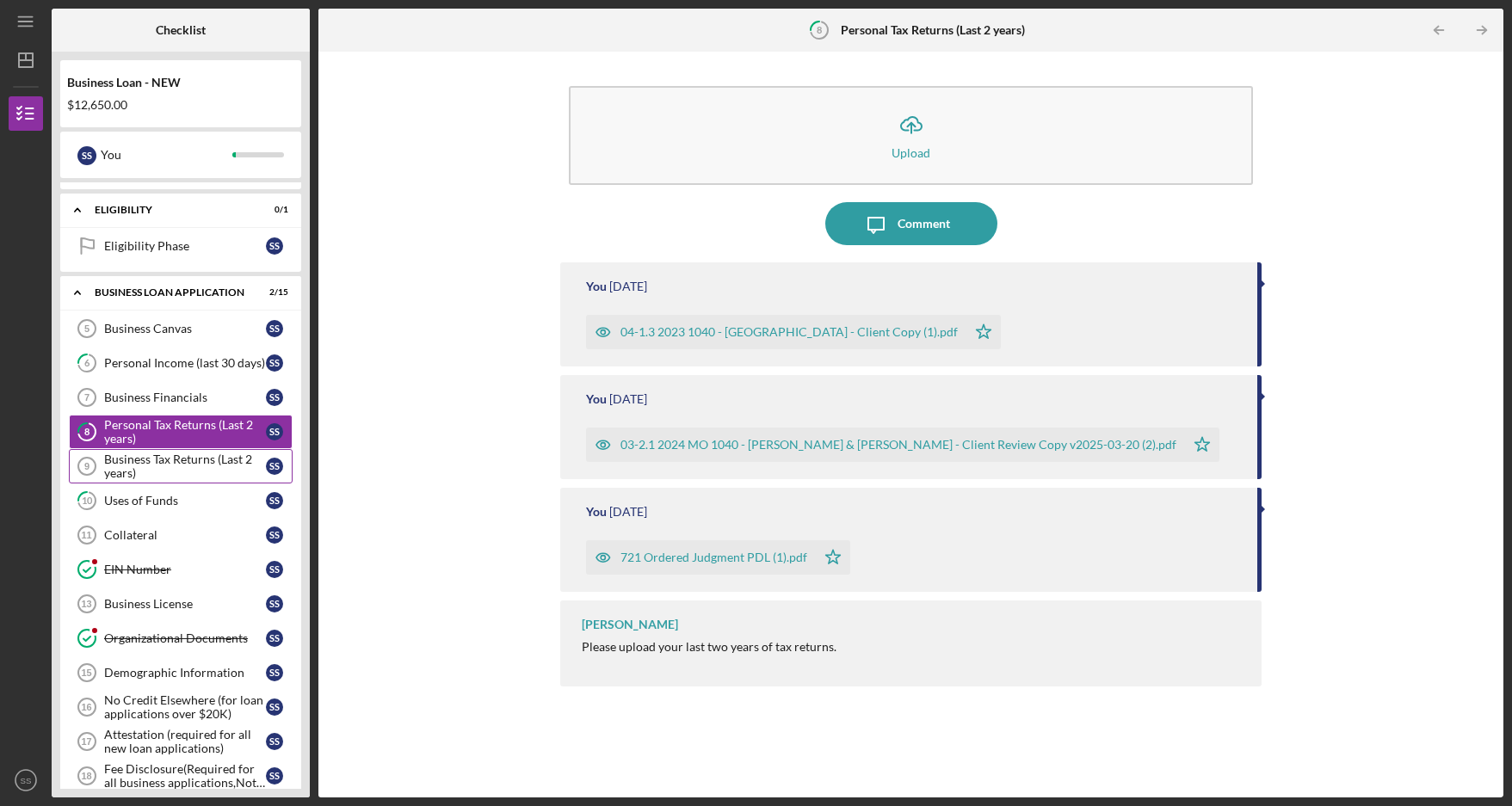
click at [194, 475] on div "Business Tax Returns (Last 2 years)" at bounding box center [185, 466] width 162 height 28
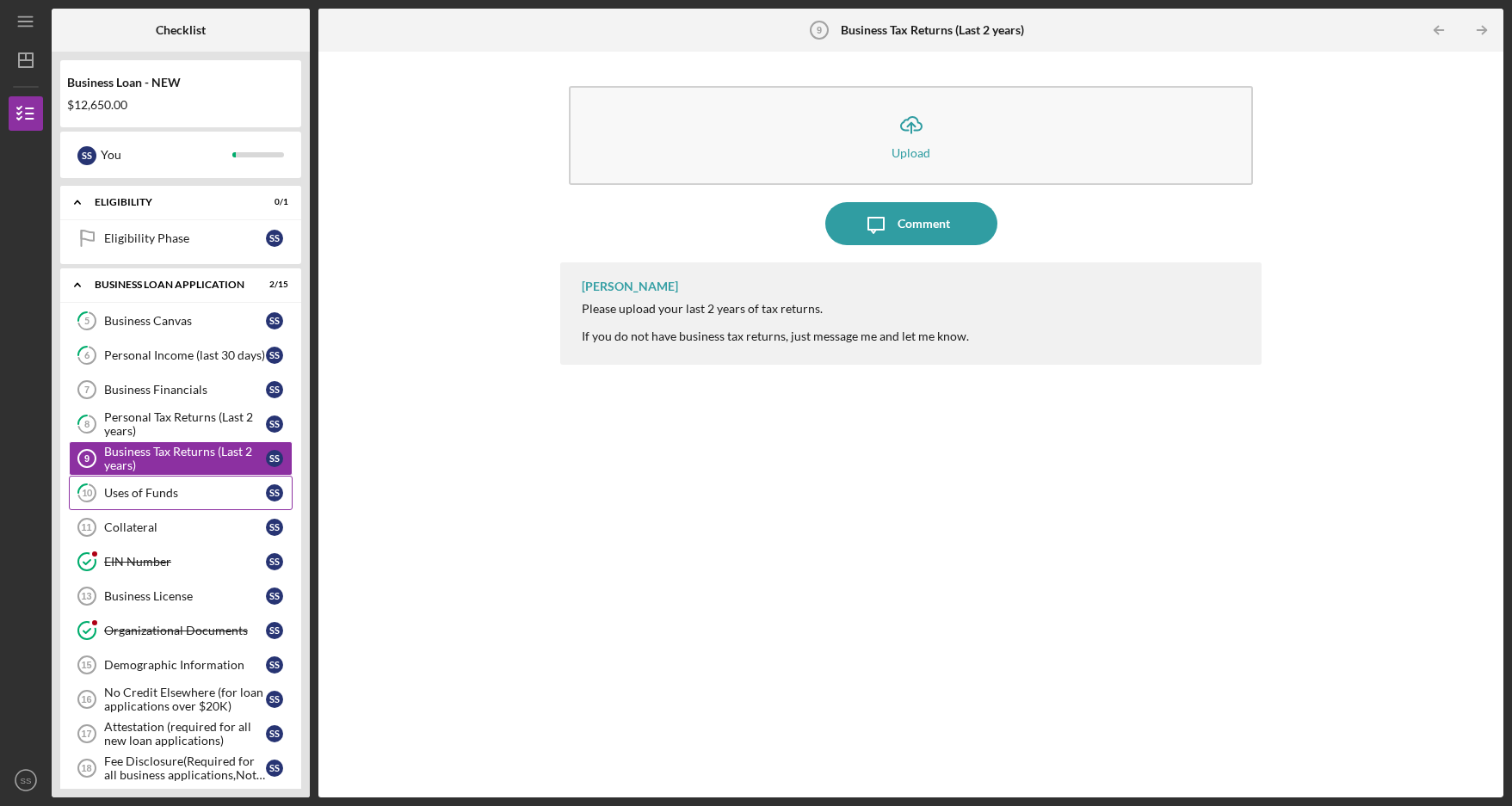
click at [182, 492] on div "Uses of Funds" at bounding box center [185, 492] width 162 height 13
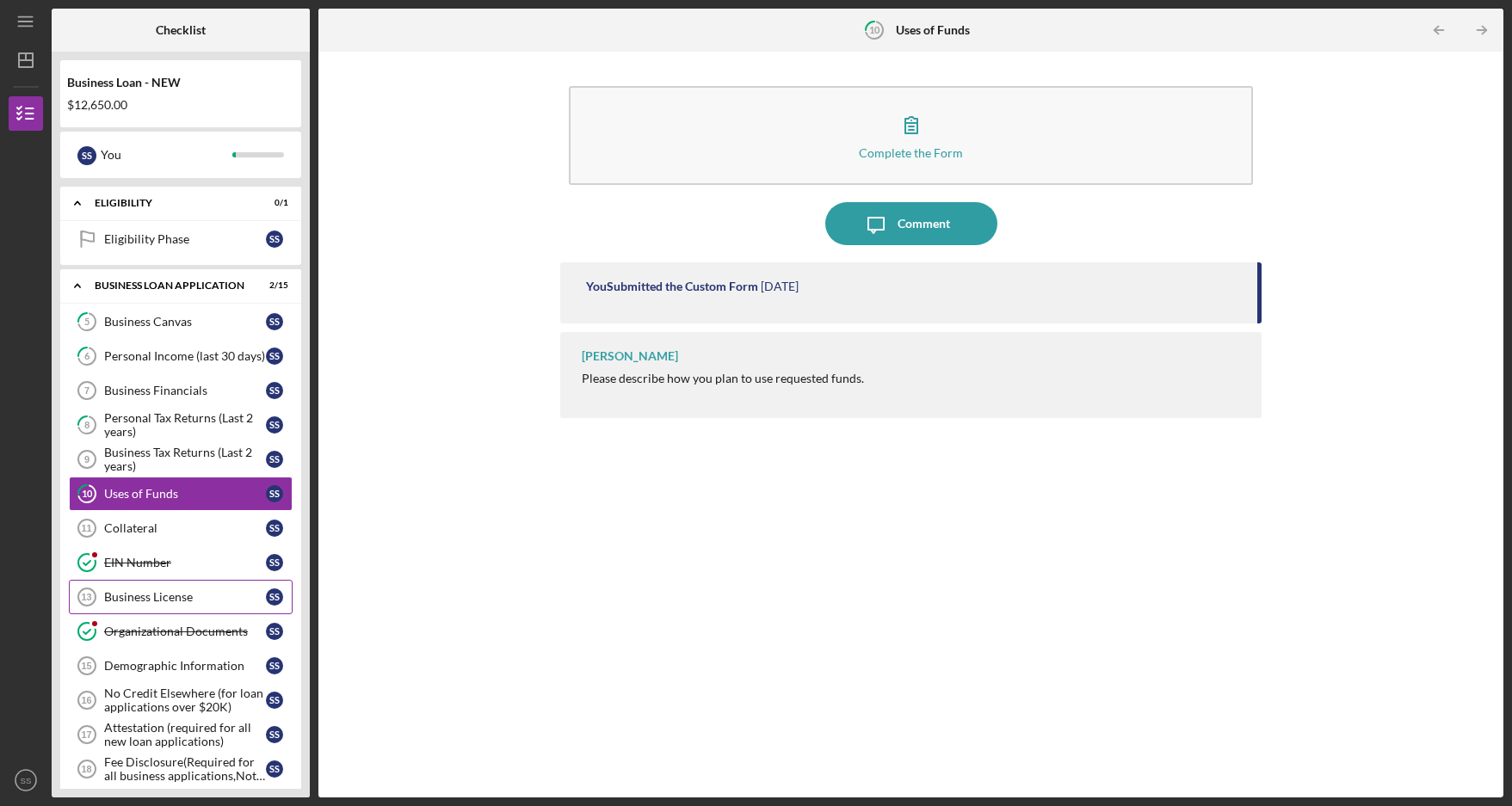
click at [221, 591] on div "Business License" at bounding box center [185, 596] width 162 height 13
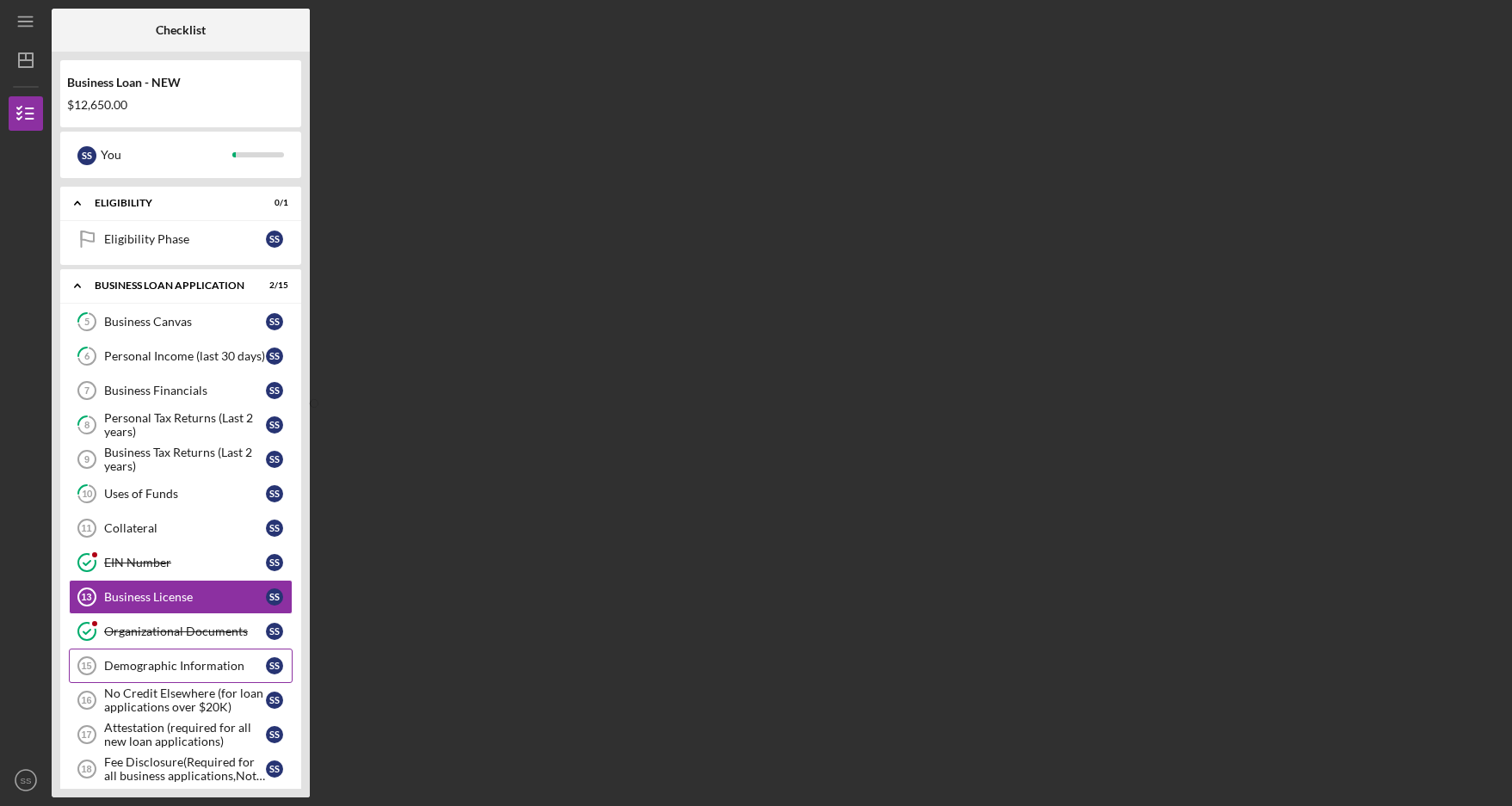
click at [196, 662] on div "Demographic Information" at bounding box center [185, 665] width 162 height 13
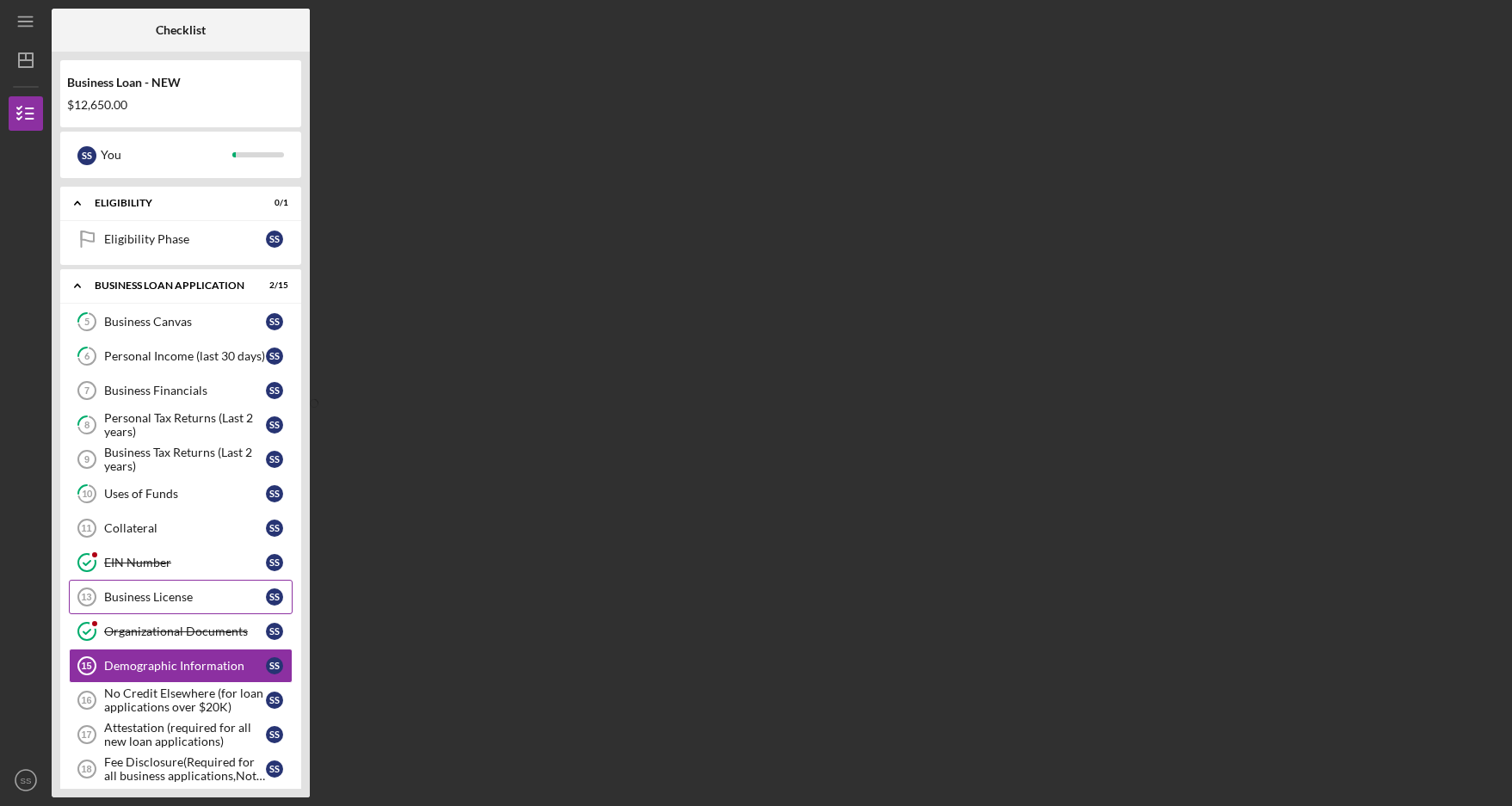
click at [164, 585] on link "Business License 13 Business License S S" at bounding box center [180, 596] width 224 height 35
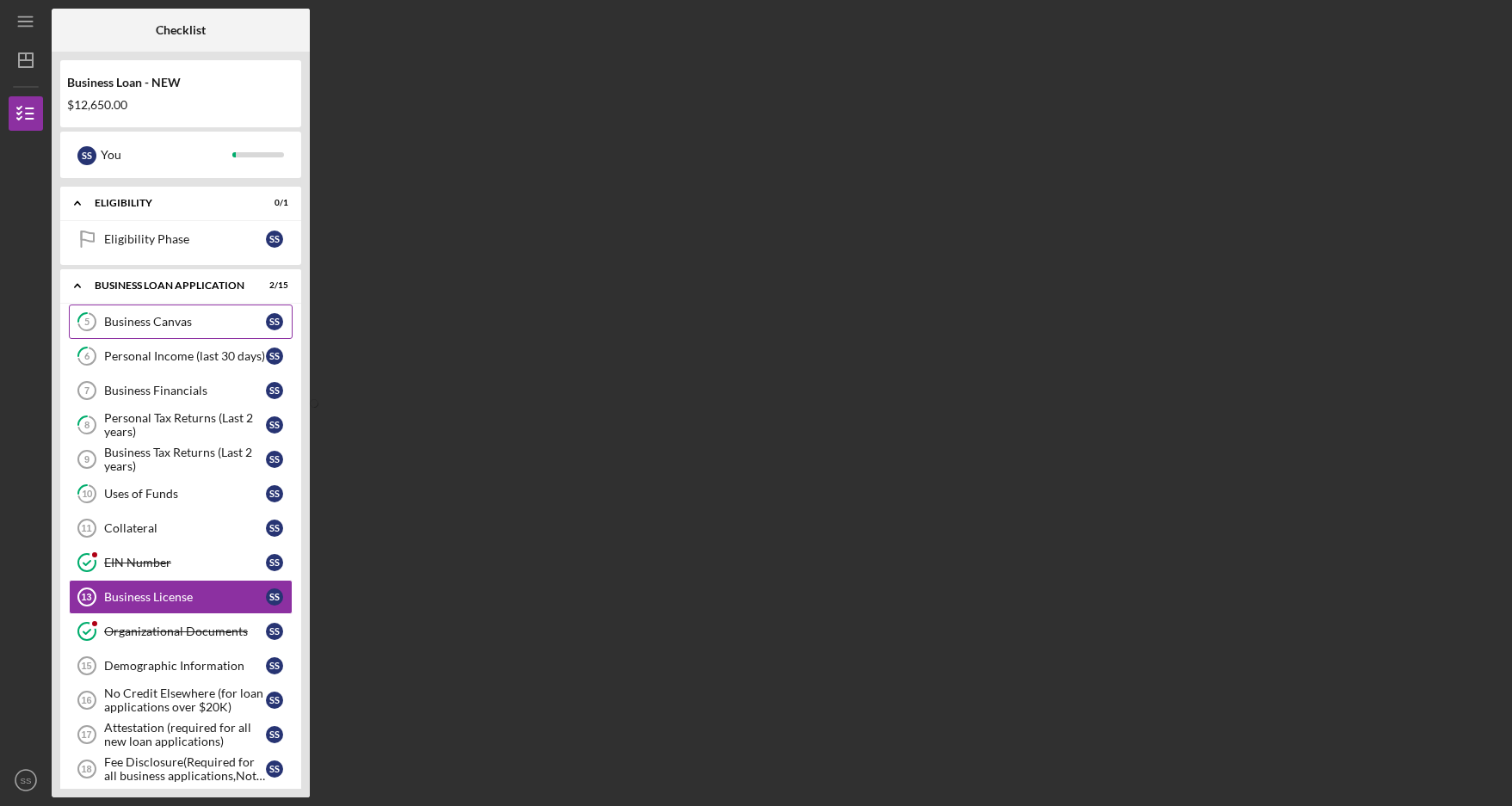
click at [192, 319] on div "Business Canvas" at bounding box center [185, 321] width 162 height 13
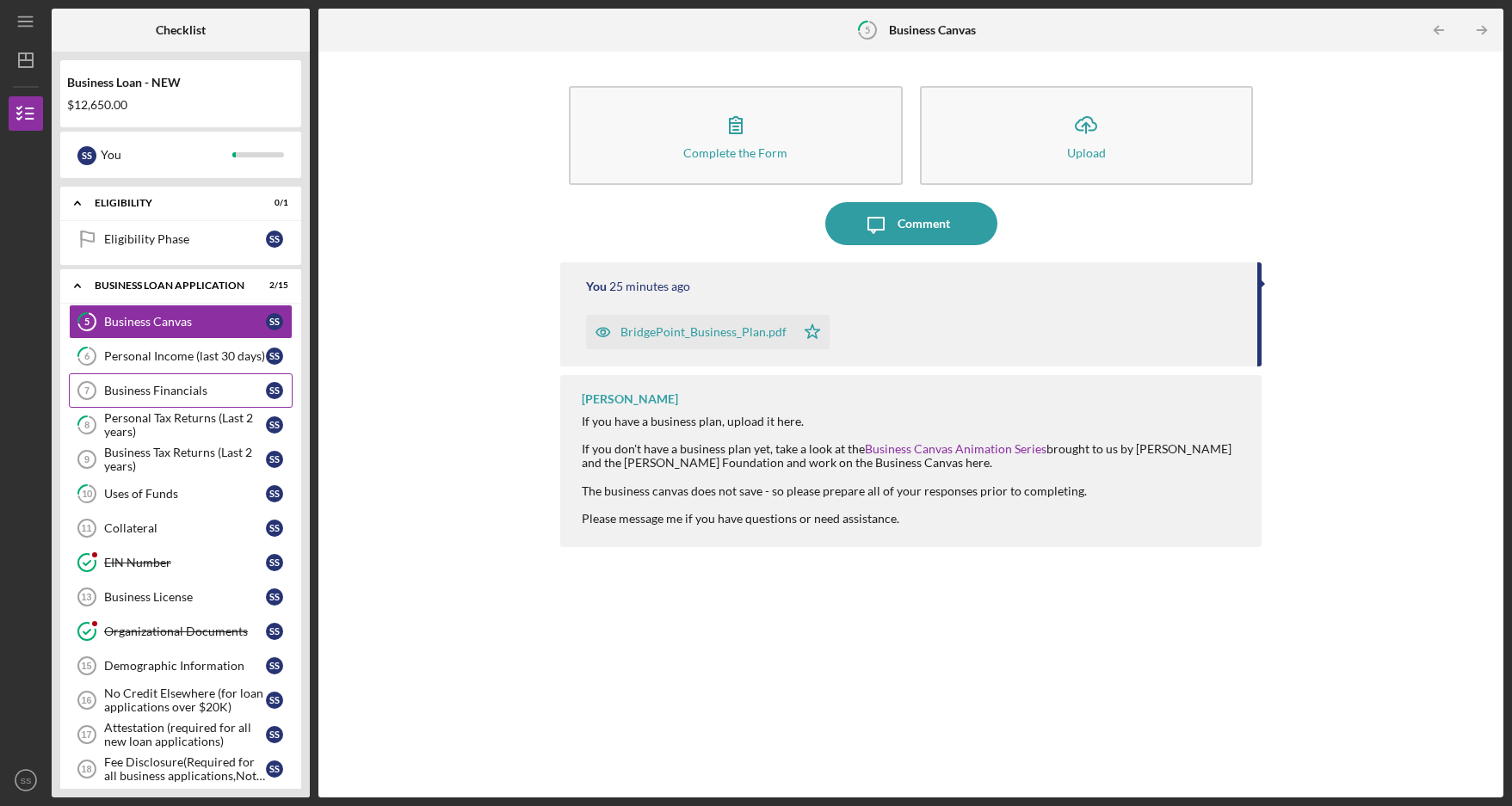
click at [178, 388] on div "Business Financials" at bounding box center [185, 390] width 162 height 13
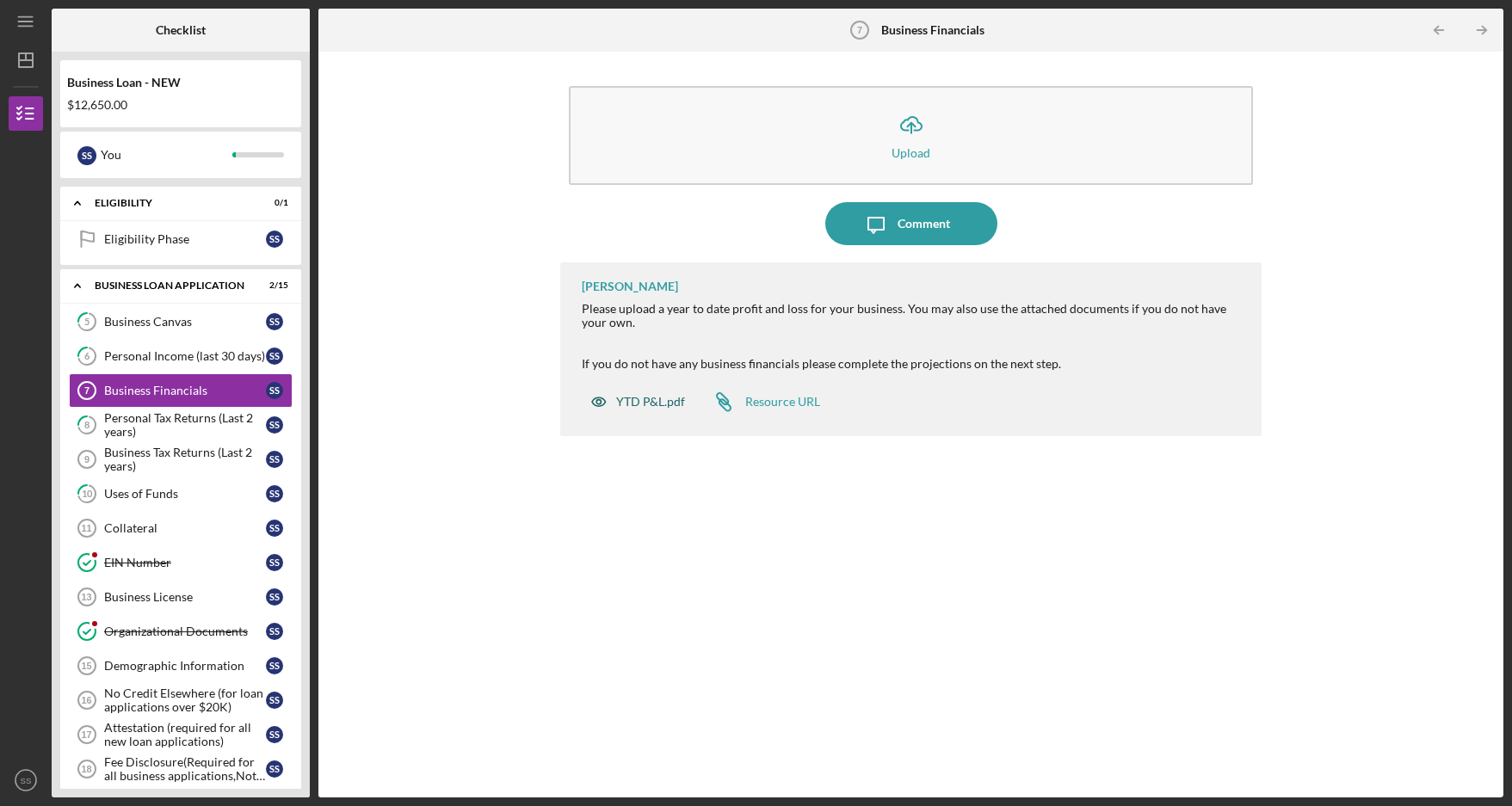
click at [647, 403] on div "YTD P&L.pdf" at bounding box center [650, 401] width 69 height 13
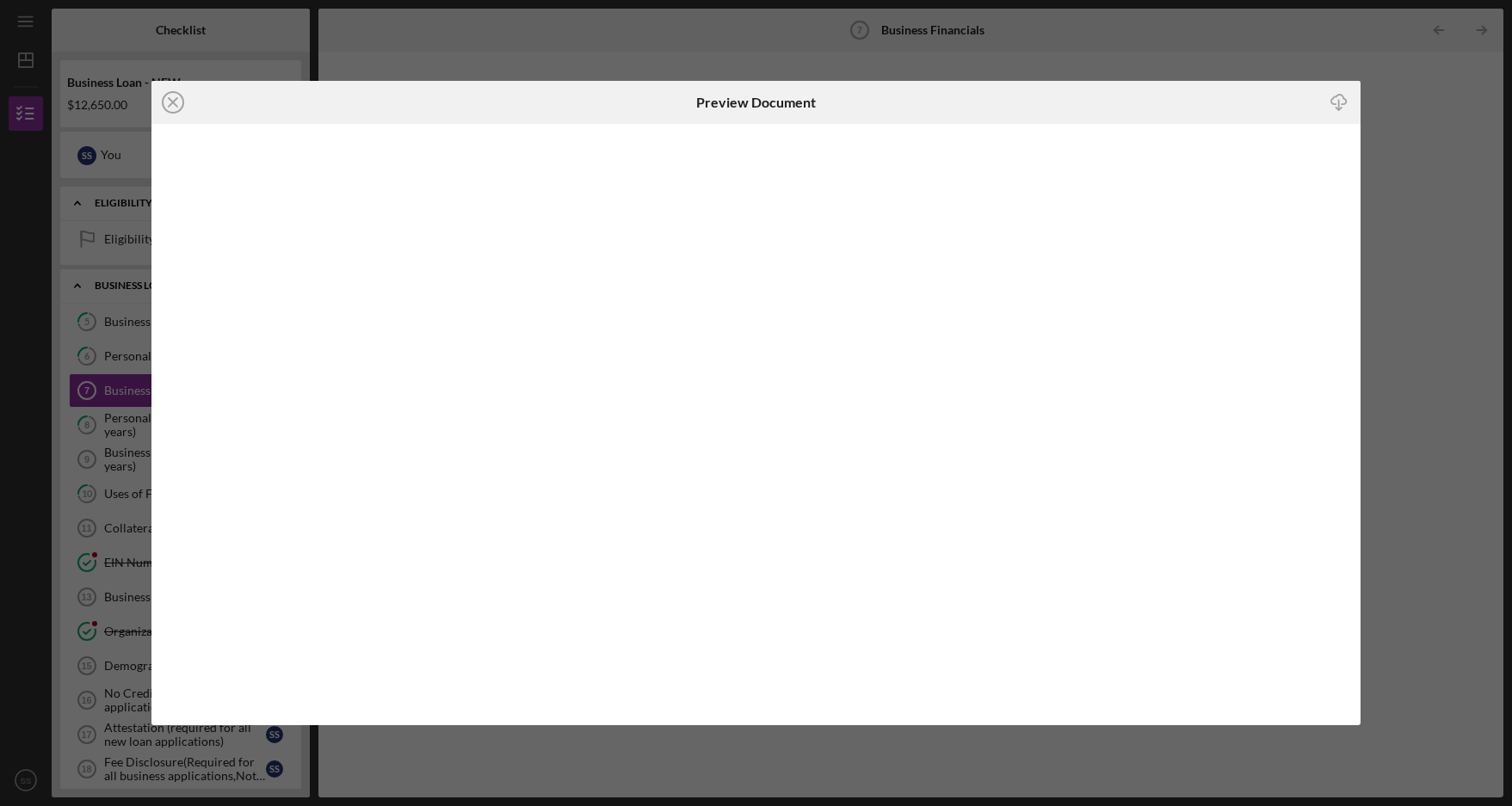
click at [1341, 99] on icon "Icon/Download" at bounding box center [1339, 101] width 38 height 38
click at [171, 101] on line at bounding box center [173, 103] width 9 height 9
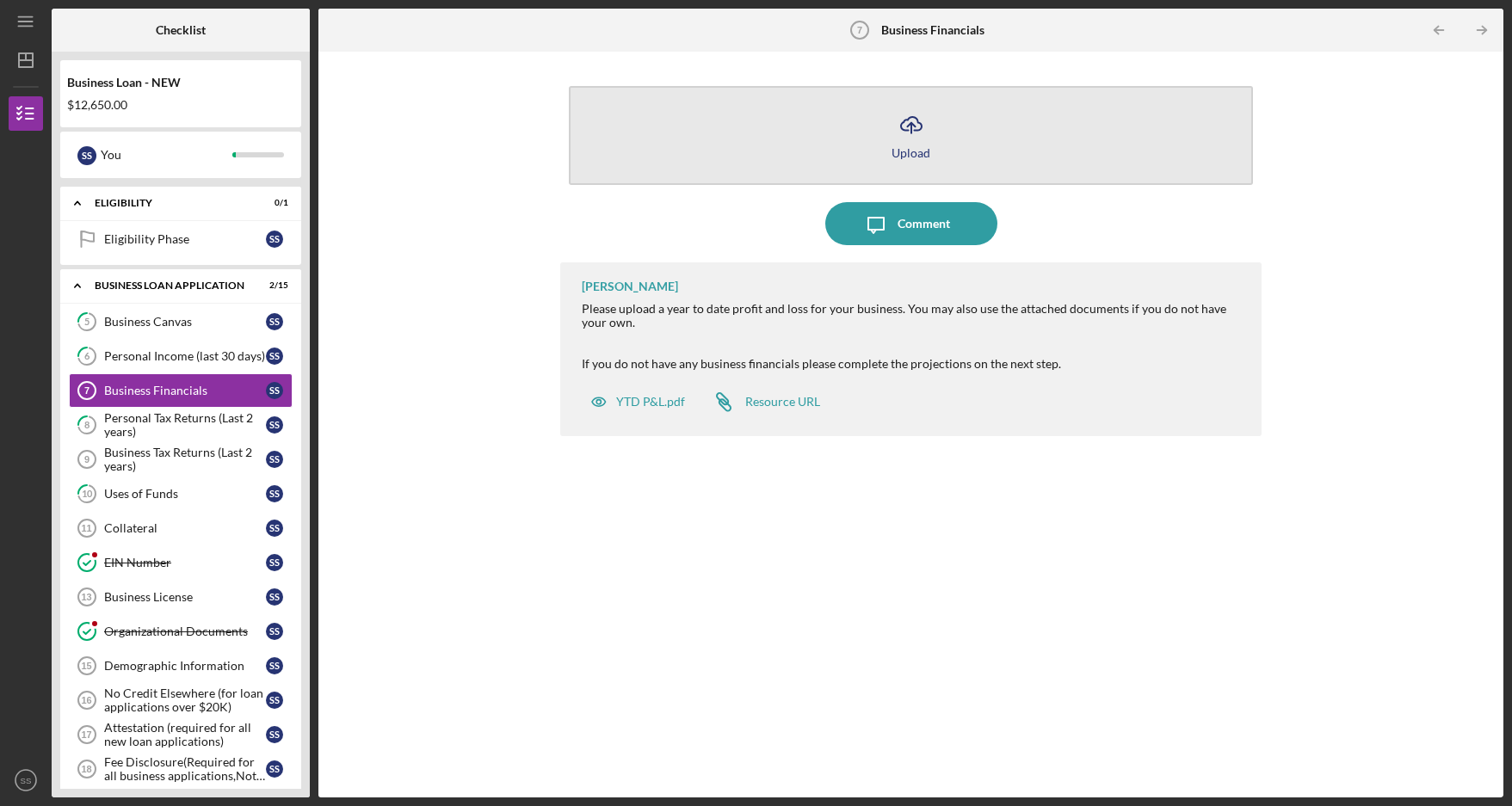
click at [838, 151] on button "Icon/Upload Upload" at bounding box center [910, 135] width 683 height 99
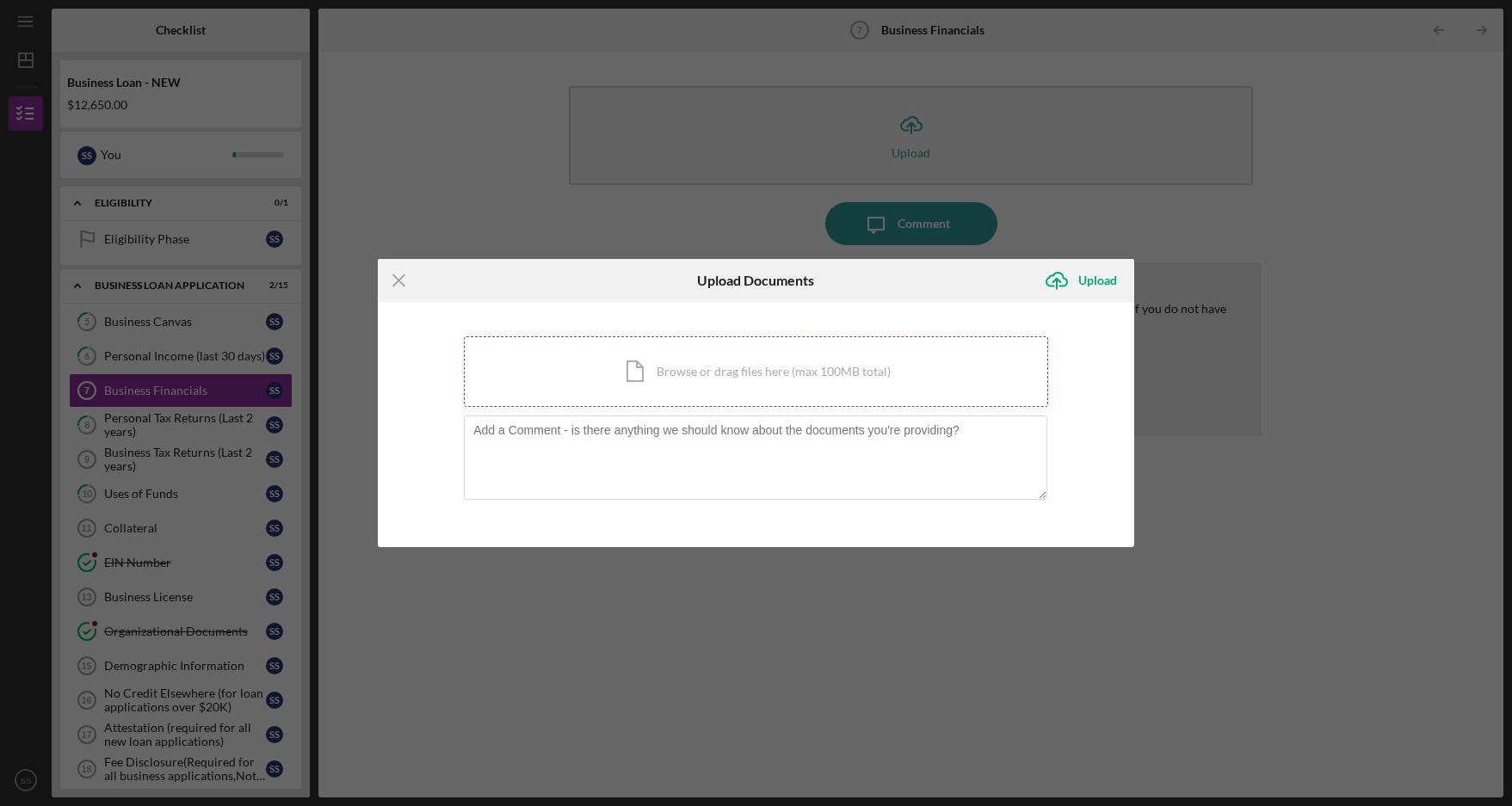
click at [733, 370] on div "Icon/Document Browse or drag files here (max 100MB total) Tap to choose files o…" at bounding box center [756, 371] width 584 height 71
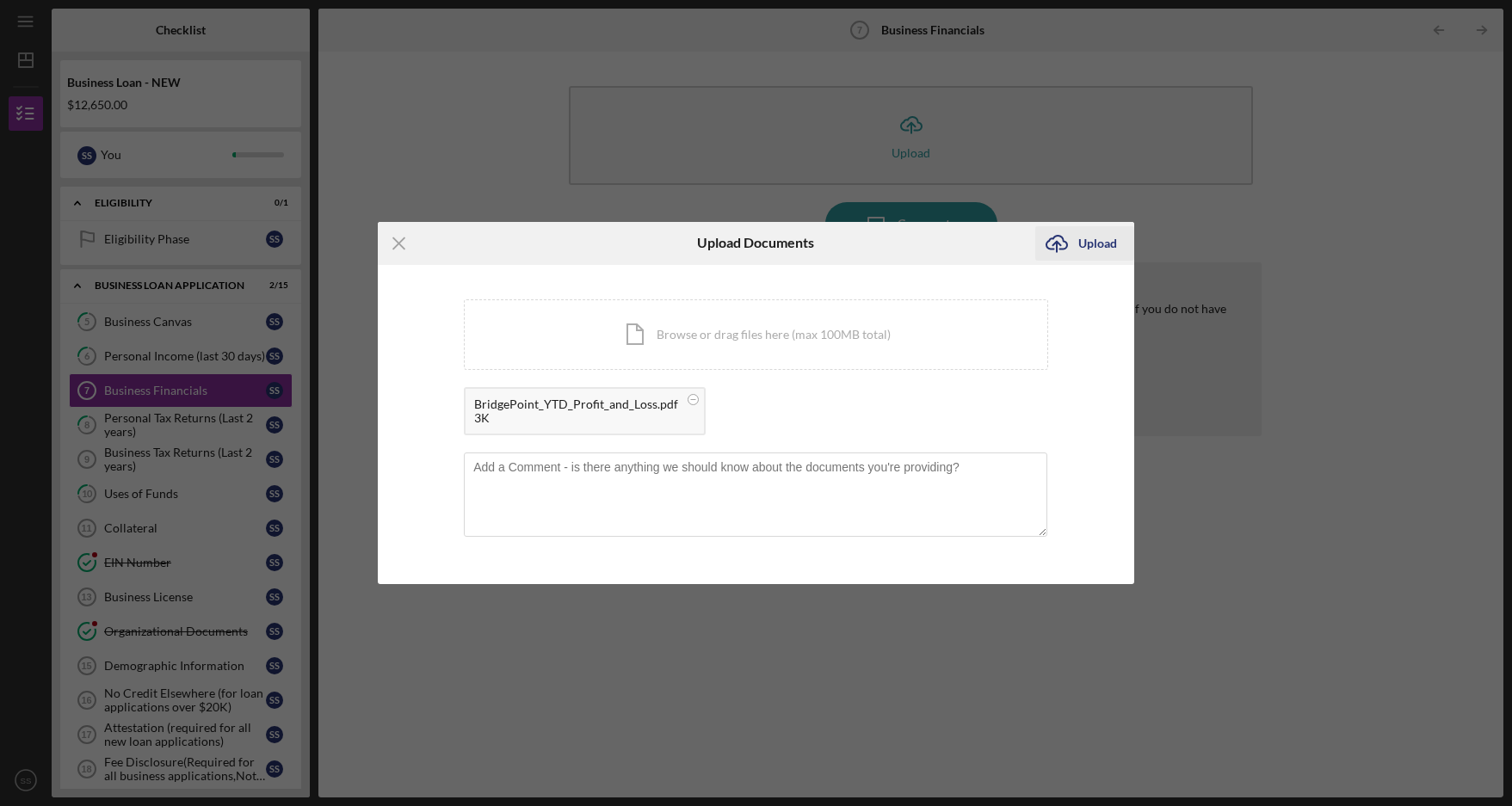
click at [1092, 239] on div "Upload" at bounding box center [1097, 243] width 38 height 35
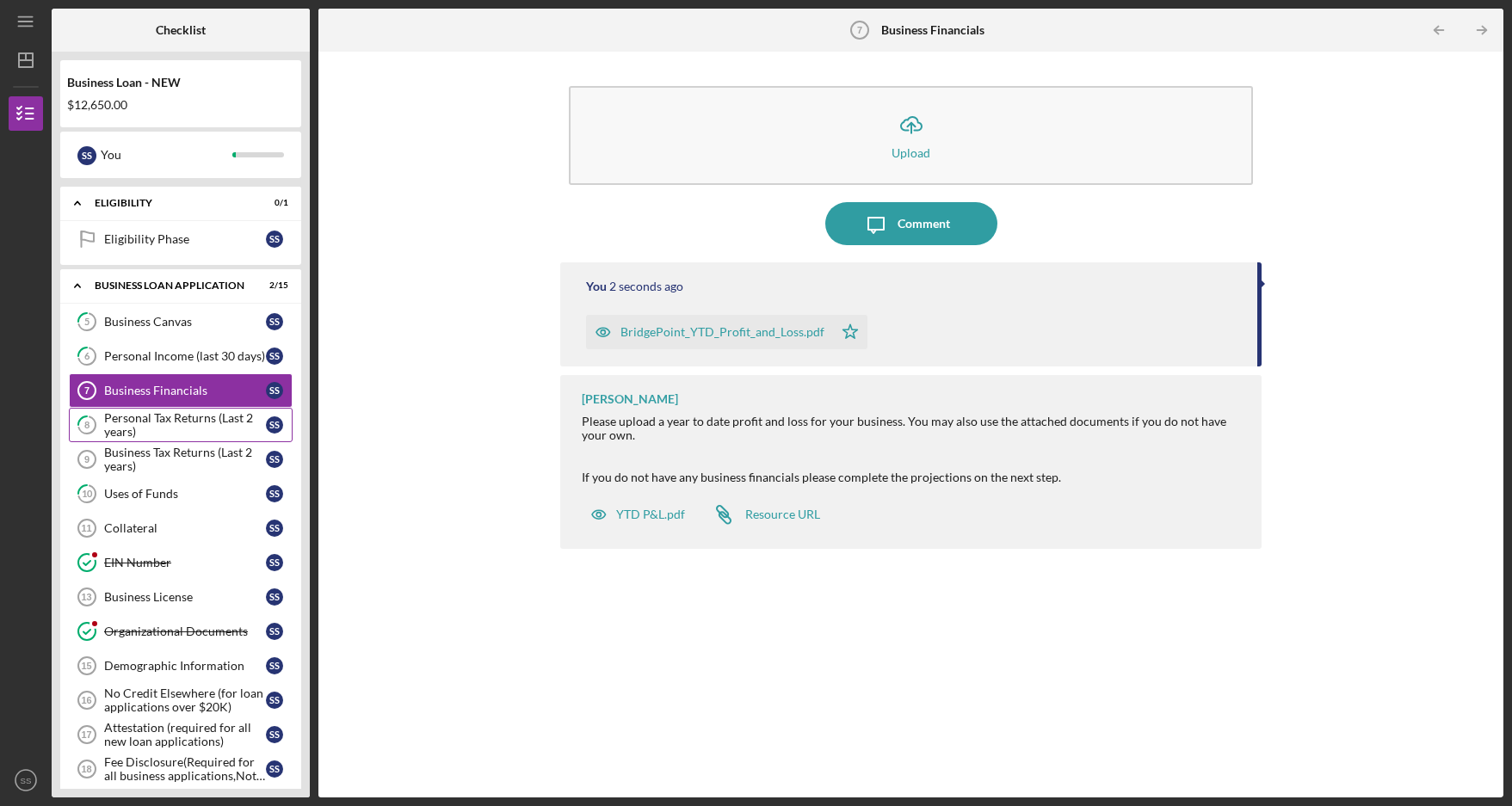
click at [171, 430] on div "Personal Tax Returns (Last 2 years)" at bounding box center [185, 425] width 162 height 28
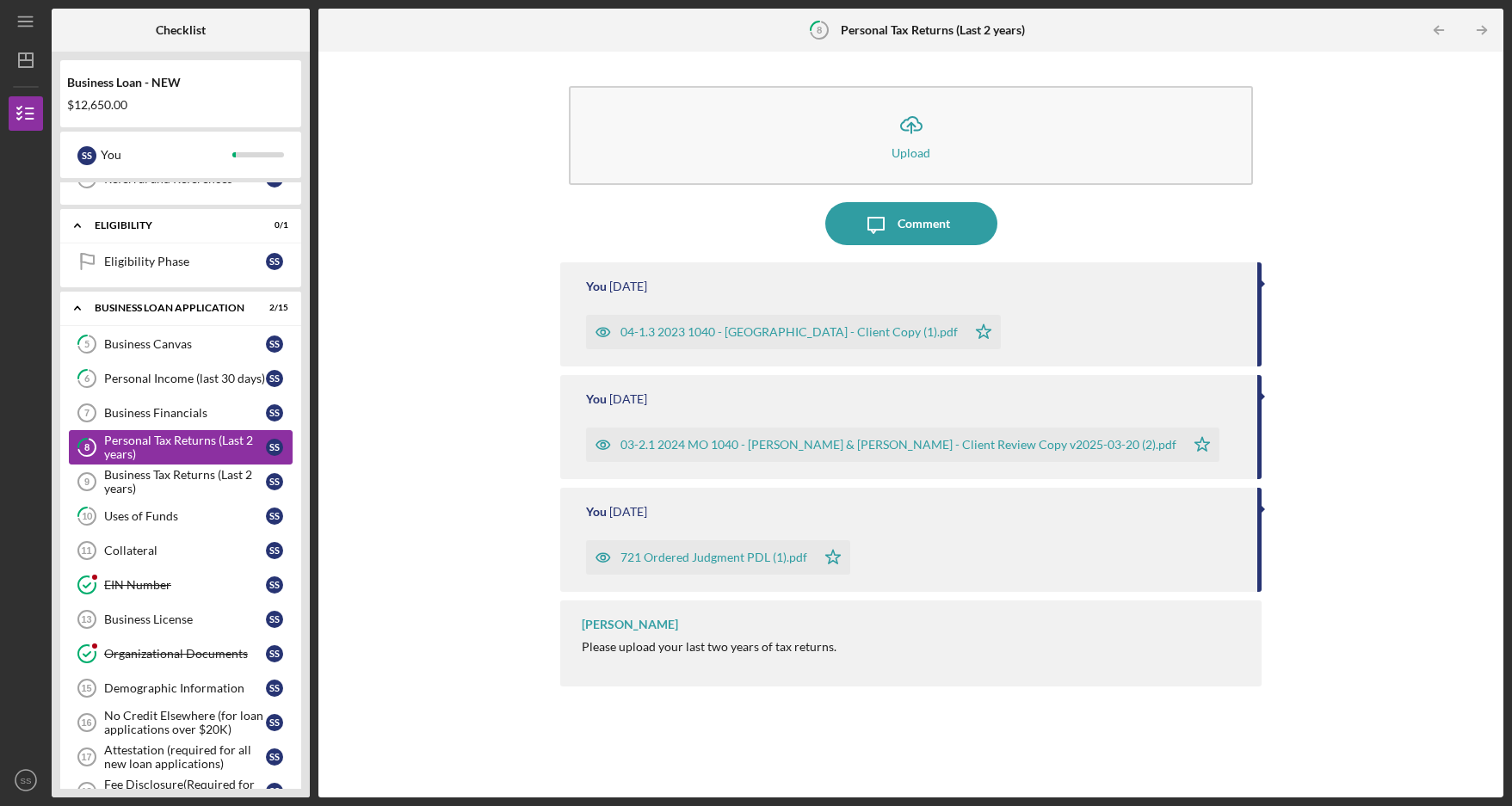
scroll to position [148, 0]
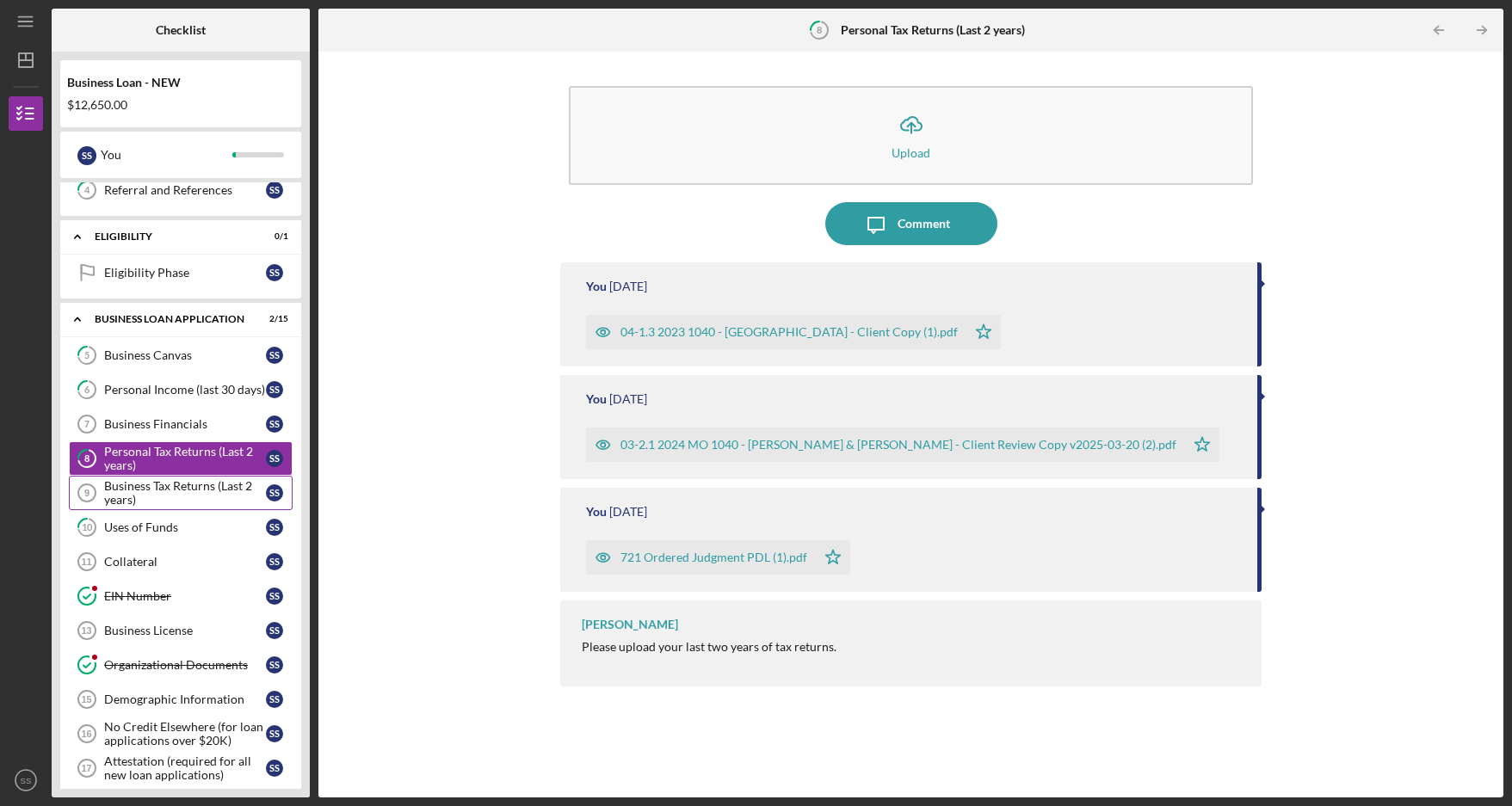
click at [176, 493] on div "Business Tax Returns (Last 2 years)" at bounding box center [185, 493] width 162 height 28
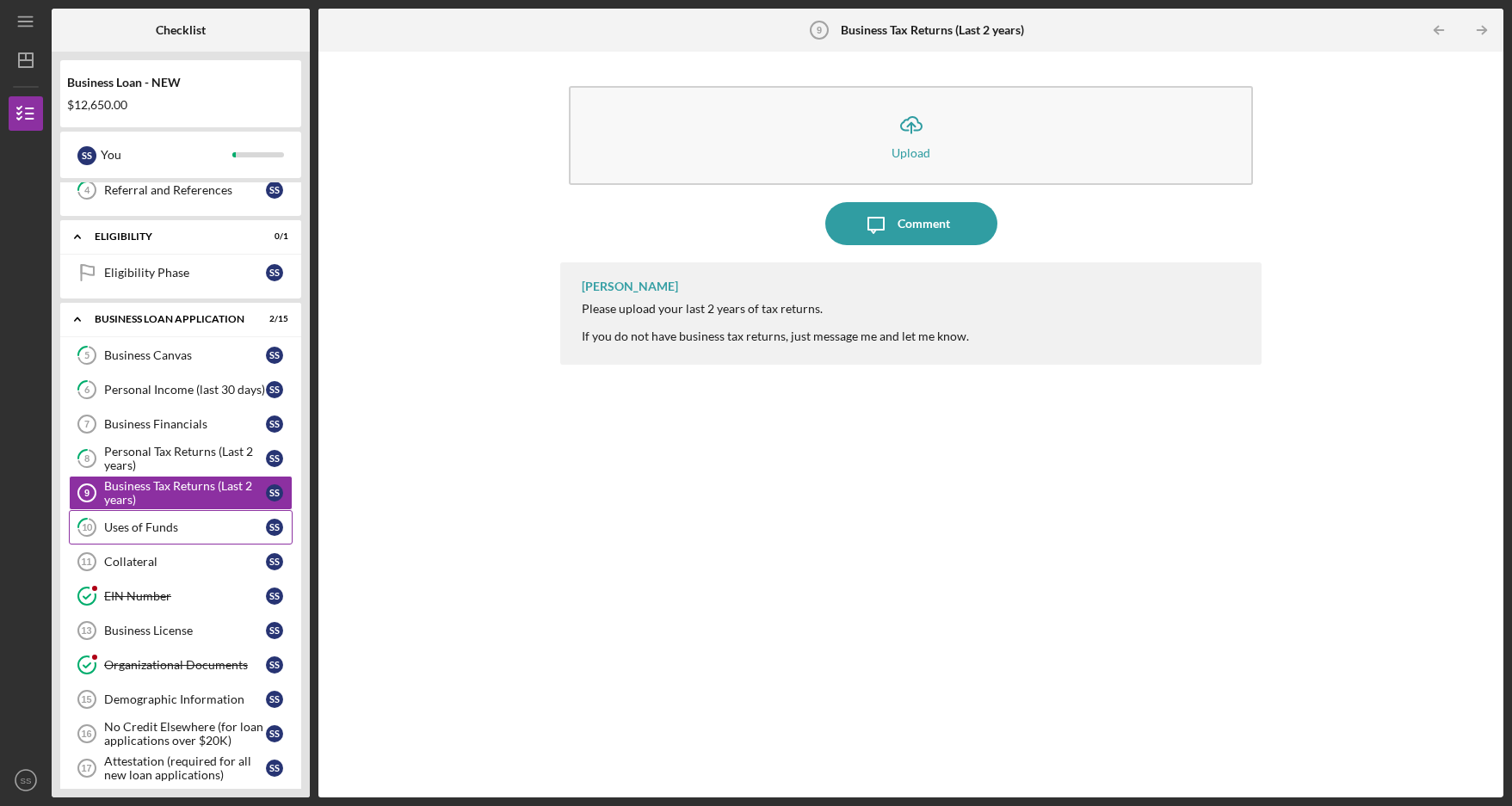
click at [174, 527] on div "Uses of Funds" at bounding box center [185, 527] width 162 height 13
